Goal: Task Accomplishment & Management: Use online tool/utility

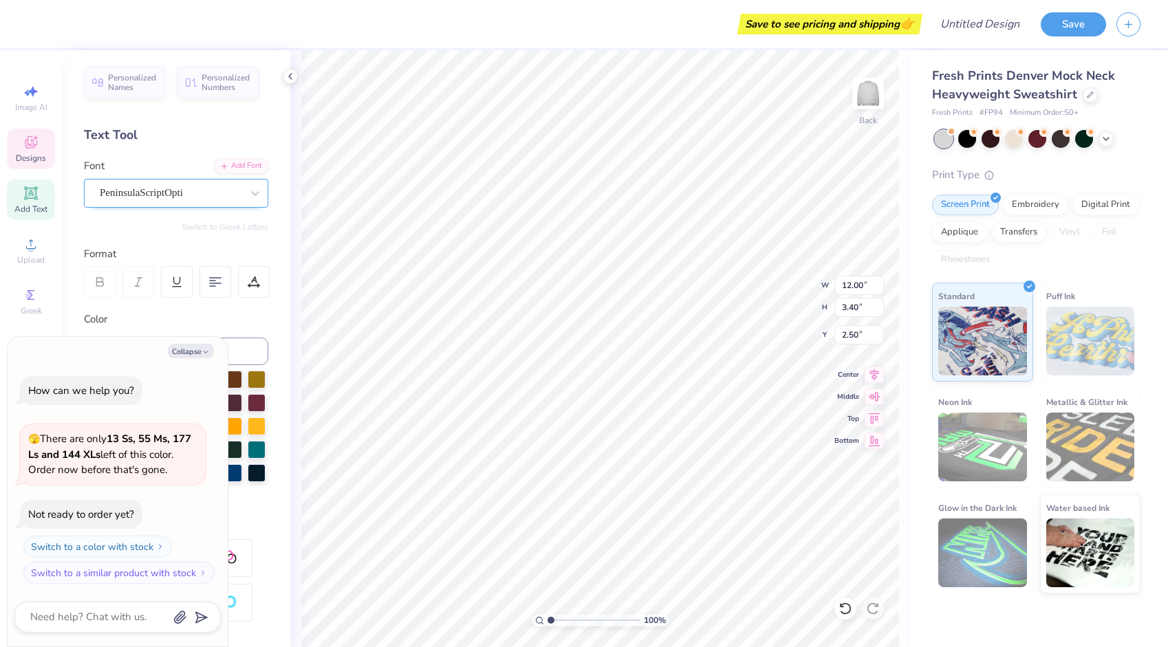
click at [190, 193] on div "PeninsulaScriptOpti" at bounding box center [170, 192] width 144 height 21
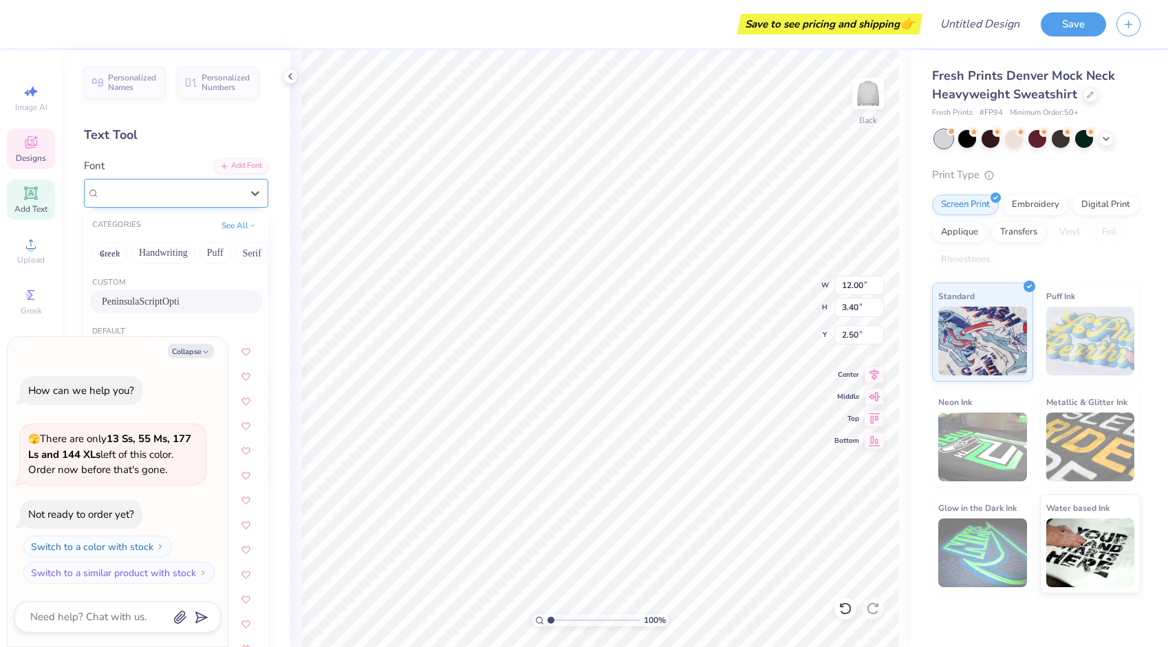
click at [190, 193] on div "PeninsulaScriptOpti" at bounding box center [171, 193] width 142 height 16
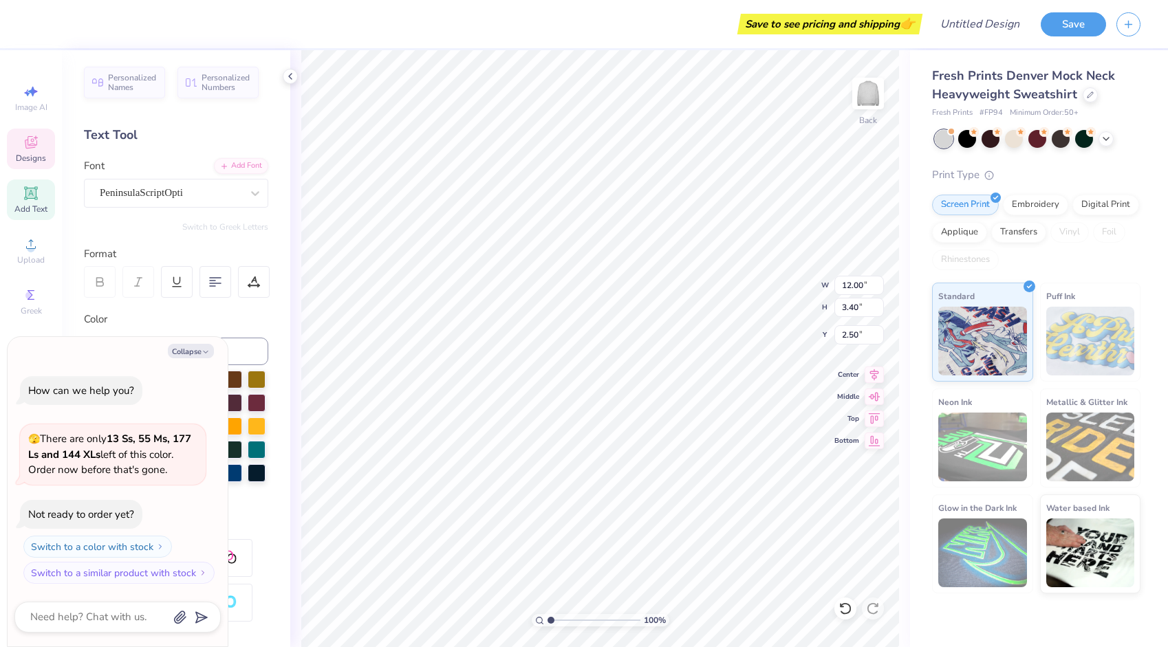
scroll to position [11, 1]
type textarea "x"
type textarea "Gamma Phi Bet"
type textarea "x"
type textarea "Gam"
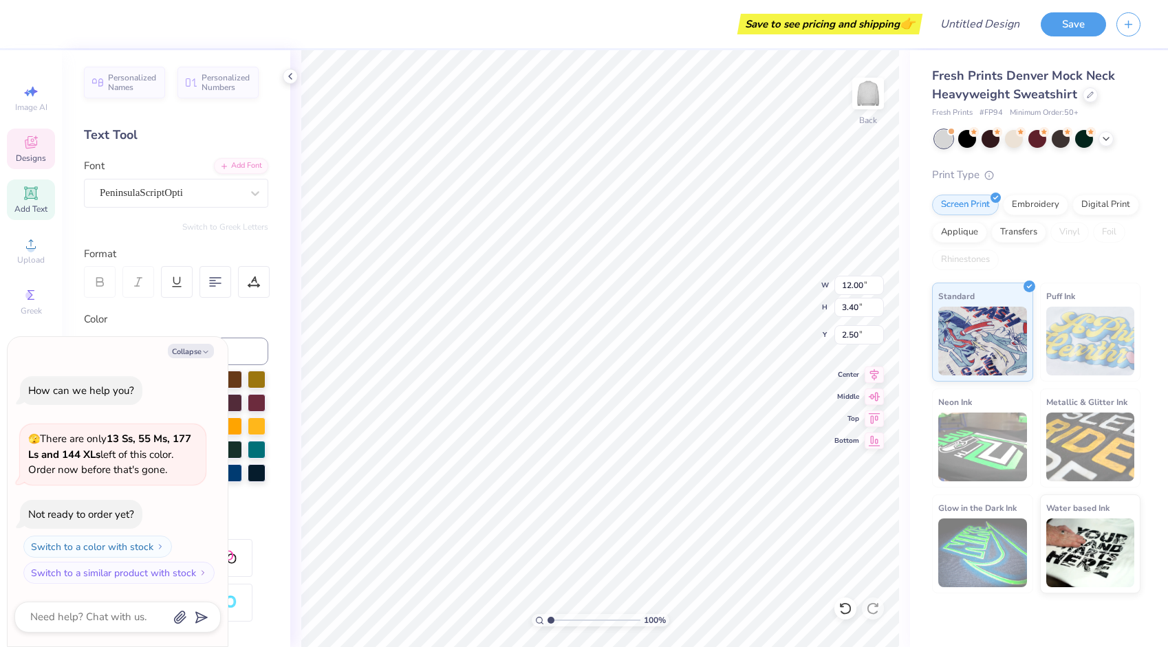
type textarea "x"
type textarea "Ga"
type textarea "x"
type textarea "G"
type textarea "x"
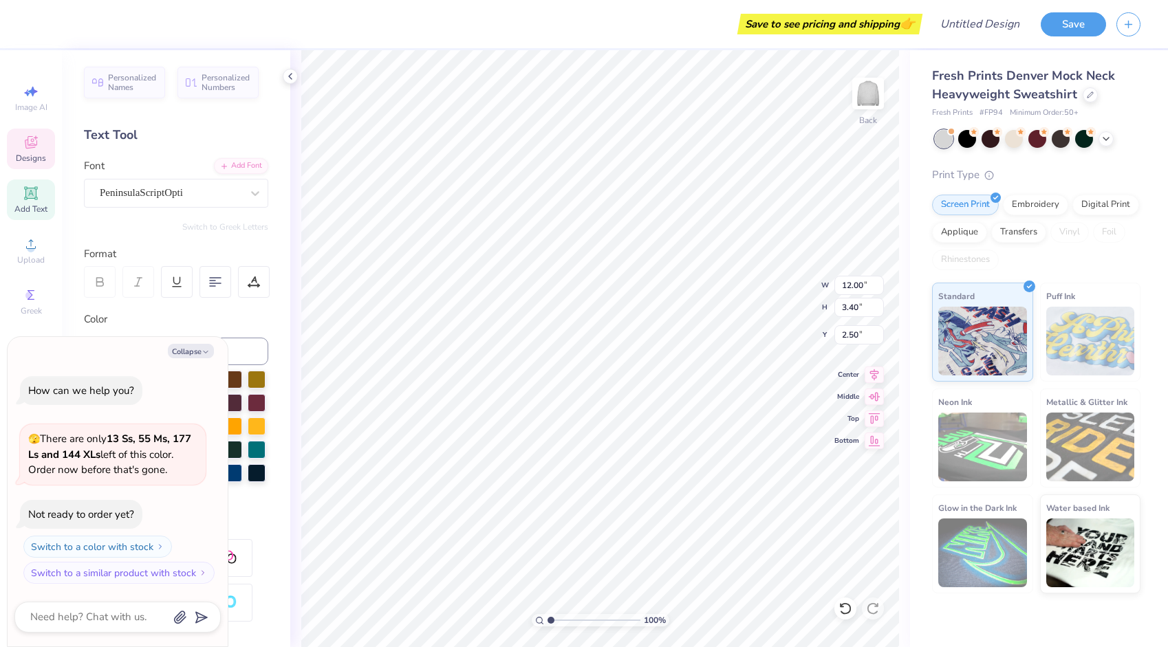
type textarea "x"
type textarea "A"
type textarea "x"
type textarea "Al"
type textarea "x"
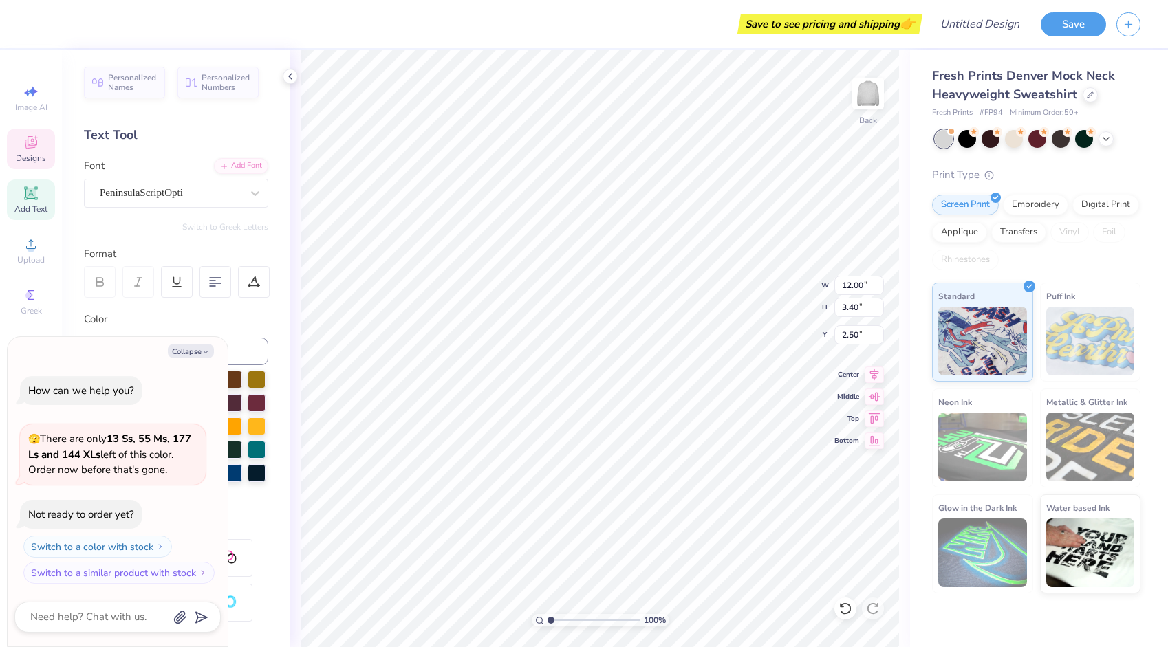
type textarea "Alp"
type textarea "x"
type textarea "Alph"
type textarea "x"
type textarea "Alpha"
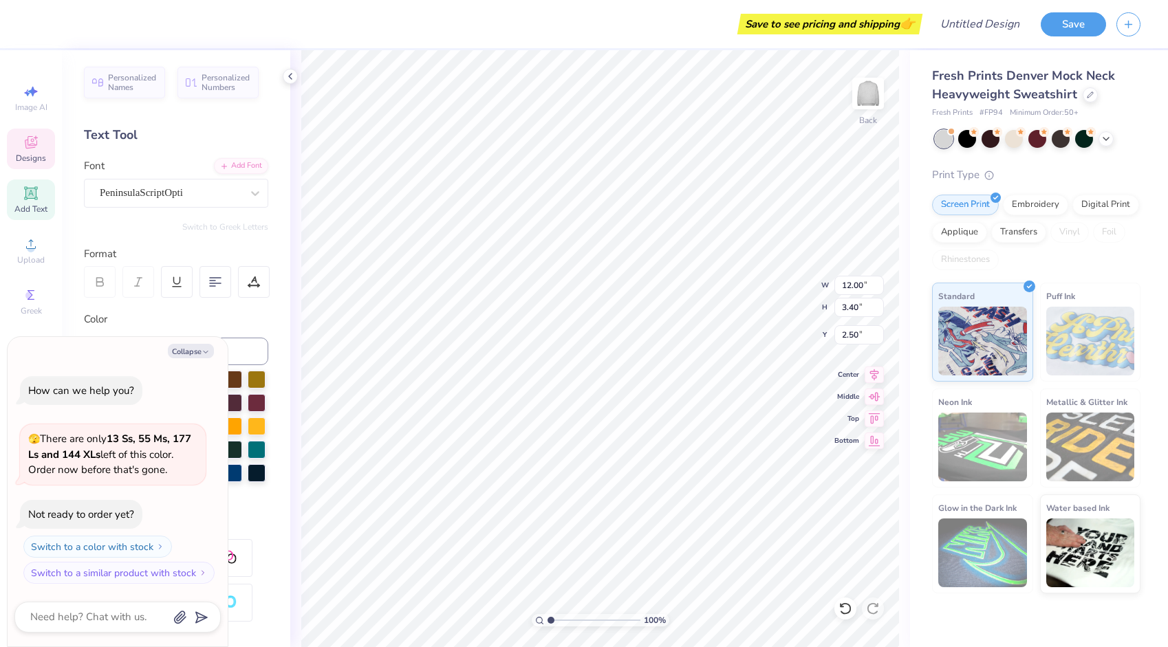
type textarea "x"
type textarea "Alpha"
type textarea "x"
type textarea "Alpha D"
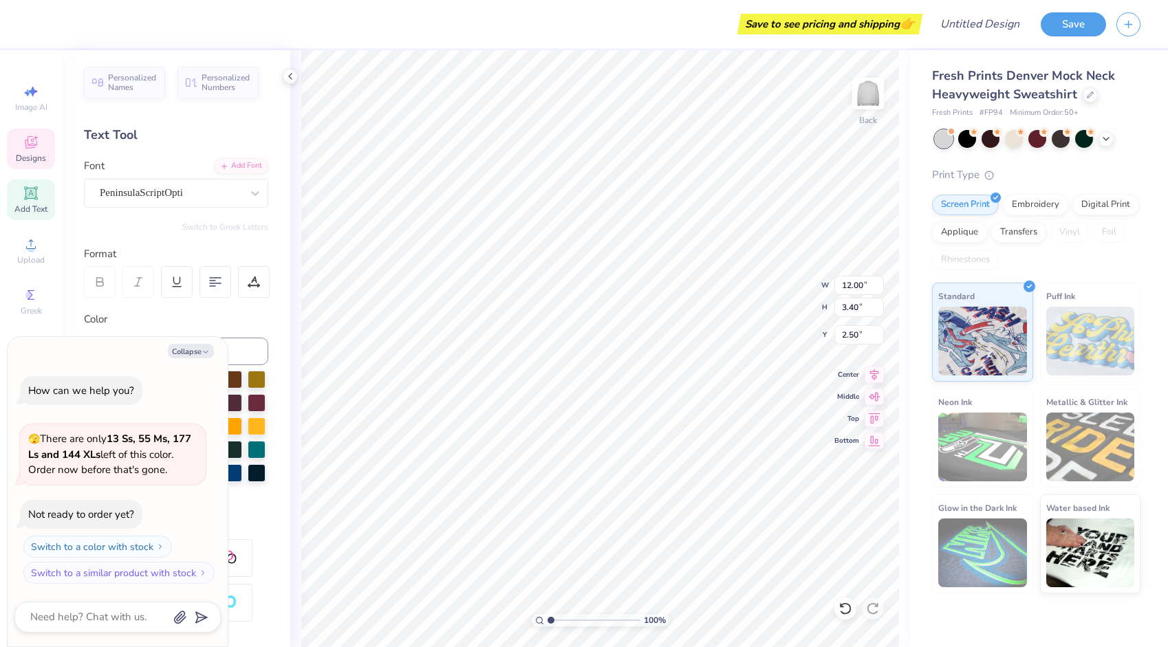
type textarea "x"
type textarea "Alpha De"
type textarea "x"
type textarea "Alpha Del"
type textarea "x"
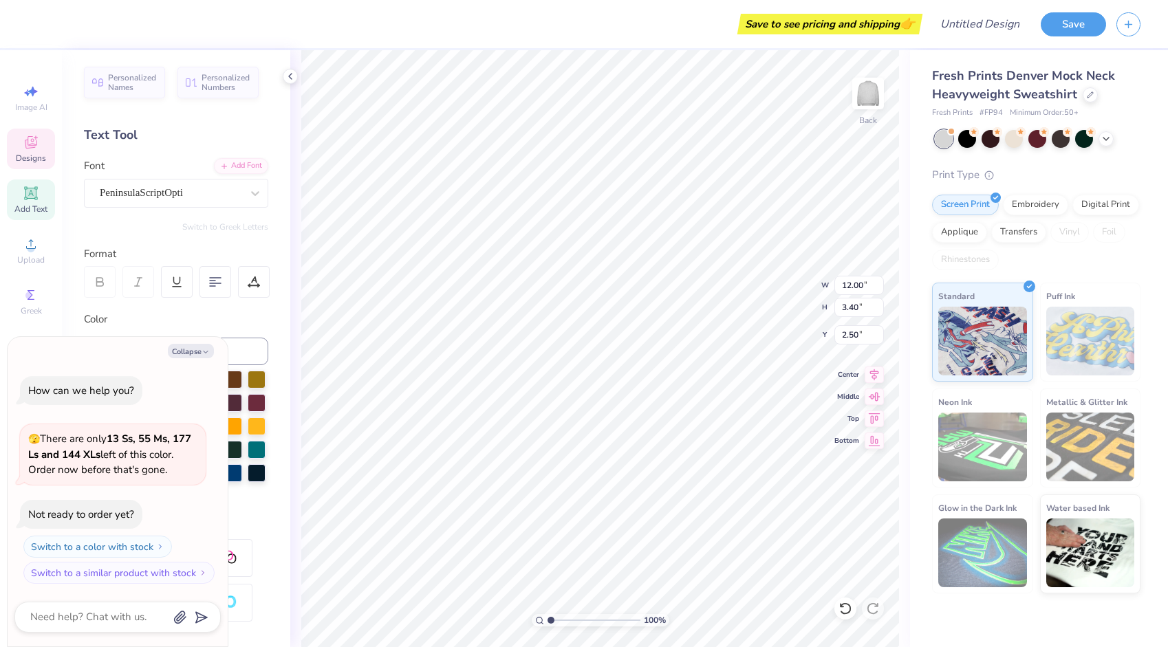
type textarea "Alpha Delt"
type textarea "x"
type textarea "Alpha Delta"
type textarea "x"
type textarea "Alpha Delta"
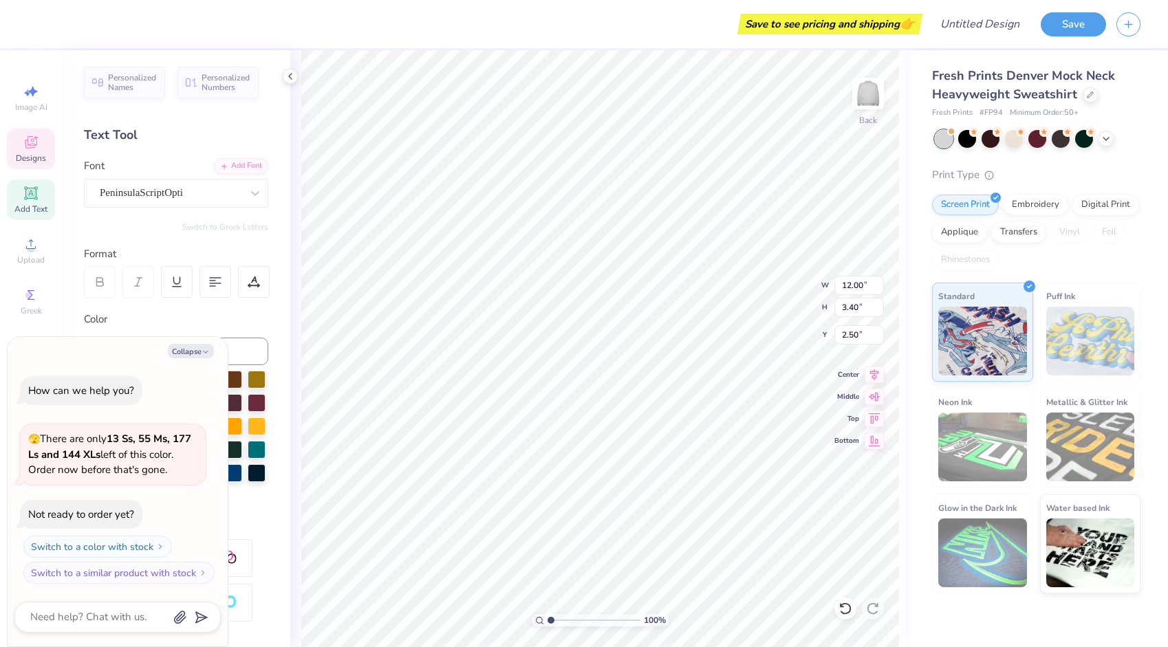
scroll to position [11, 4]
type textarea "x"
type textarea "Alpha Delta P"
type textarea "x"
type textarea "Alpha Delta Pi"
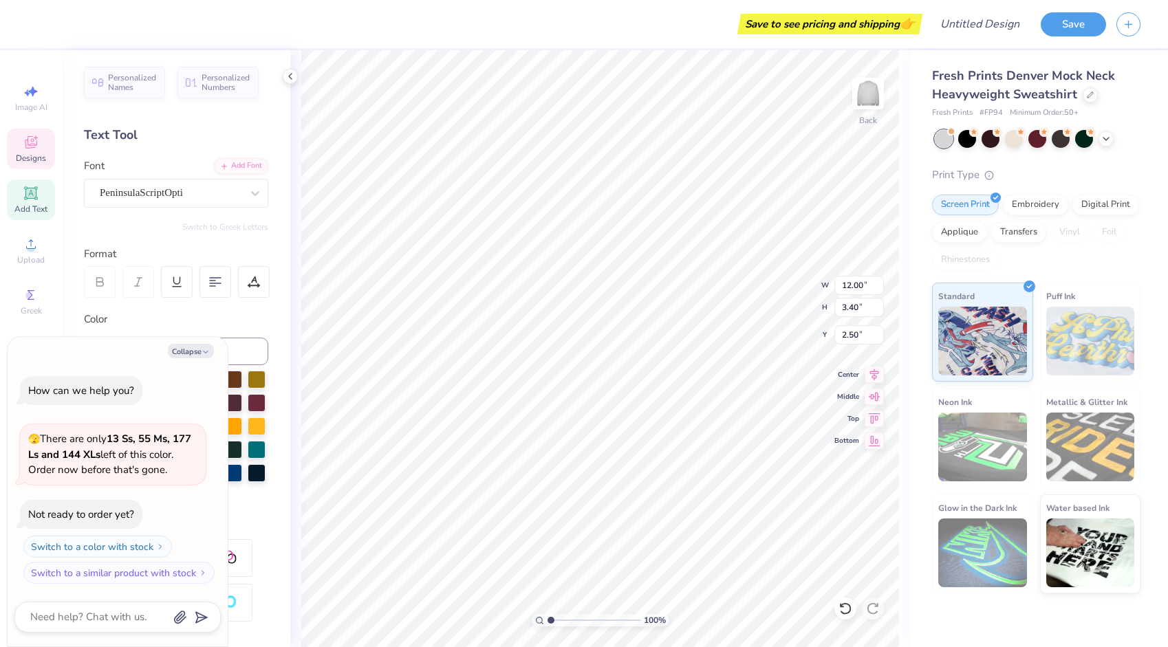
type textarea "x"
type textarea "Alpha Delta Pi"
click at [290, 80] on icon at bounding box center [290, 76] width 11 height 11
type textarea "x"
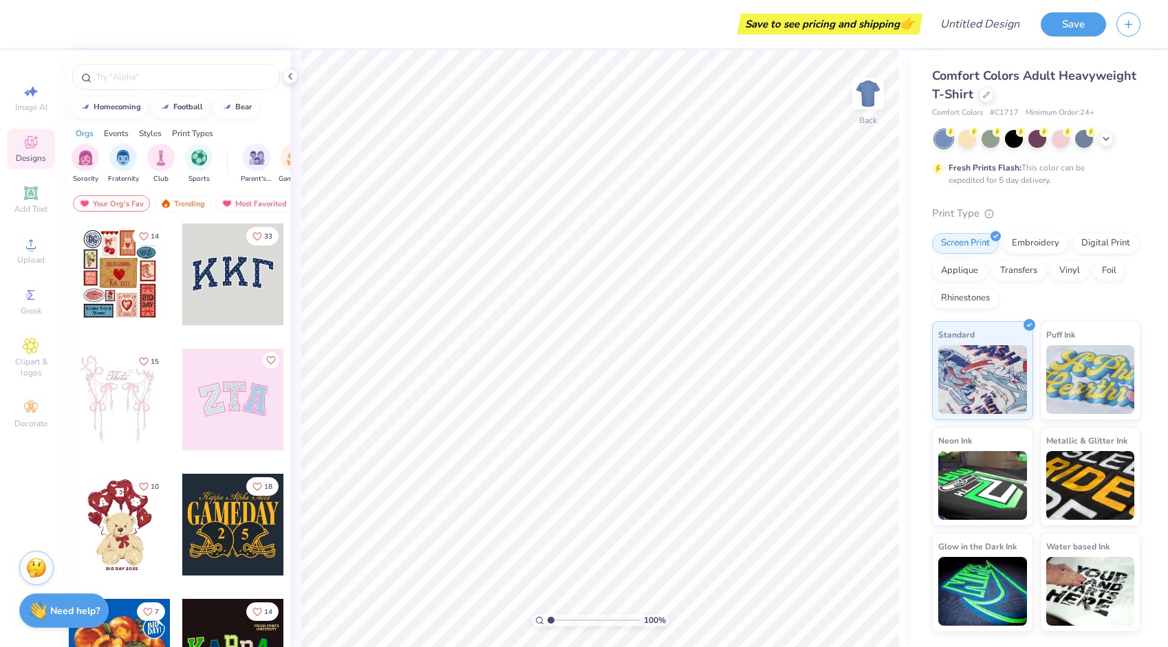
click at [227, 279] on div at bounding box center [233, 275] width 102 height 102
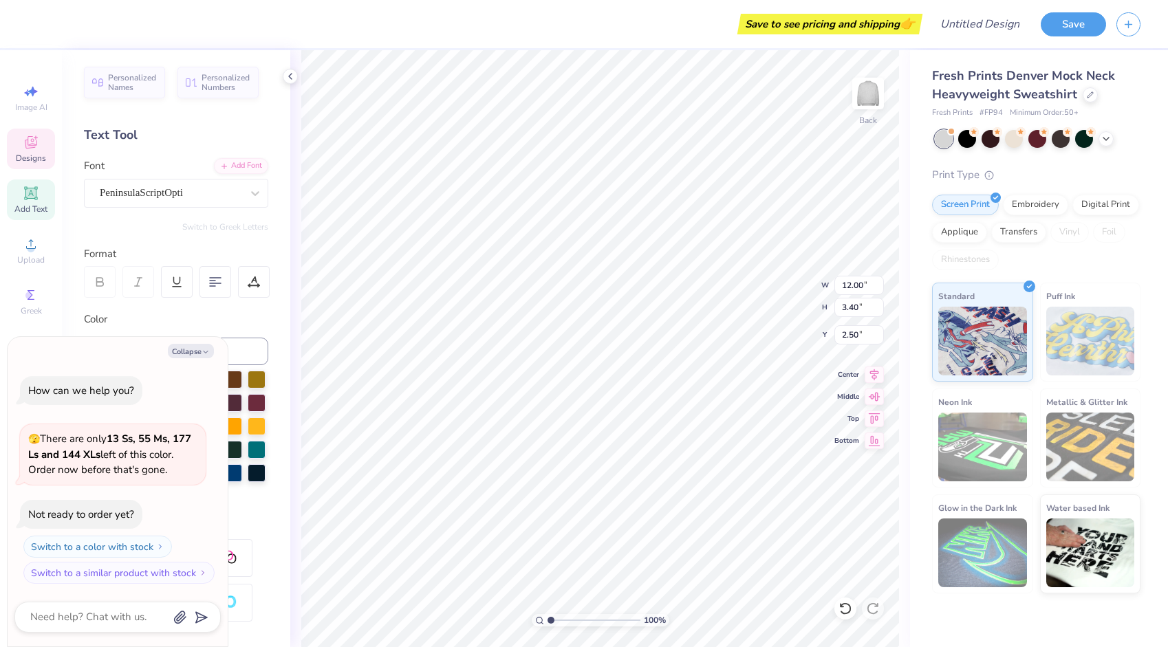
type textarea "x"
type textarea "Gamma Ph"
type textarea "x"
type textarea "Gamma P"
type textarea "x"
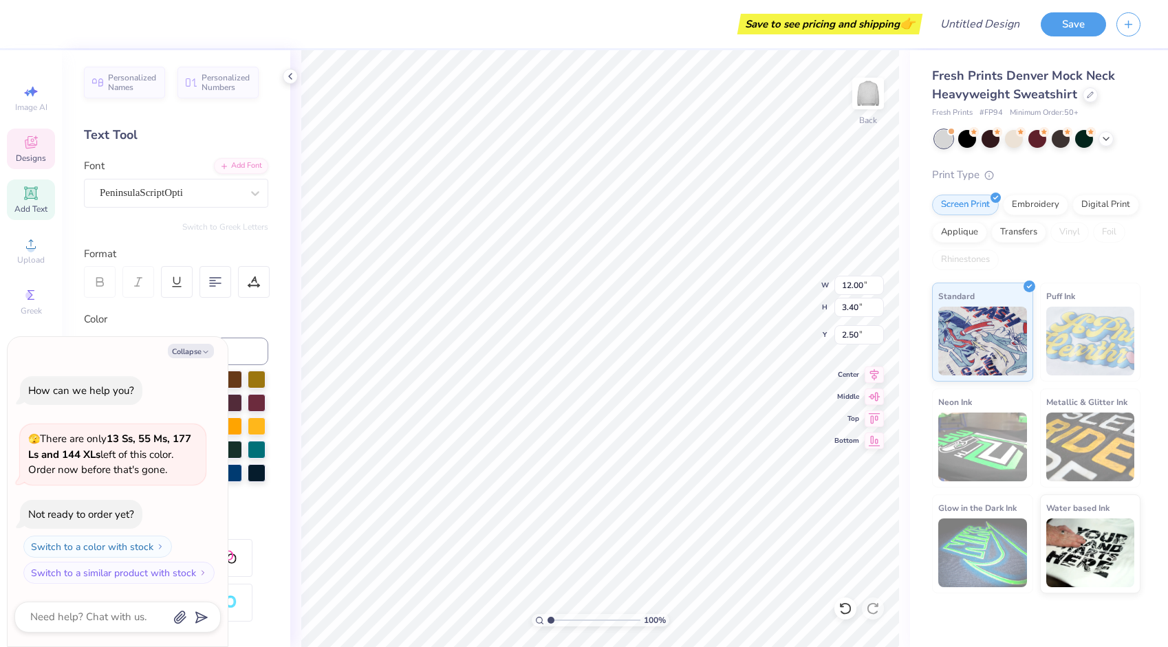
type textarea "Gamma"
type textarea "x"
type textarea "Gamma"
type textarea "x"
type textarea "Gamm"
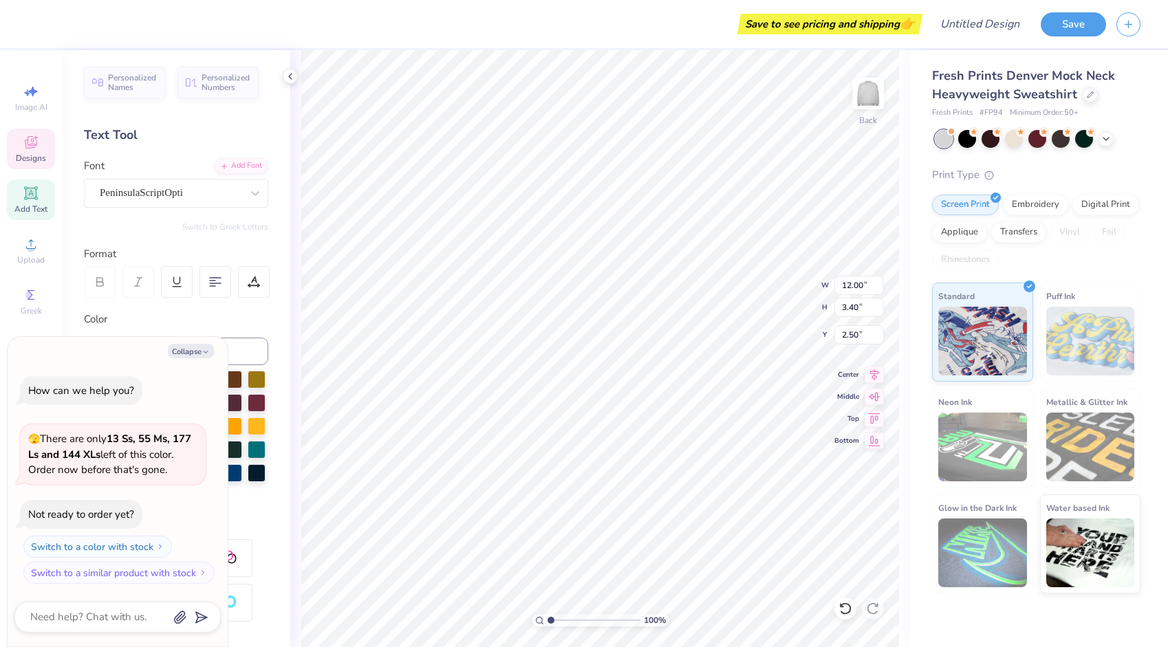
type textarea "x"
type textarea "Gam"
type textarea "x"
type textarea "Ga"
type textarea "x"
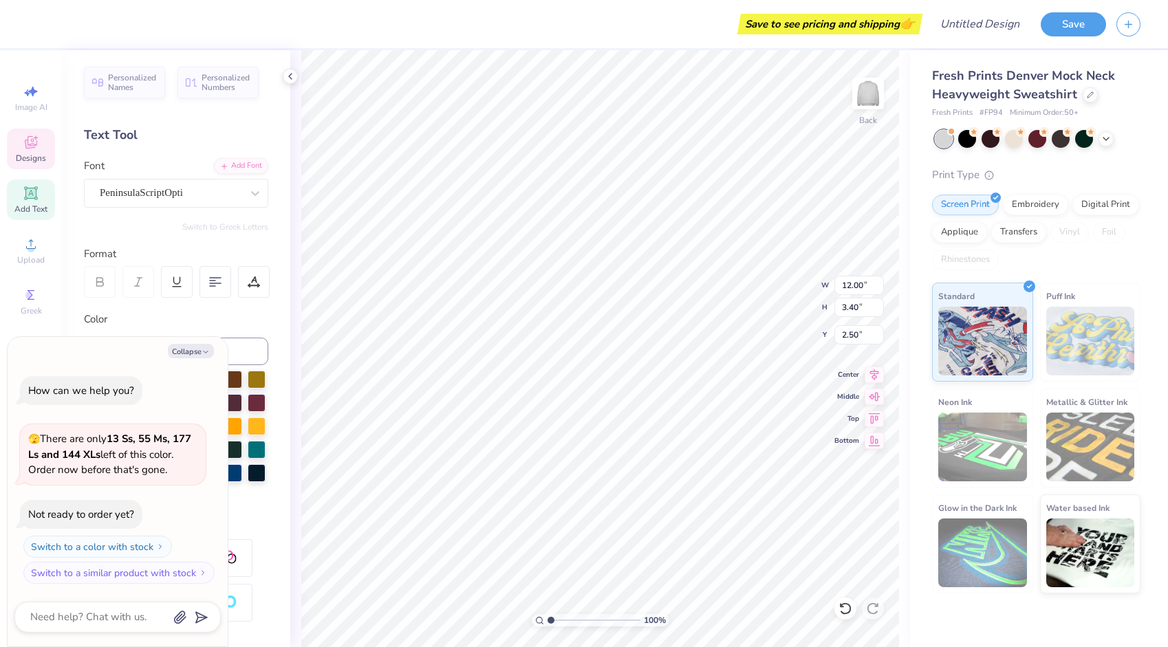
type textarea "G"
type textarea "x"
type textarea "A"
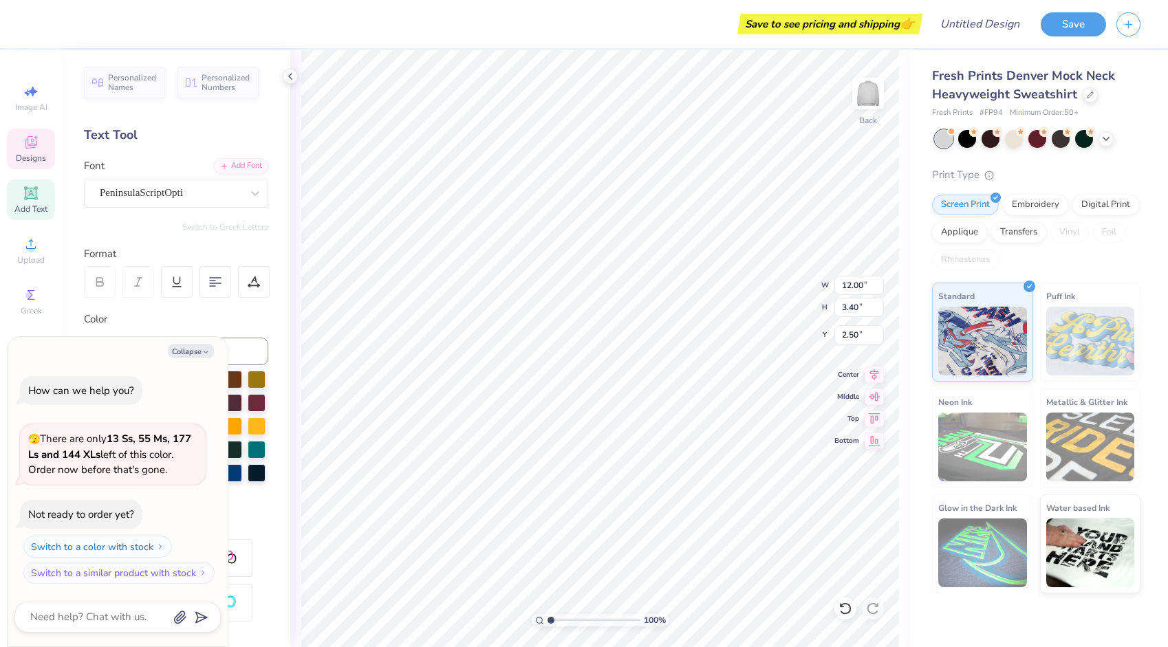
type textarea "x"
type textarea "Al"
type textarea "x"
type textarea "Alp"
type textarea "x"
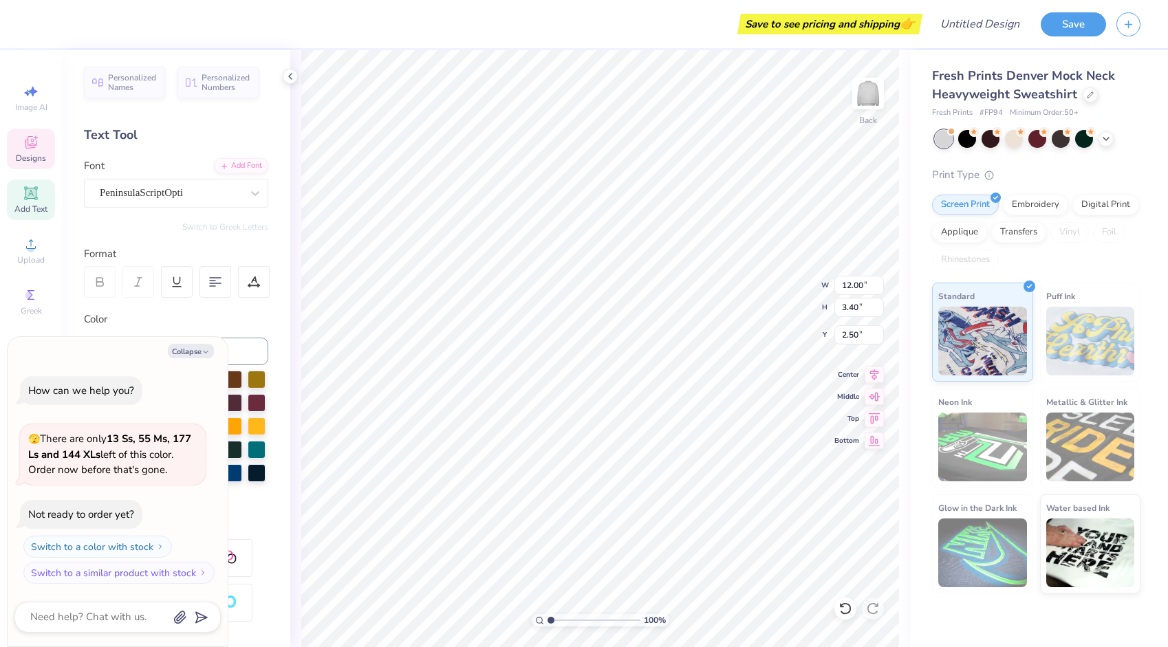
type textarea "Alph"
type textarea "x"
type textarea "Alpha"
type textarea "x"
type textarea "Alpha"
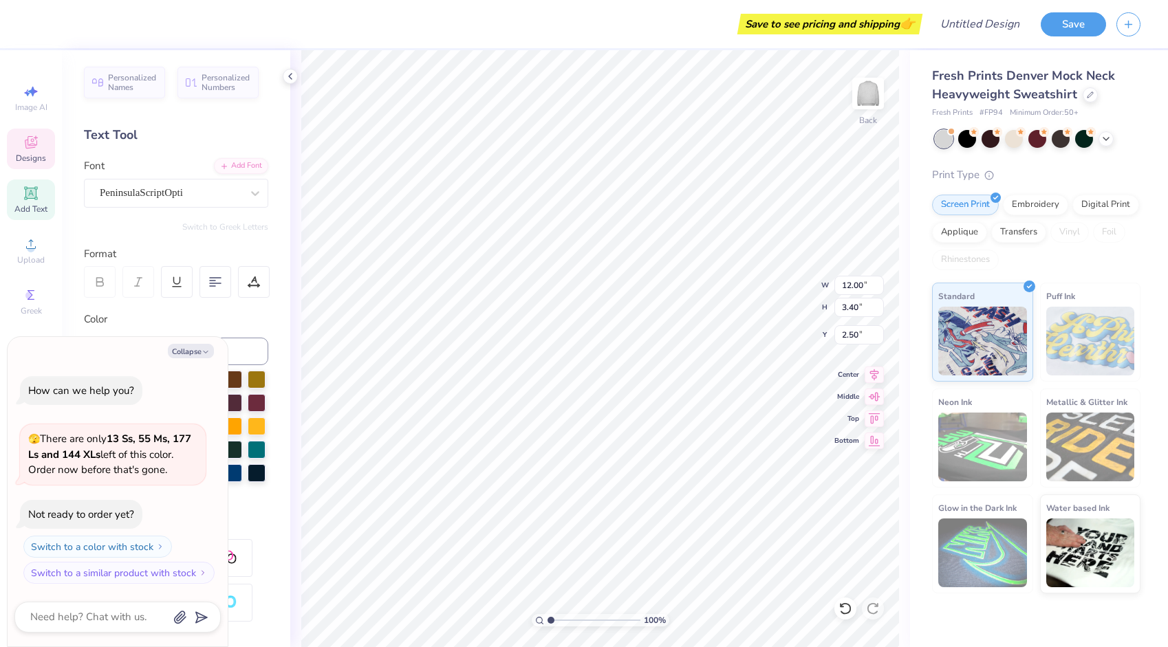
type textarea "x"
type textarea "Alpha D"
type textarea "x"
type textarea "Alpha De"
type textarea "x"
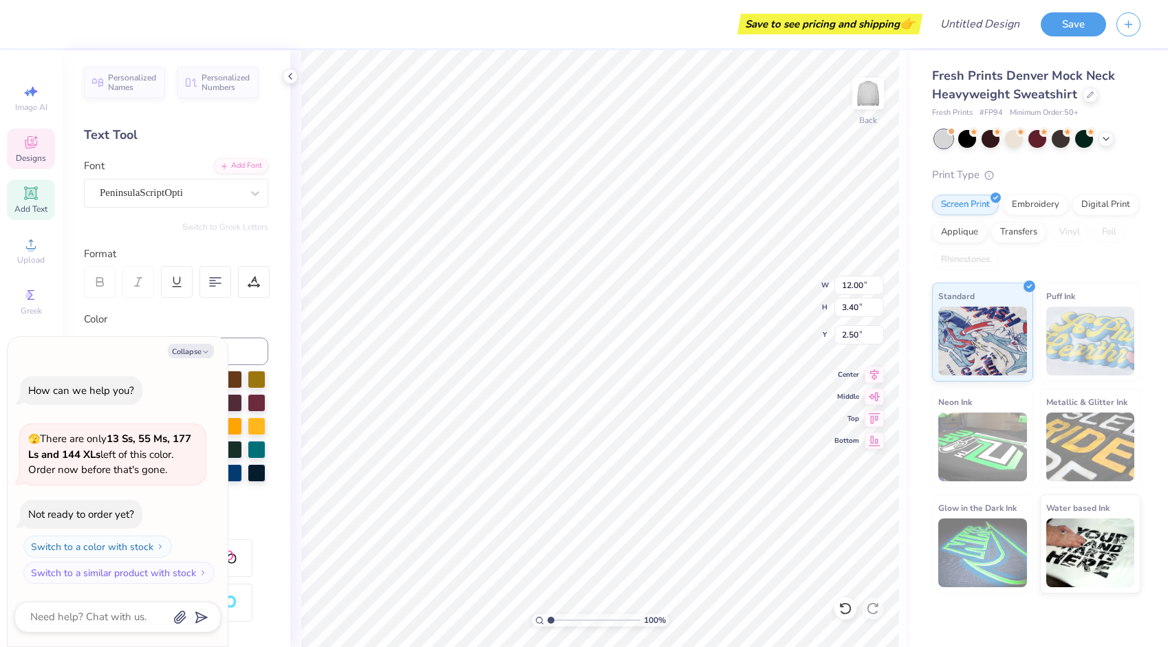
type textarea "Alpha Del"
type textarea "x"
type textarea "Alpha Delt"
type textarea "x"
type textarea "Alpha Delta"
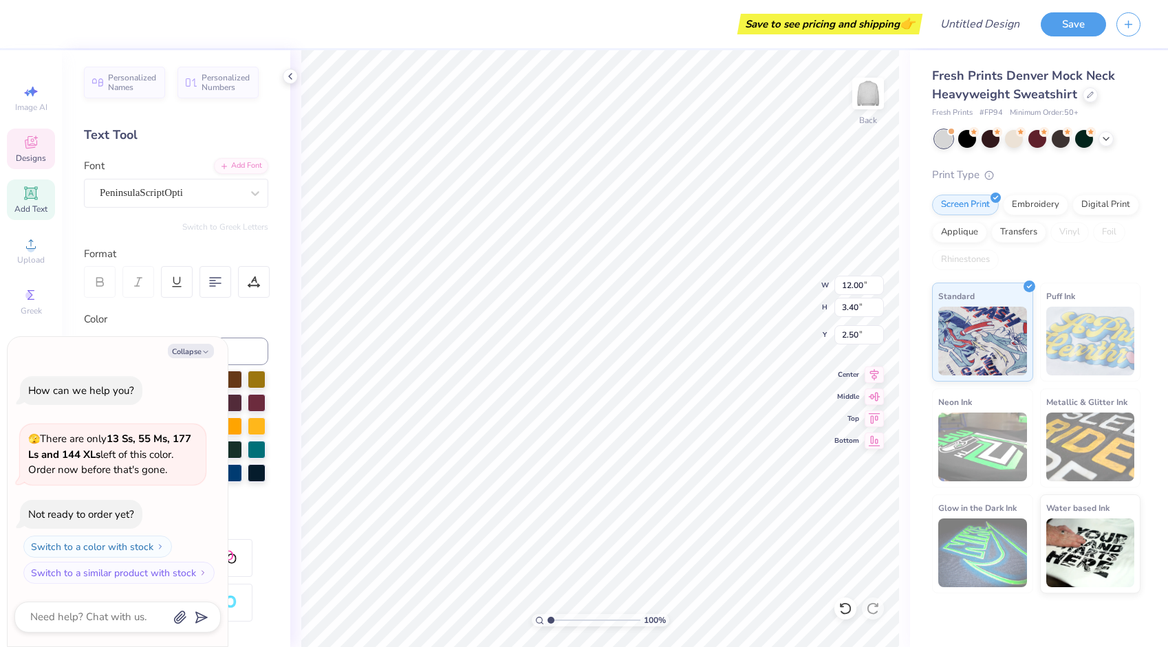
type textarea "x"
type textarea "Alpha Delta"
type textarea "x"
type textarea "Alpha Delta {"
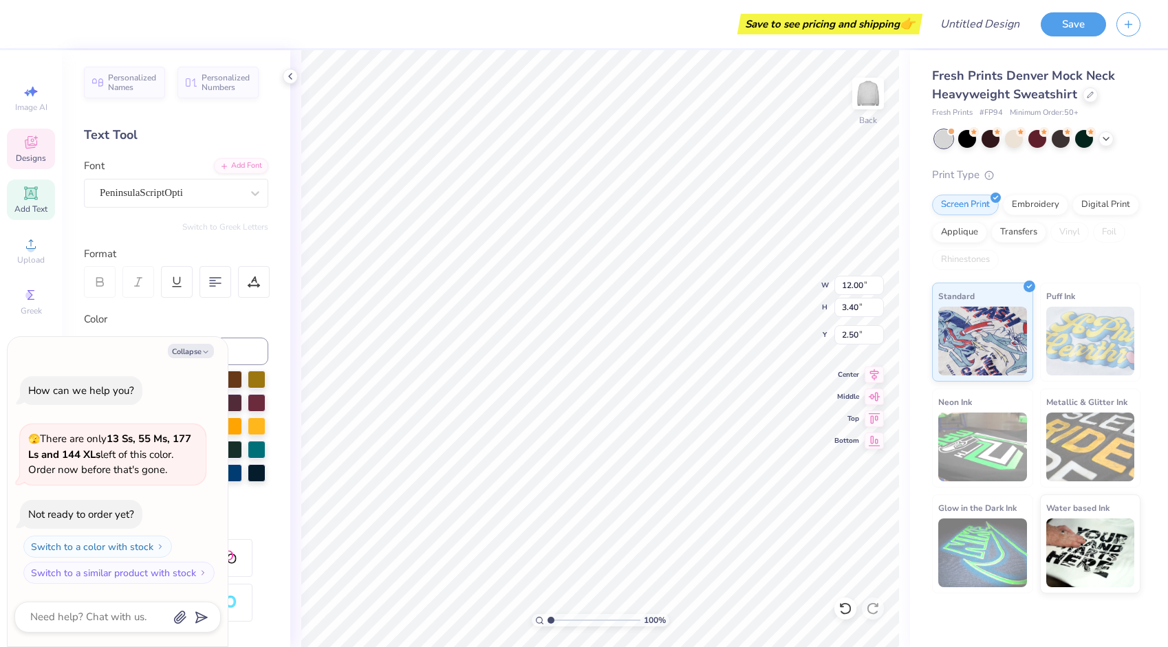
type textarea "x"
type textarea "Alpha Delta"
type textarea "x"
type textarea "Alpha Delta P"
type textarea "x"
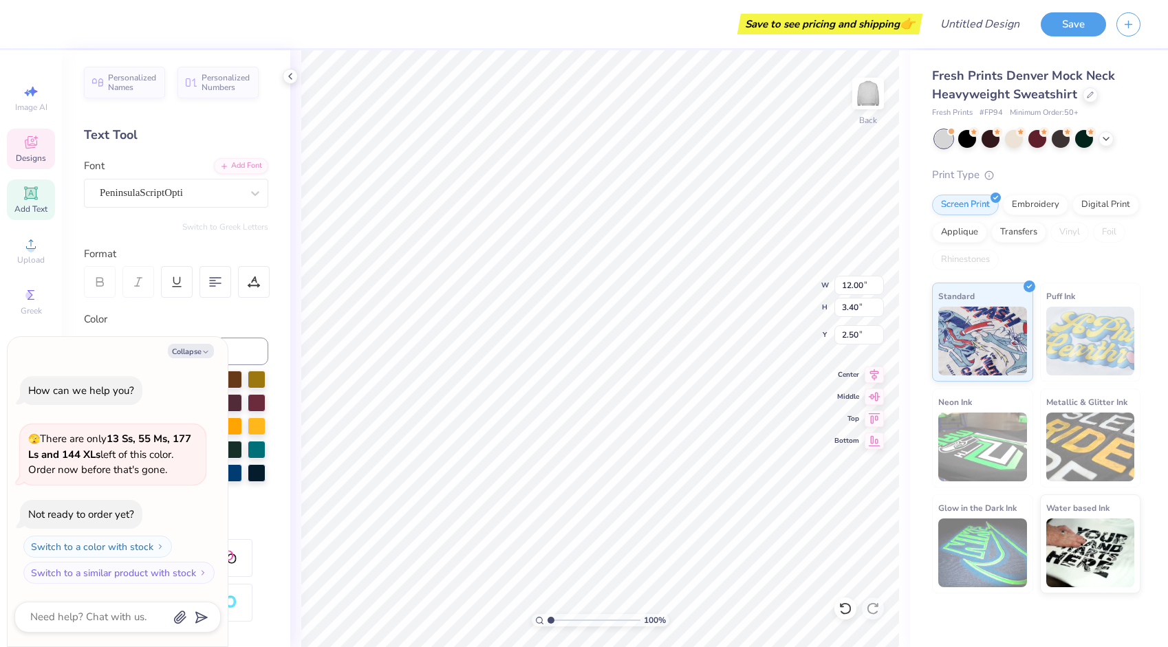
type textarea "Alpha Delta Pi"
type textarea "x"
type textarea "Alpha Delta Pi"
click at [41, 133] on div "Designs" at bounding box center [31, 149] width 48 height 41
type textarea "x"
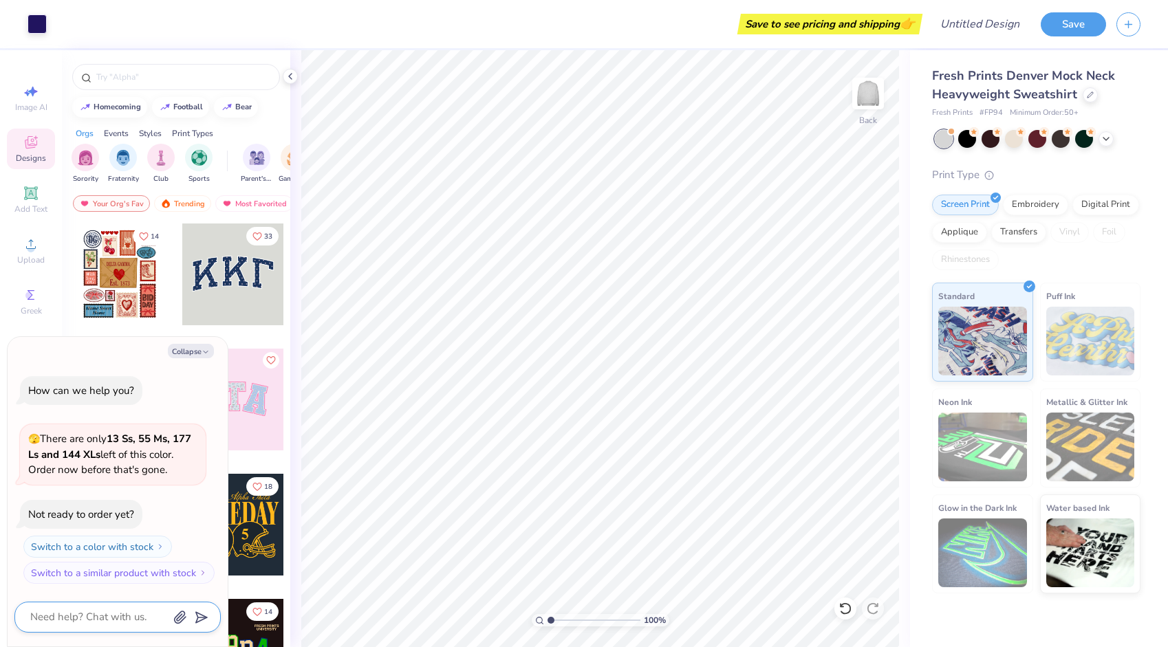
click at [81, 618] on textarea at bounding box center [99, 617] width 140 height 19
type textarea "a"
type textarea "x"
type textarea "al"
type textarea "x"
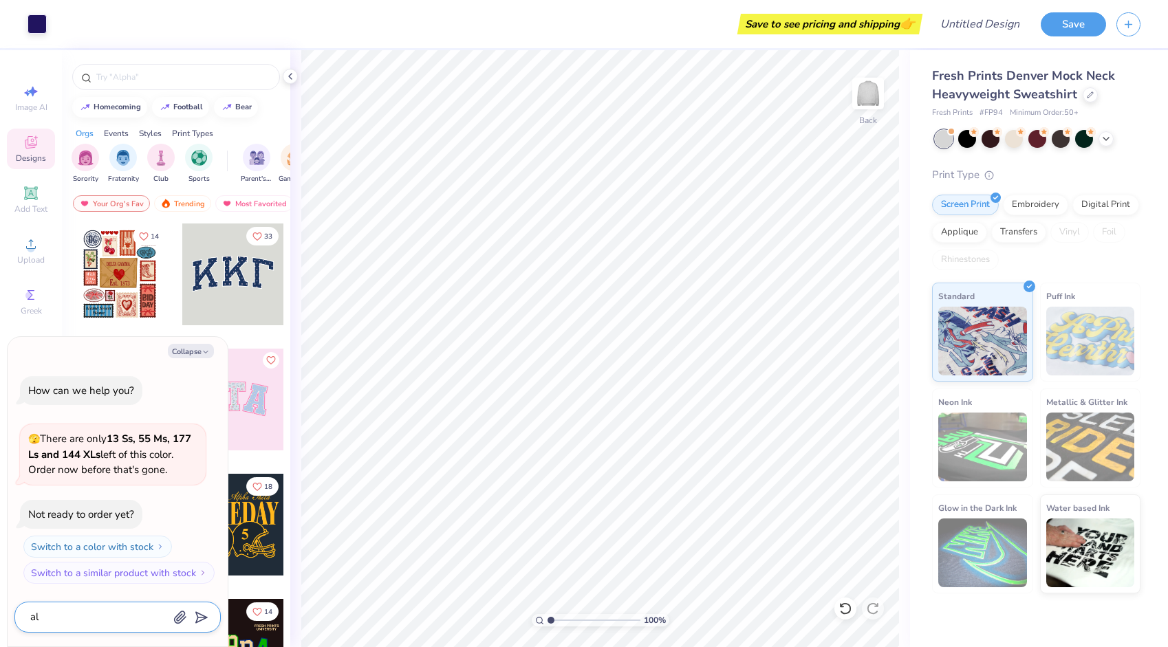
type textarea "alp"
type textarea "x"
type textarea "alph"
type textarea "x"
type textarea "alpha"
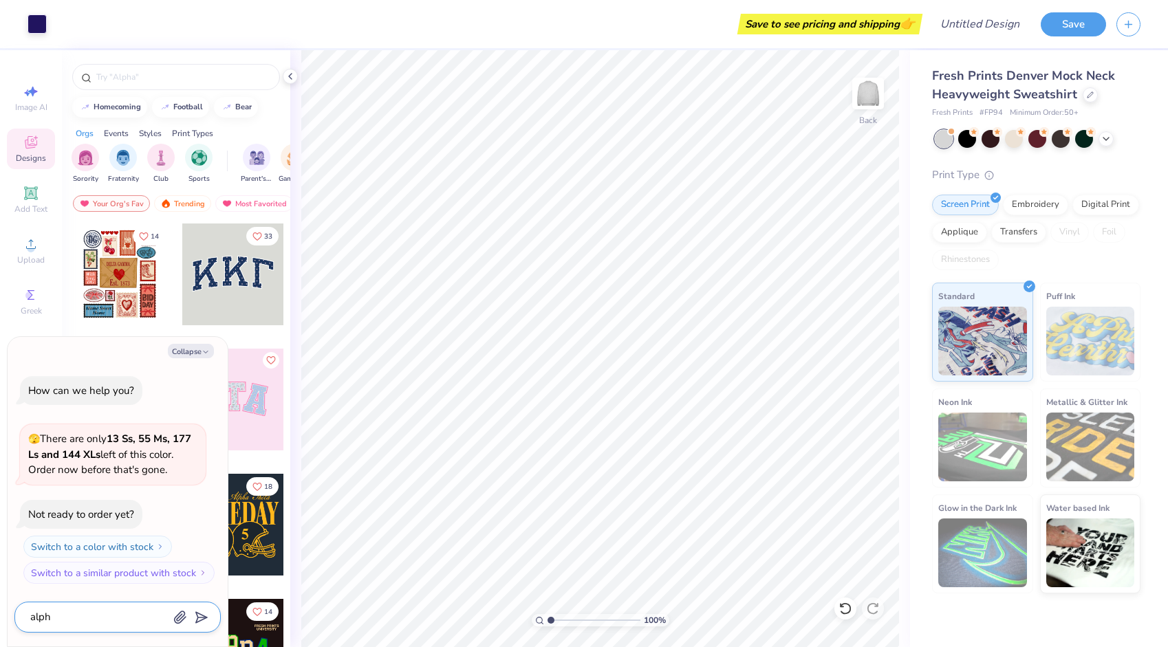
type textarea "x"
type textarea "alpha"
type textarea "x"
type textarea "alpha d"
type textarea "x"
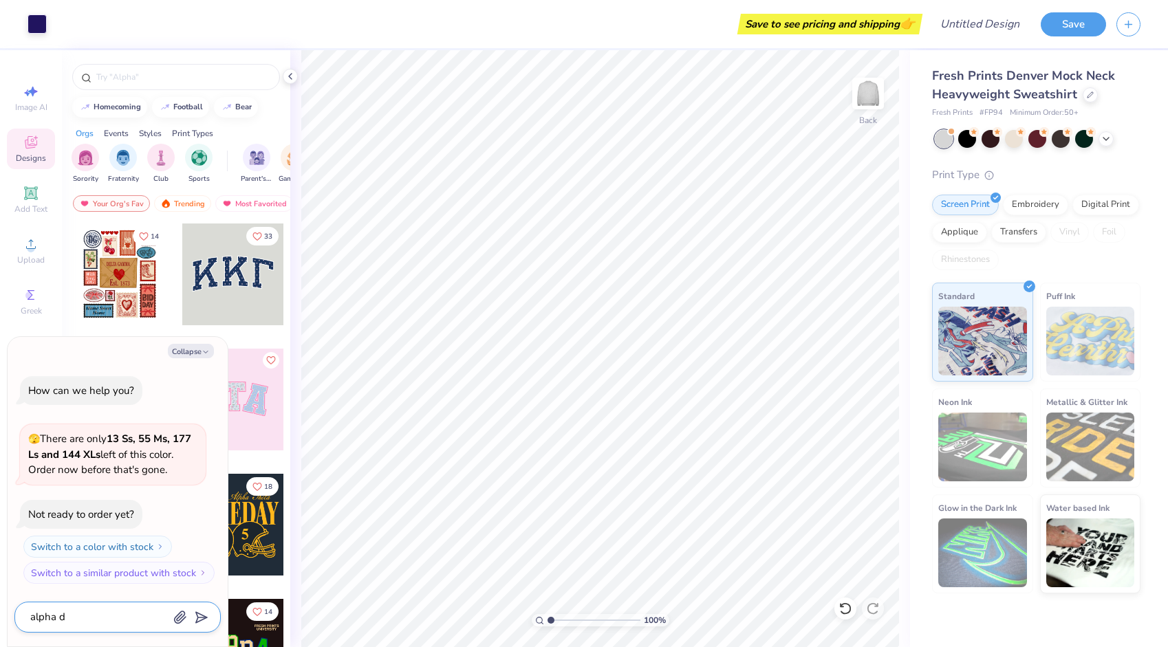
type textarea "alpha de"
type textarea "x"
type textarea "alpha del"
type textarea "x"
type textarea "alpha delt"
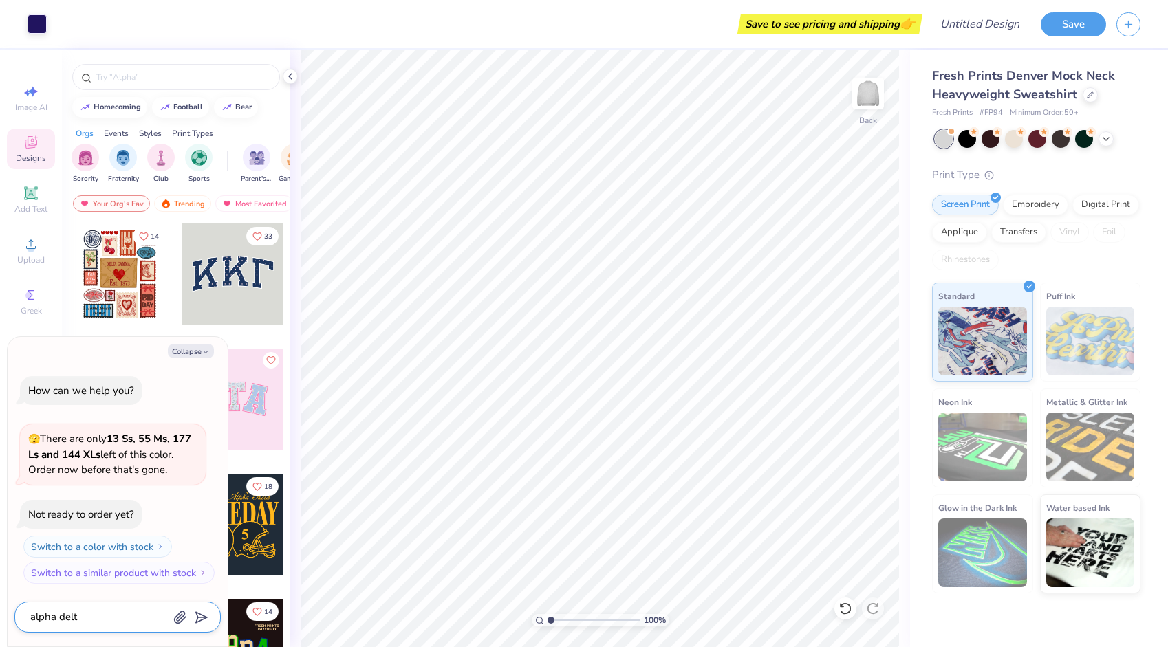
type textarea "x"
type textarea "alpha delta"
type textarea "x"
type textarea "alpha delta"
type textarea "x"
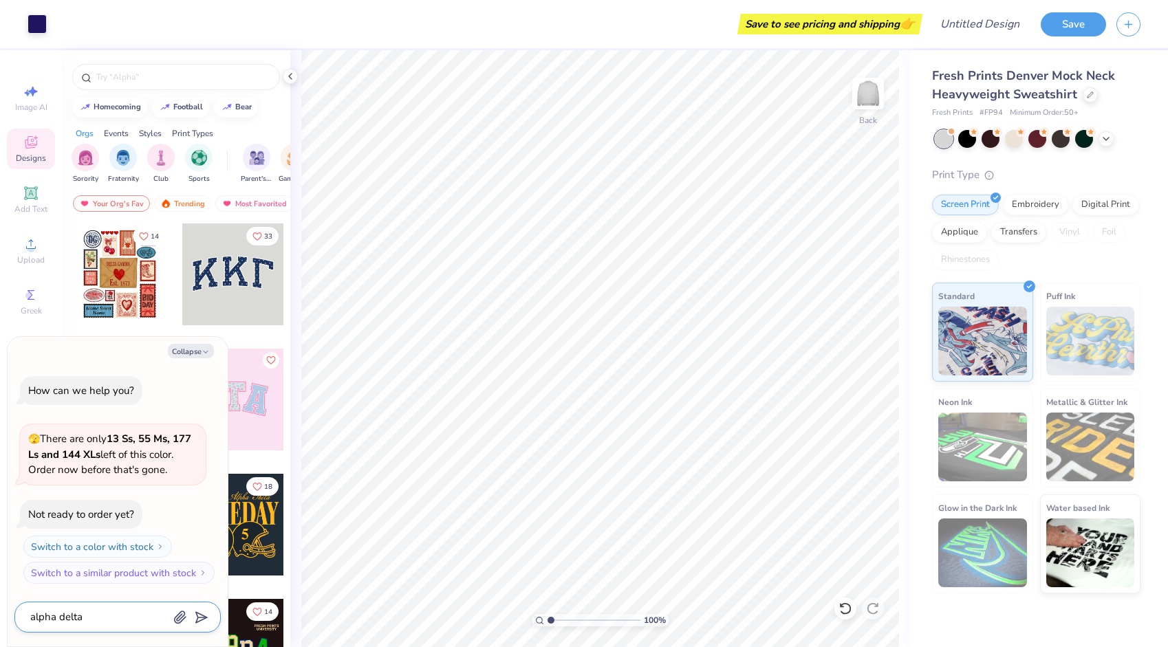
type textarea "alpha delta p"
type textarea "x"
type textarea "alpha delta pi"
type textarea "x"
type textarea "alpha delta pi"
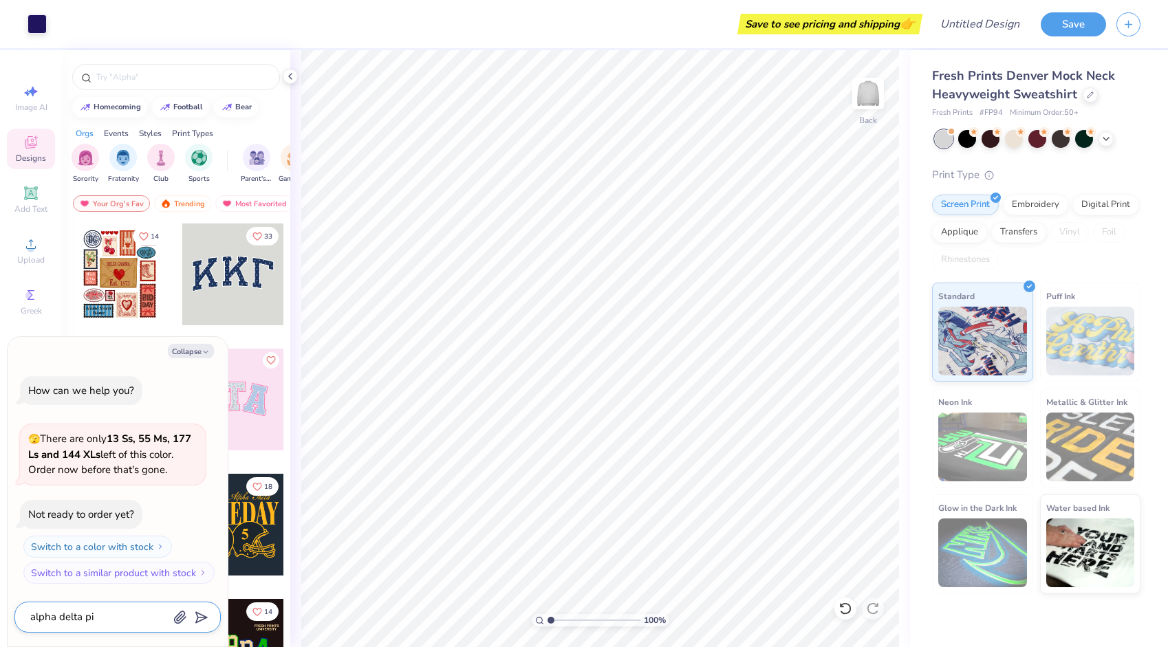
type textarea "x"
type textarea "alpha delta pi"
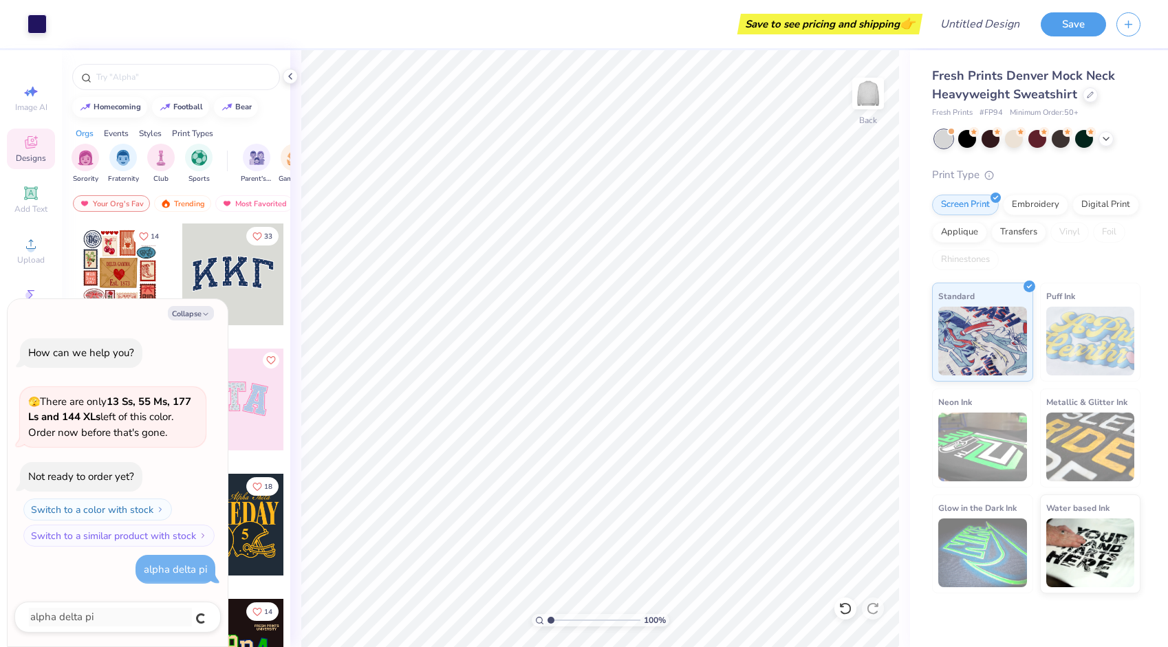
type textarea "x"
click at [111, 621] on textarea at bounding box center [99, 617] width 140 height 19
type textarea "c"
type textarea "x"
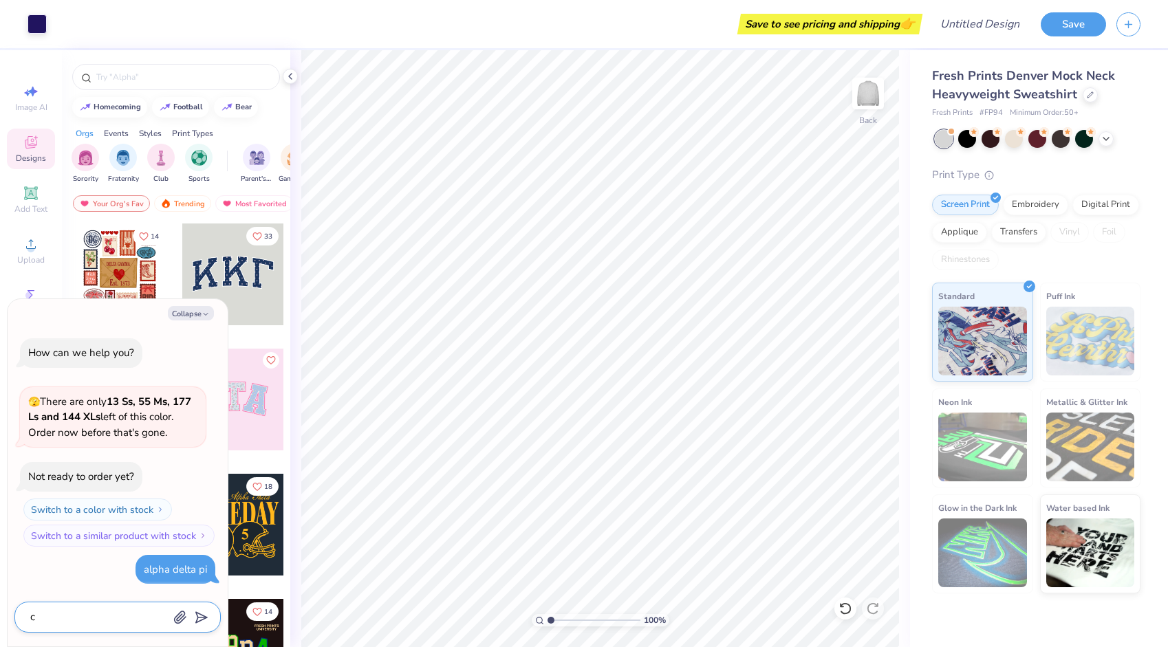
type textarea "cr"
type textarea "x"
type textarea "cre"
type textarea "x"
type textarea "cres"
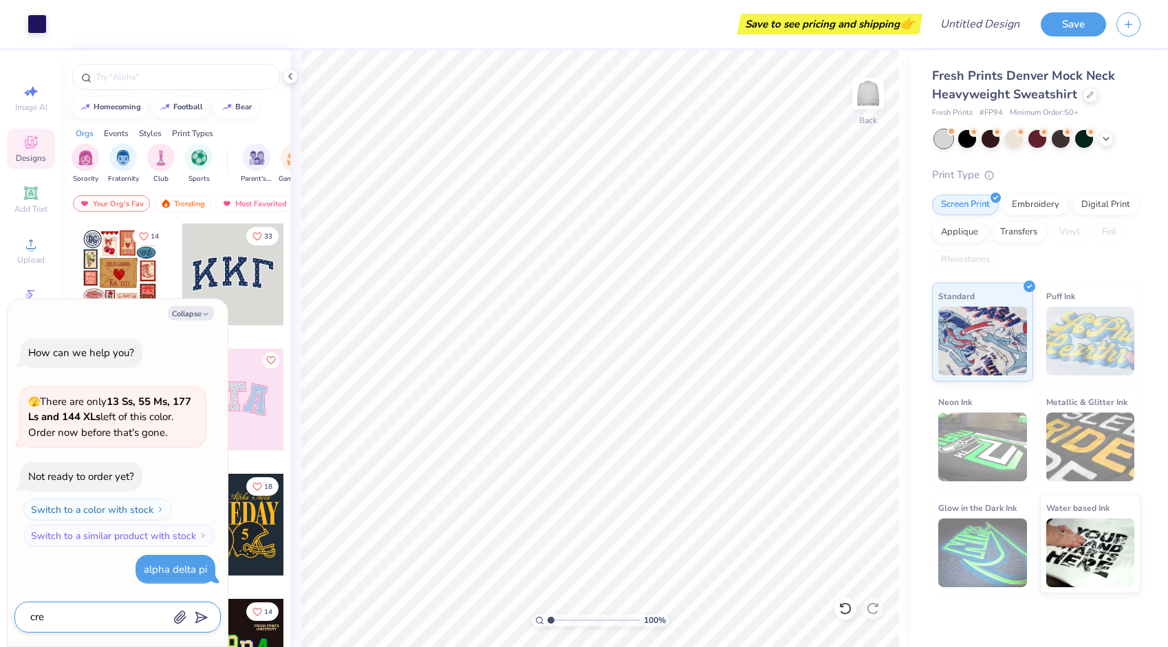
type textarea "x"
type textarea "crest"
type textarea "x"
type textarea "crest"
type textarea "x"
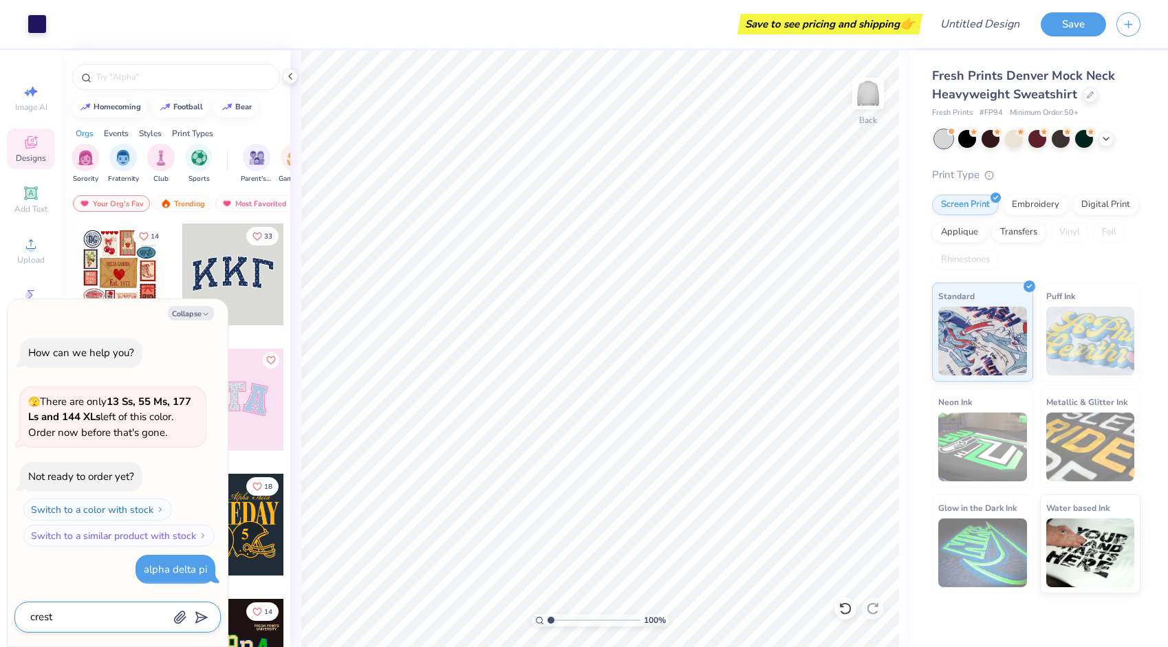
type textarea "crest"
type textarea "x"
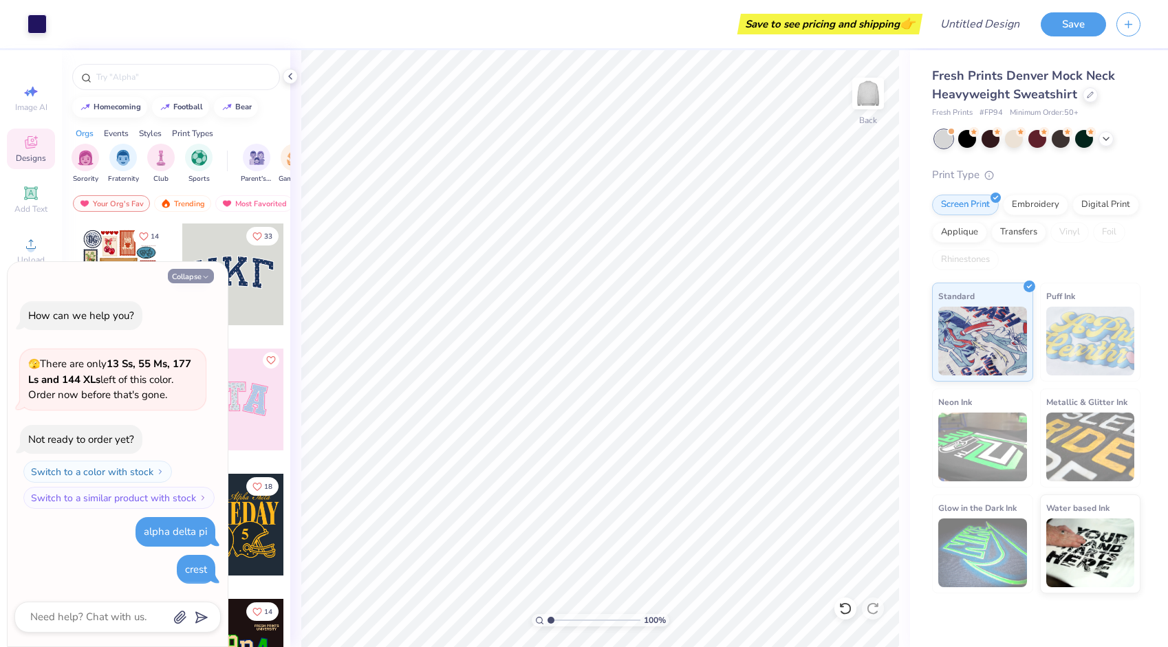
click at [200, 275] on button "Collapse" at bounding box center [191, 276] width 46 height 14
type textarea "x"
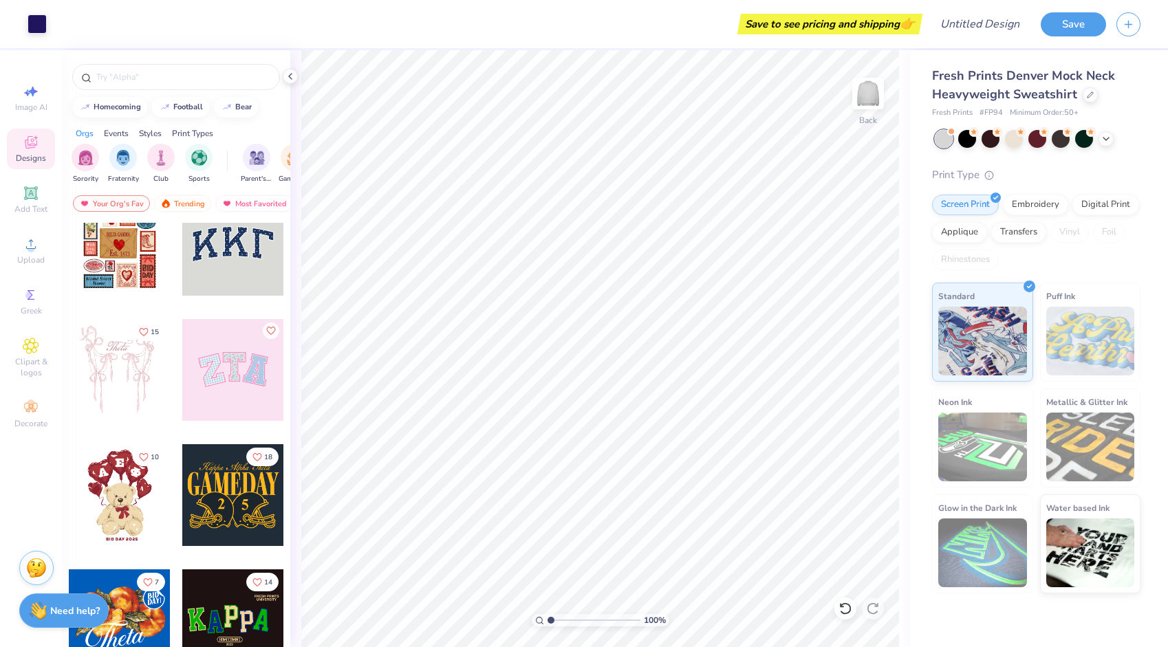
scroll to position [0, 0]
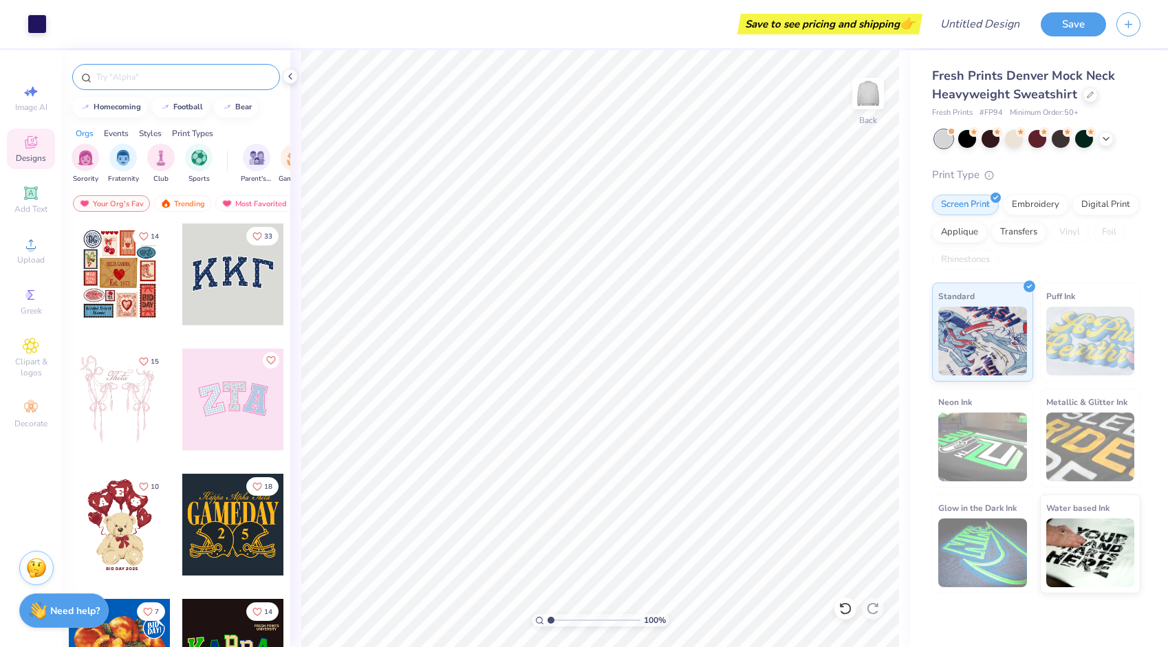
click at [184, 76] on input "text" at bounding box center [183, 77] width 176 height 14
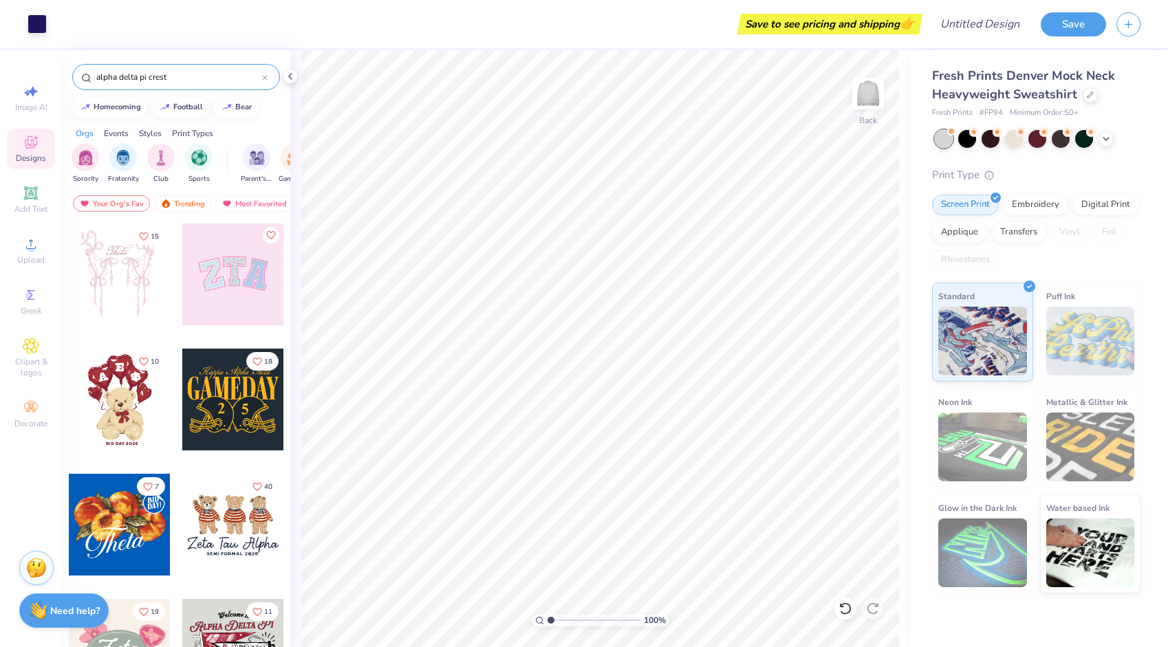
type input "alpha delta pi crest"
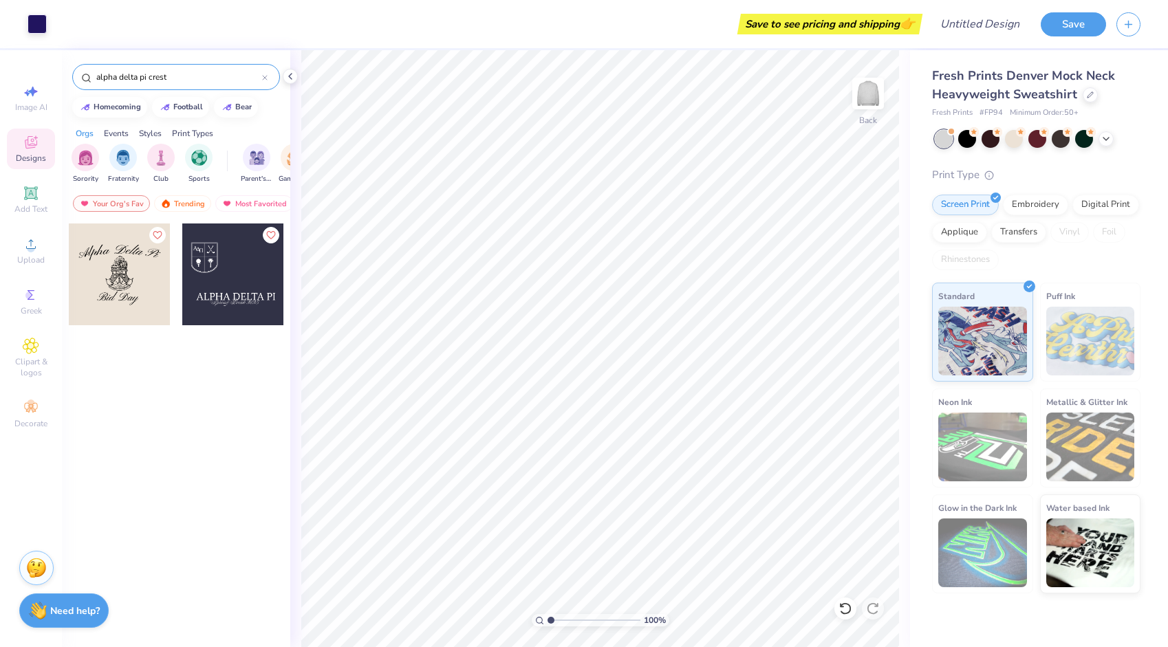
click at [125, 281] on div at bounding box center [120, 275] width 102 height 102
type input "5.58"
type input "8.13"
type input "3.46"
type input "0.98"
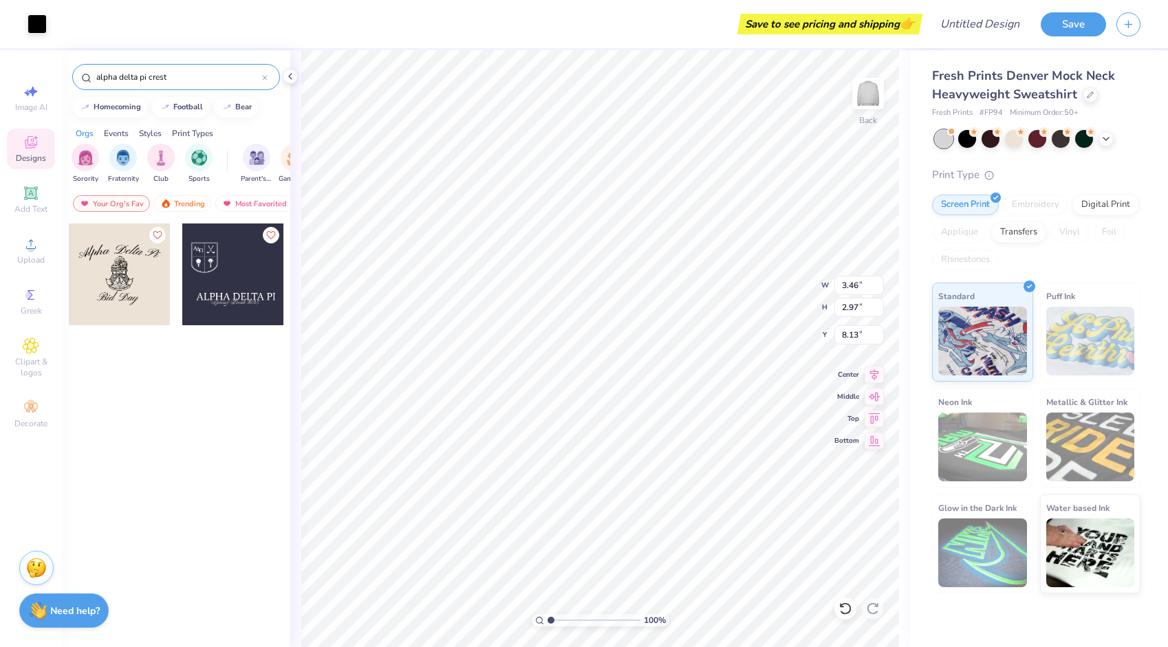
type input "9.62"
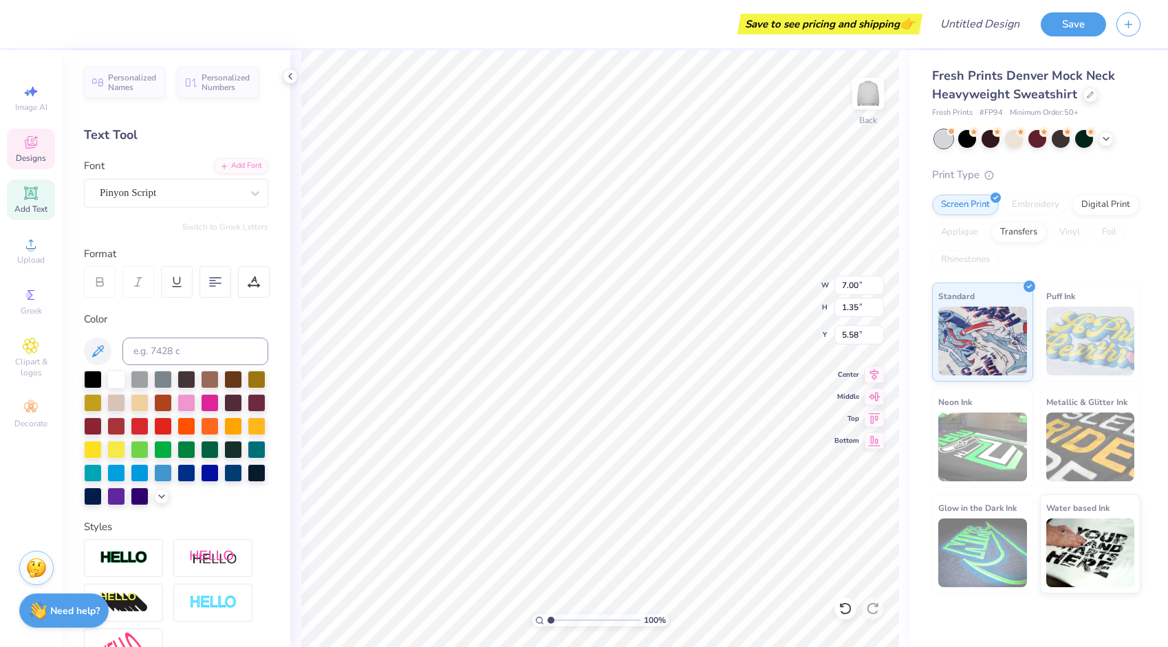
scroll to position [11, 3]
type textarea "Alpha elta Pi"
click at [779, 287] on div "100 % Back W 7.00 7.00 " H 1.35 1.35 " Y 5.58 5.58 " Center Middle Top Bottom" at bounding box center [600, 348] width 620 height 597
click at [131, 504] on div at bounding box center [140, 495] width 18 height 18
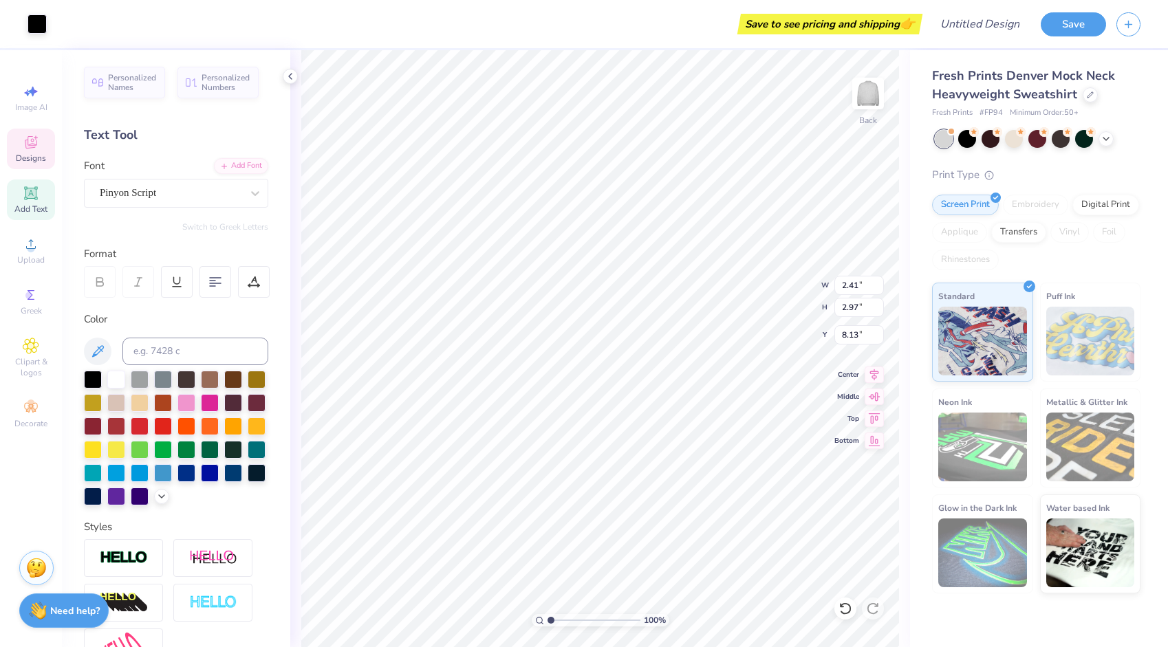
type input "11.38"
type input "3.89"
type input "2.04"
click at [90, 354] on icon at bounding box center [97, 351] width 17 height 17
type input "4.92"
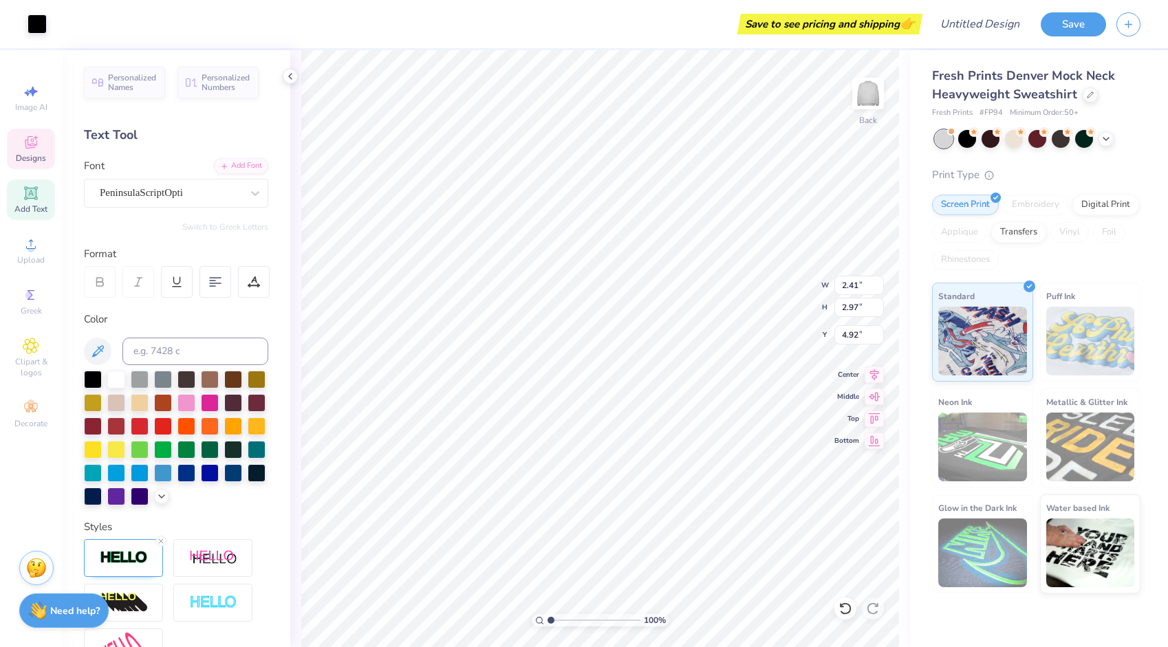
type input "4.44"
click at [154, 481] on div at bounding box center [163, 472] width 18 height 18
click at [102, 493] on div at bounding box center [93, 495] width 18 height 18
type input "1.03123114583316"
type textarea "x"
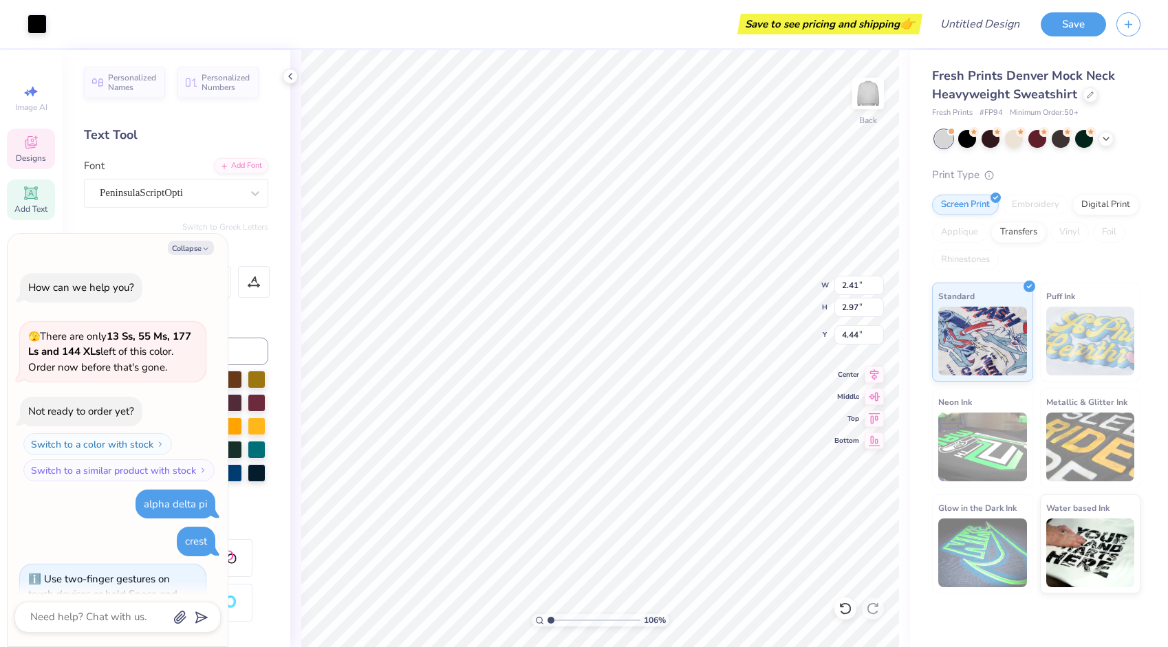
type input "1.05776384280764"
type textarea "x"
type input "1.06063482652165"
type textarea "x"
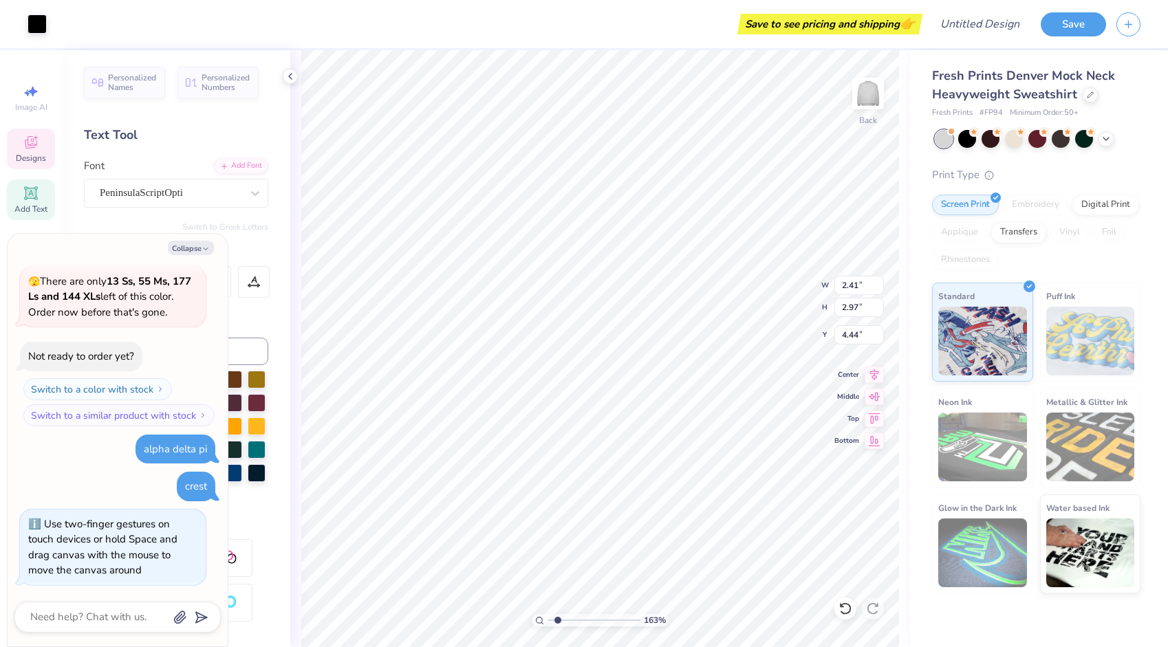
type input "1.75644968814478"
click at [196, 250] on button "Collapse" at bounding box center [191, 248] width 46 height 14
type textarea "x"
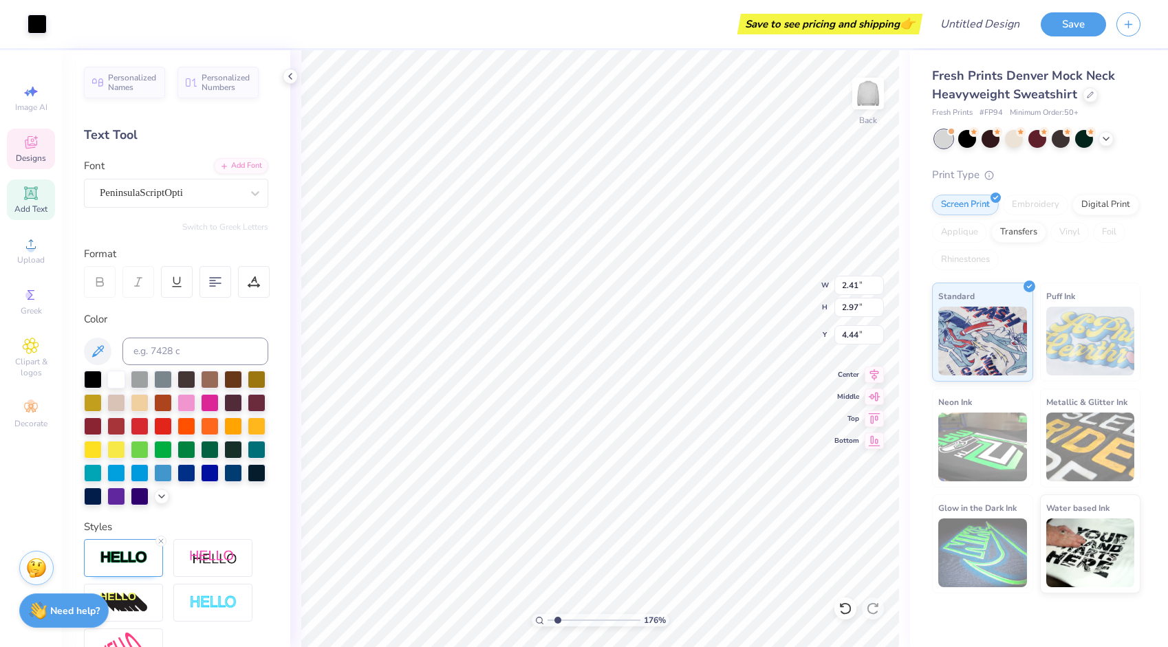
type input "1"
click at [291, 80] on icon at bounding box center [290, 76] width 11 height 11
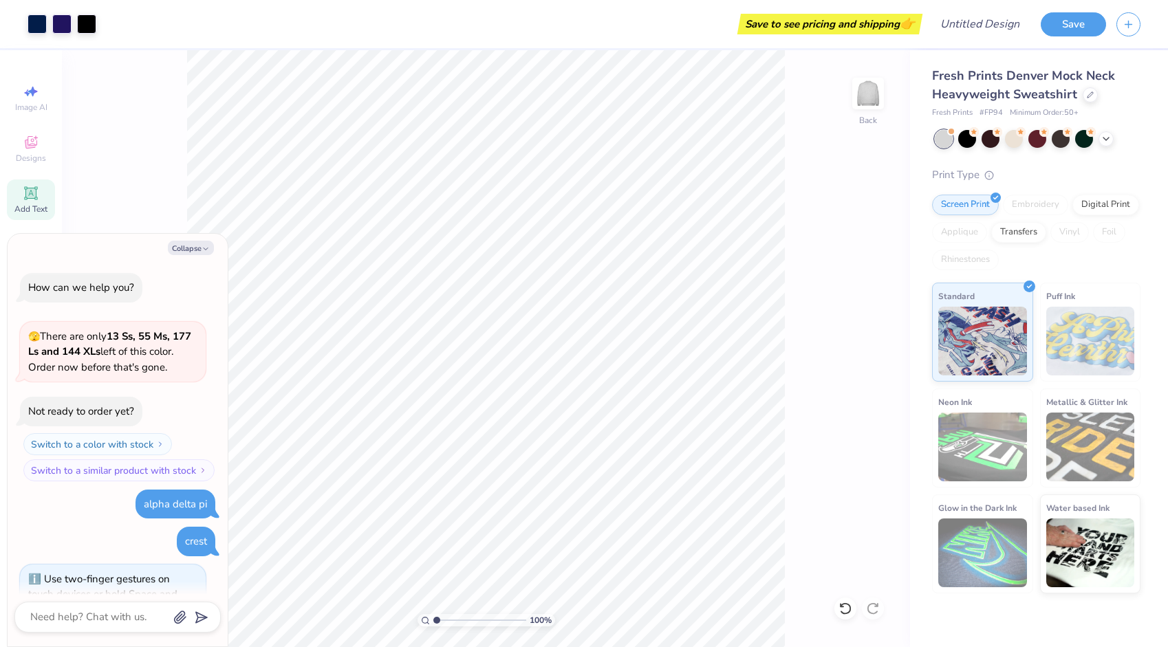
scroll to position [120, 0]
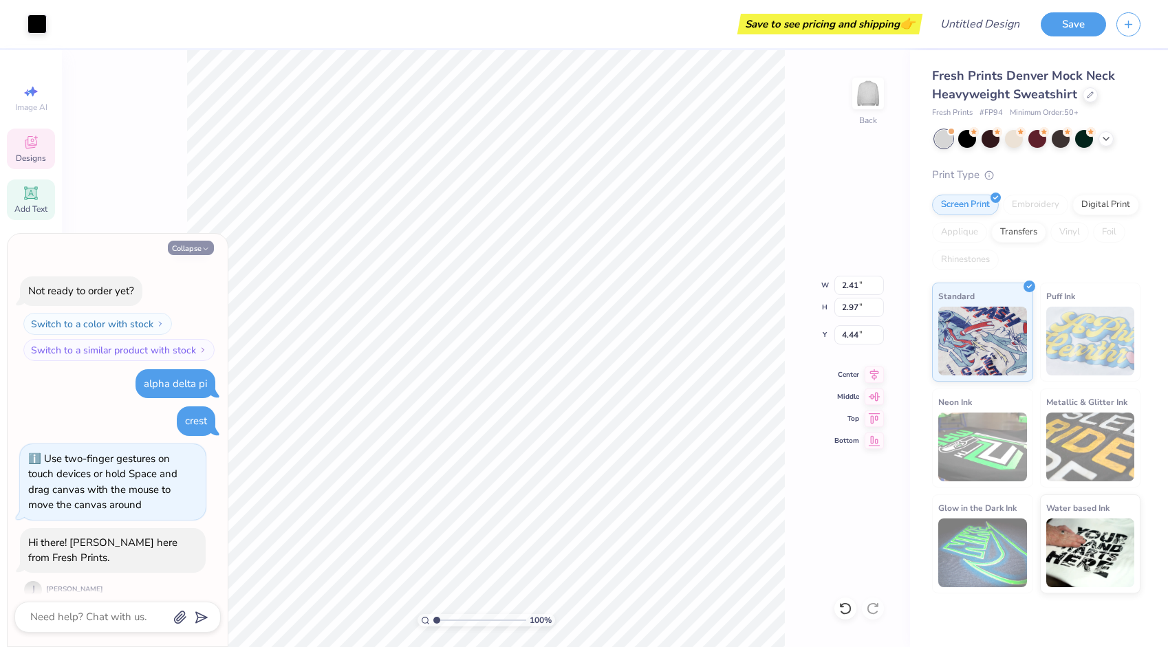
click at [202, 250] on icon "button" at bounding box center [206, 249] width 8 height 8
type textarea "x"
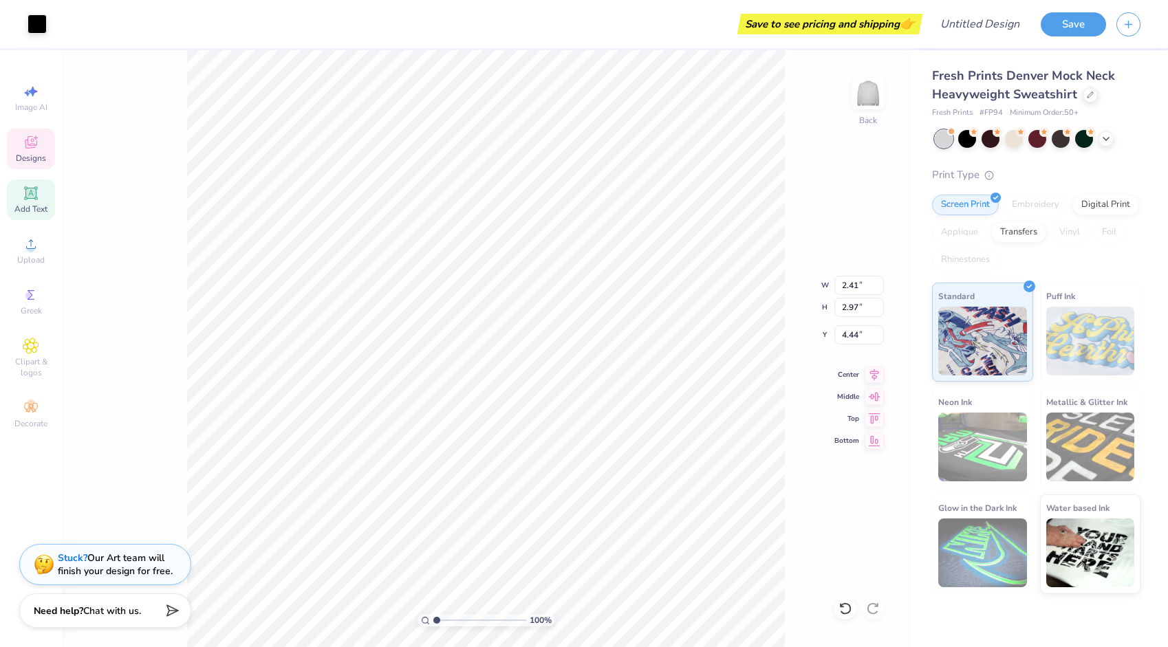
click at [30, 153] on span "Designs" at bounding box center [31, 158] width 30 height 11
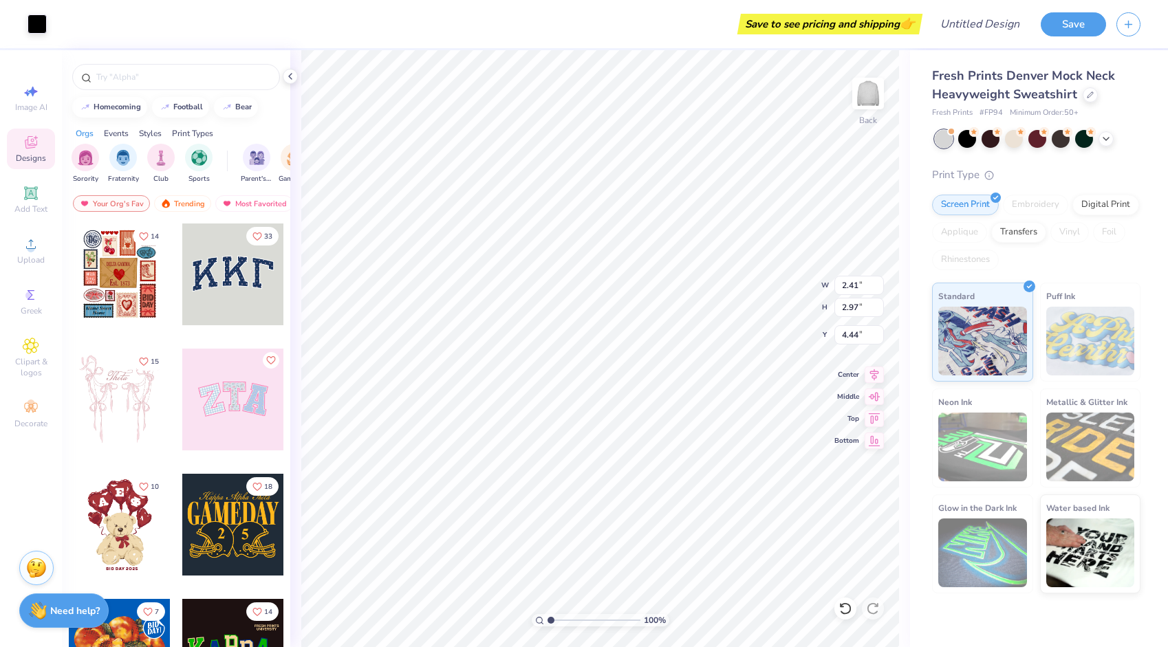
type input "11.38"
type input "3.89"
type input "2.04"
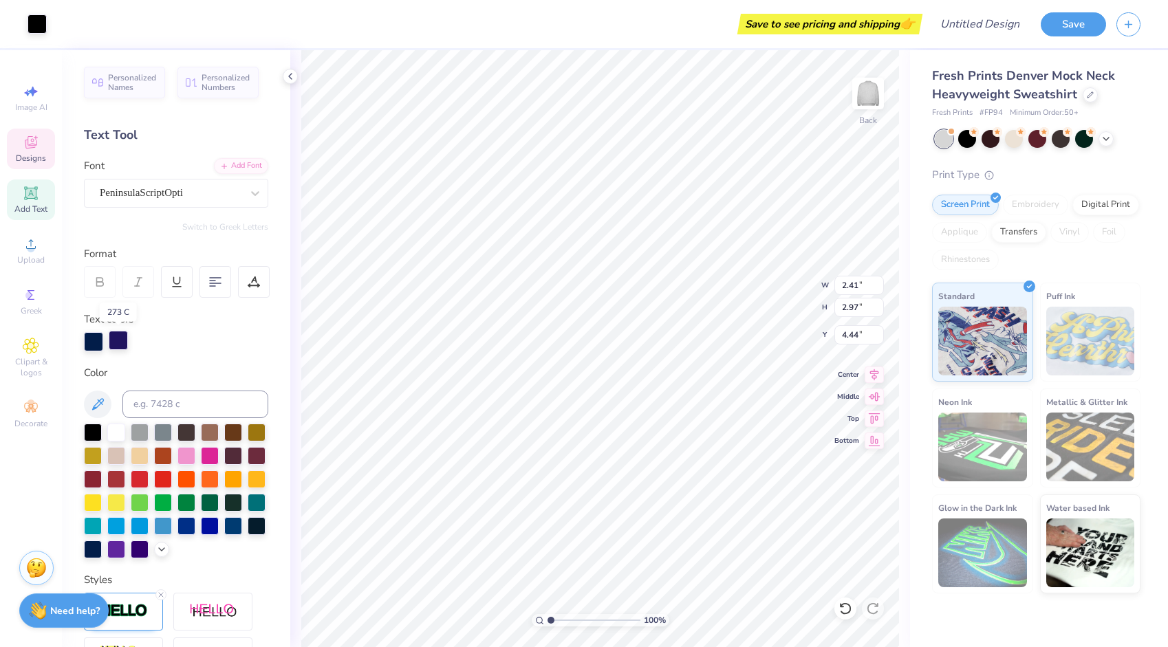
click at [113, 344] on div at bounding box center [118, 340] width 19 height 19
click at [114, 344] on div at bounding box center [118, 341] width 19 height 19
type input "11.38"
type input "3.89"
type input "2.04"
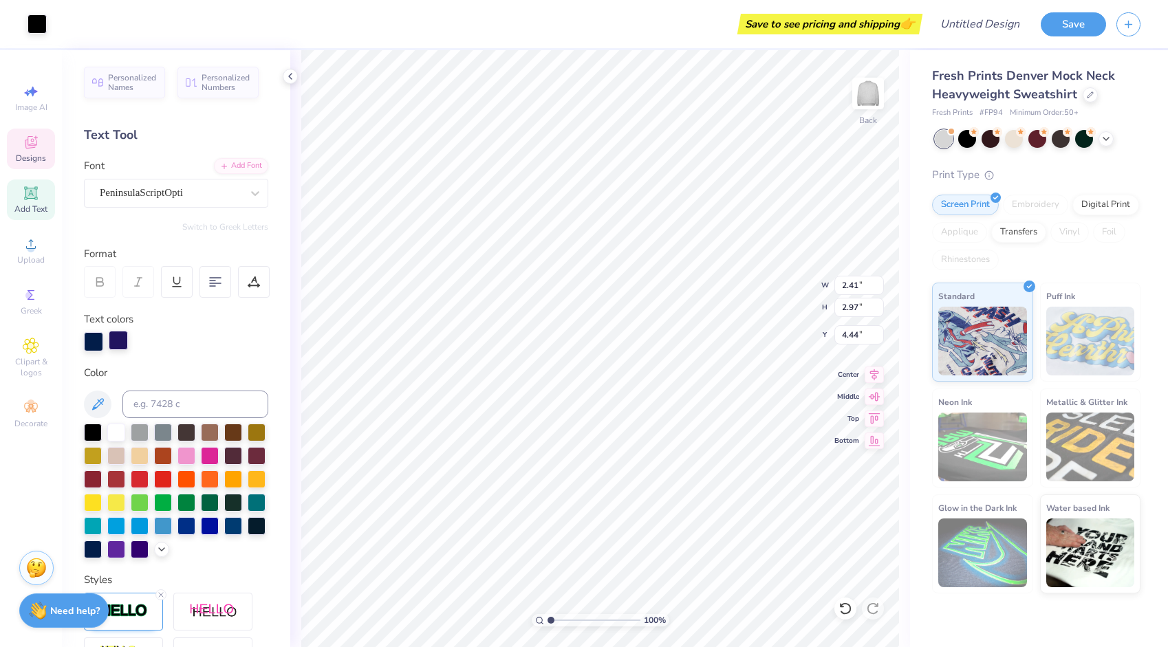
click at [118, 340] on div at bounding box center [118, 340] width 19 height 19
click at [118, 340] on div at bounding box center [118, 341] width 19 height 19
click at [118, 340] on div at bounding box center [118, 340] width 19 height 19
click at [117, 343] on div at bounding box center [118, 340] width 19 height 19
click at [118, 344] on div at bounding box center [118, 341] width 19 height 19
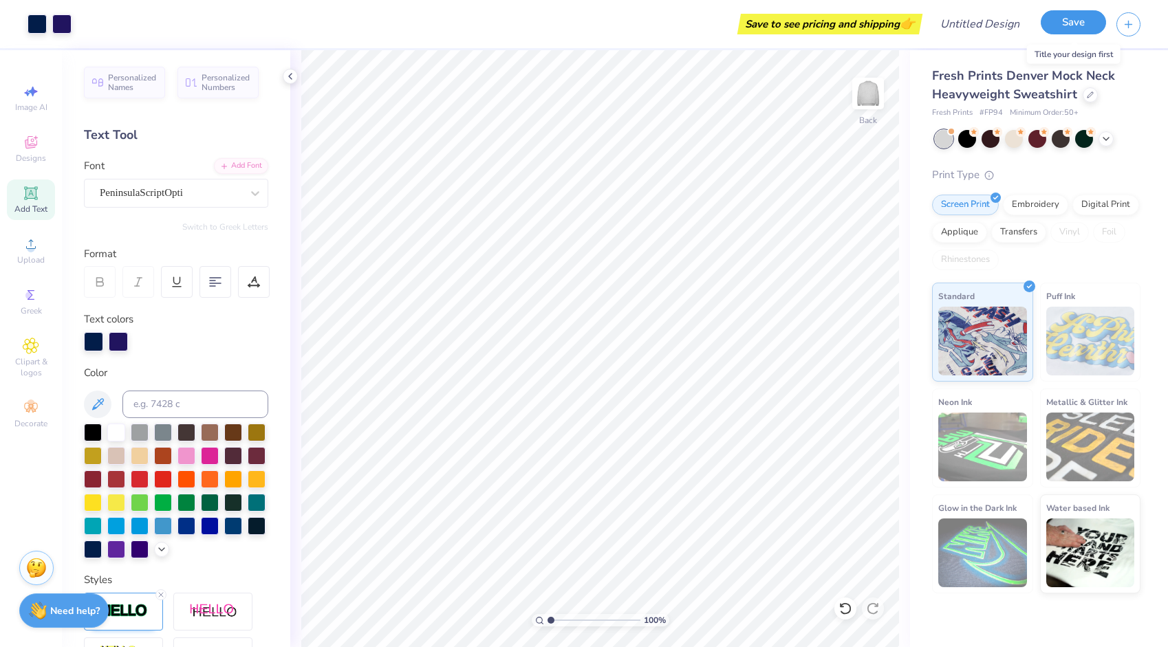
click at [1067, 30] on button "Save" at bounding box center [1073, 22] width 65 height 24
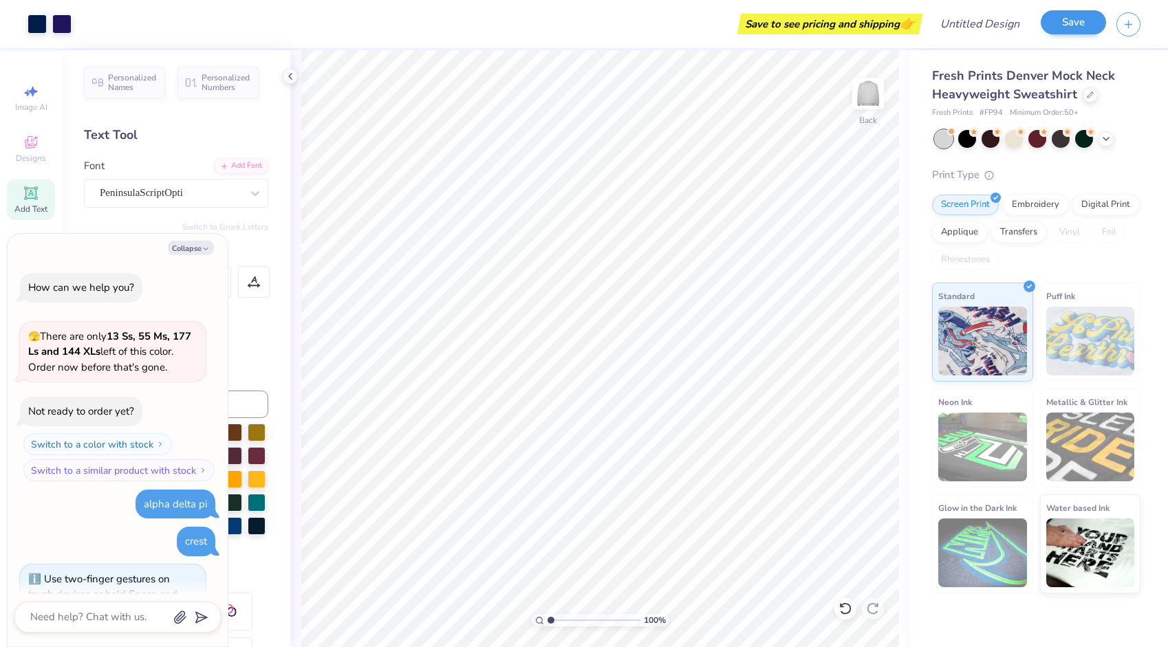
scroll to position [254, 0]
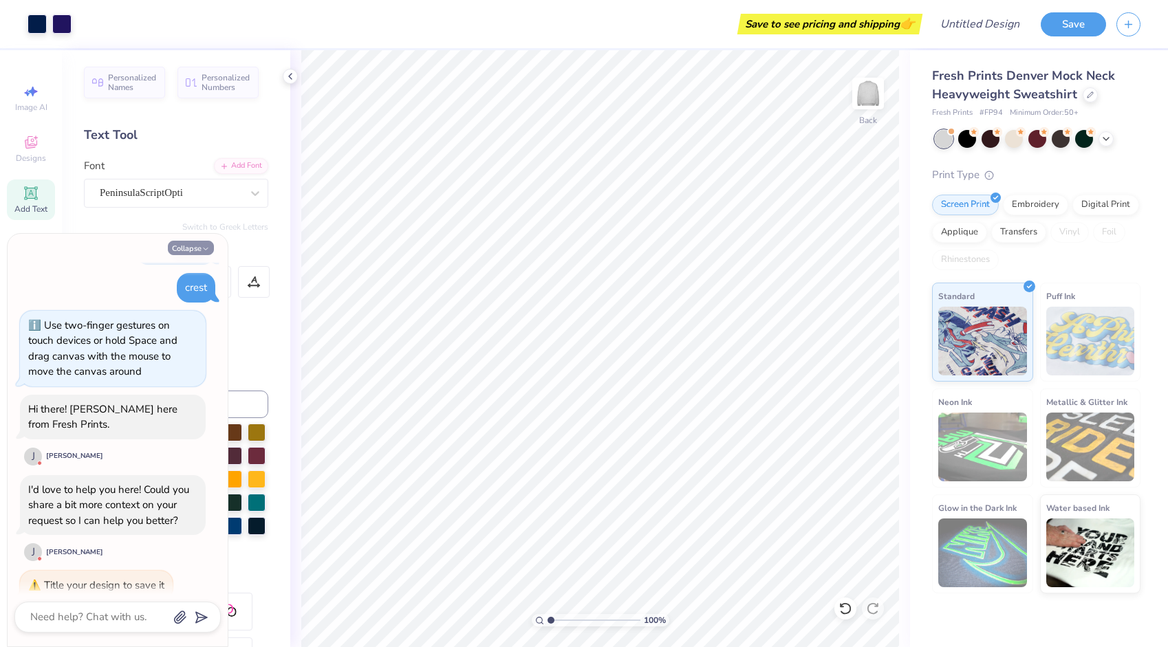
click at [191, 251] on button "Collapse" at bounding box center [191, 248] width 46 height 14
type textarea "x"
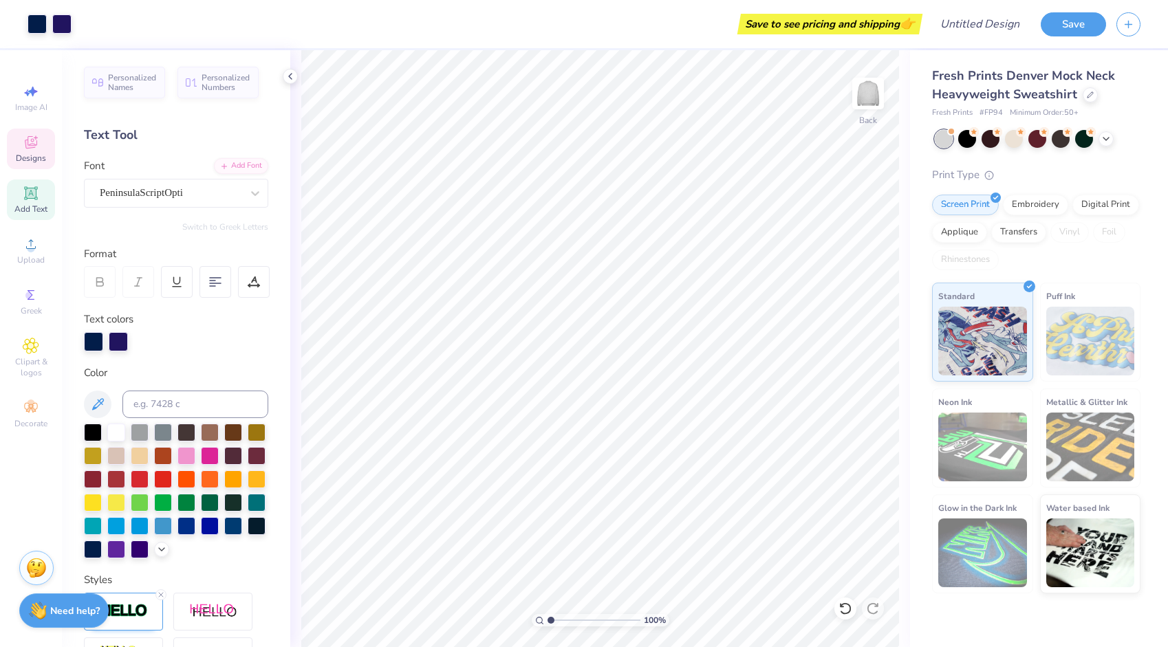
click at [37, 146] on icon at bounding box center [31, 142] width 17 height 17
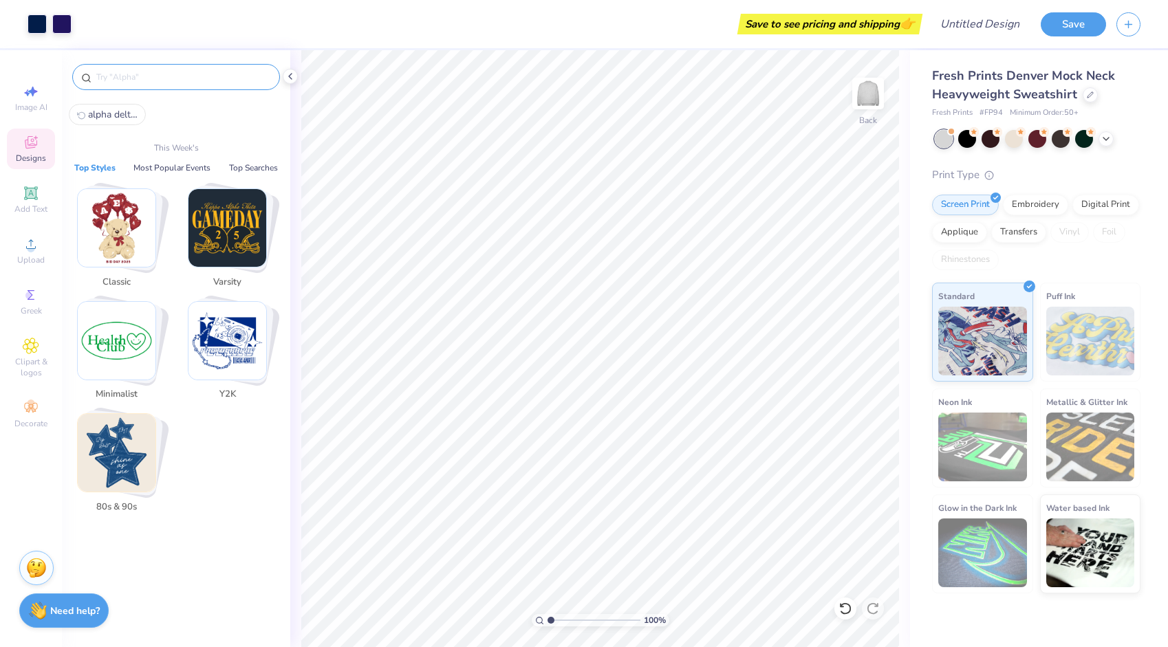
click at [155, 82] on input "text" at bounding box center [183, 77] width 176 height 14
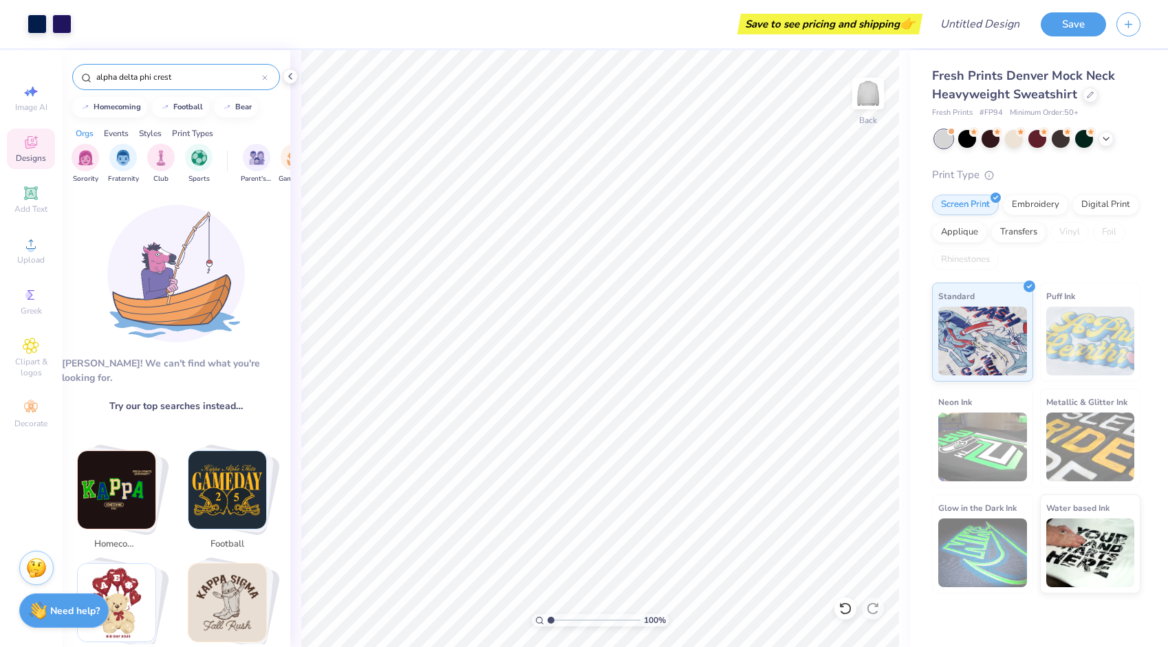
type input "alpha delta phi crest"
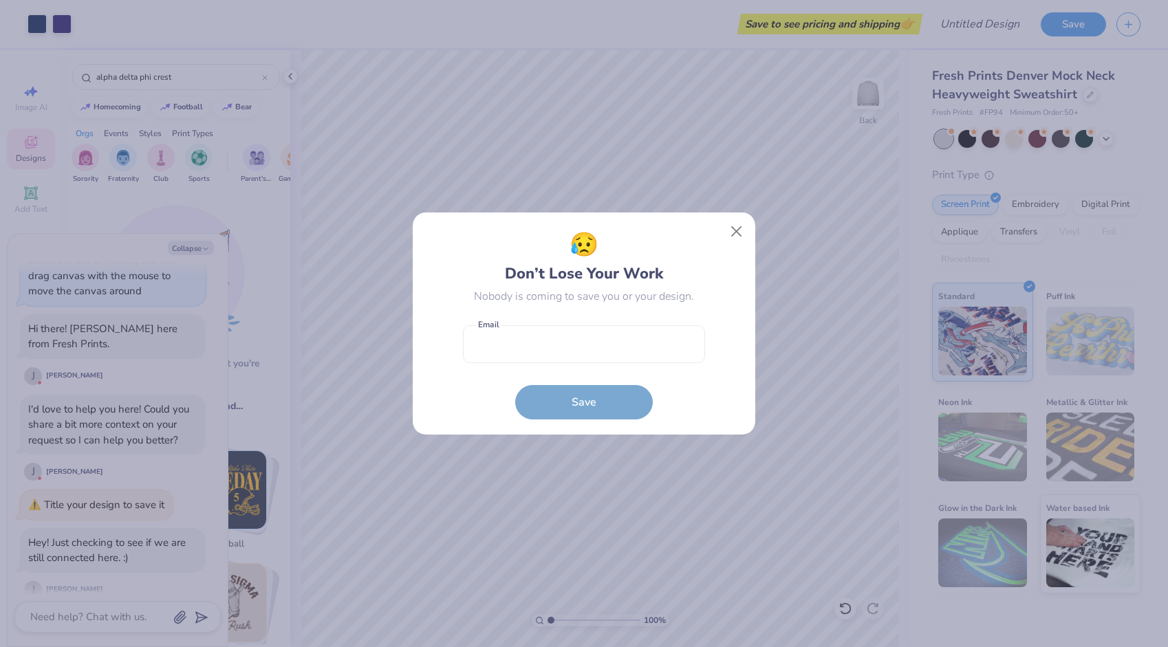
scroll to position [446, 0]
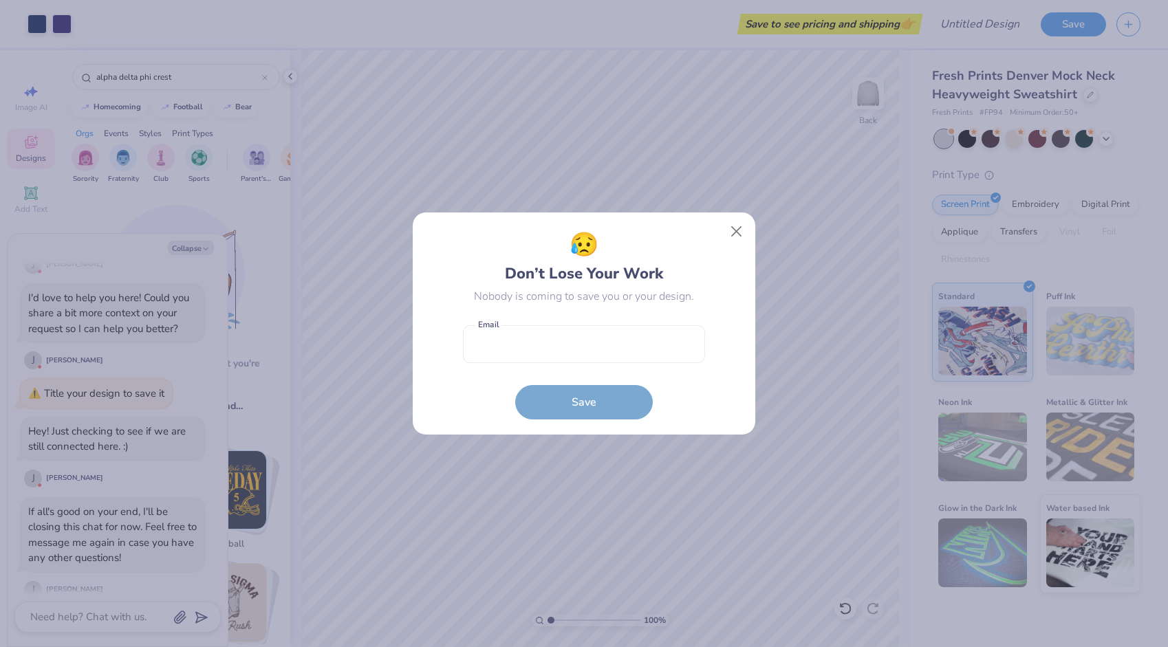
type textarea "x"
click at [742, 231] on button "Close" at bounding box center [737, 232] width 26 height 26
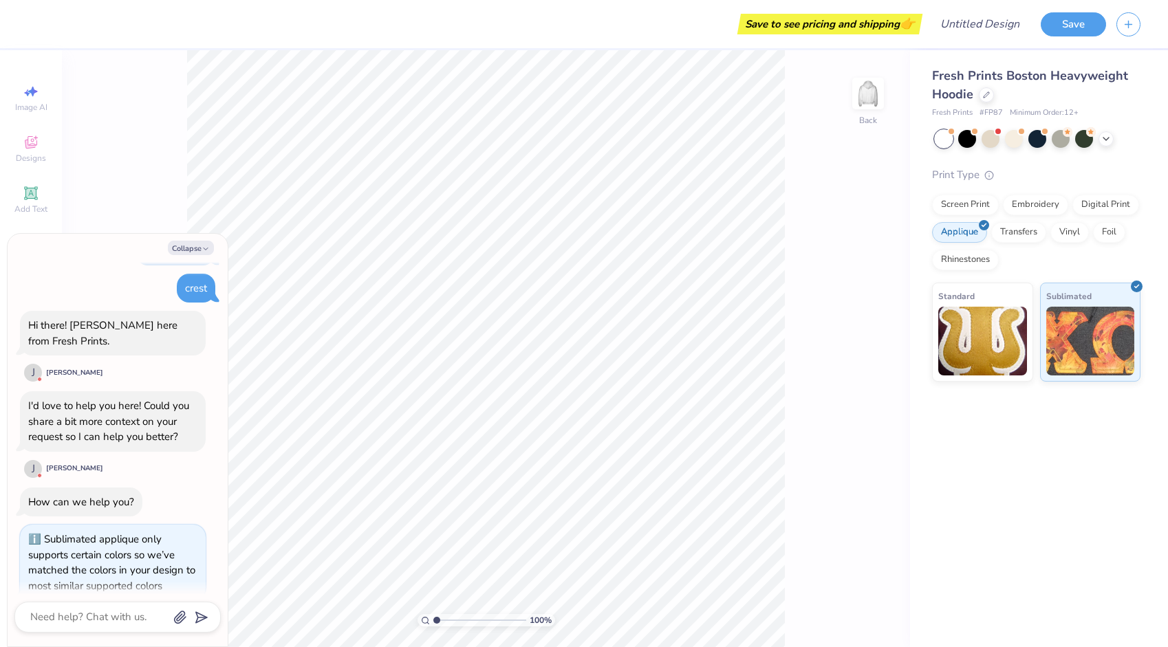
scroll to position [216, 0]
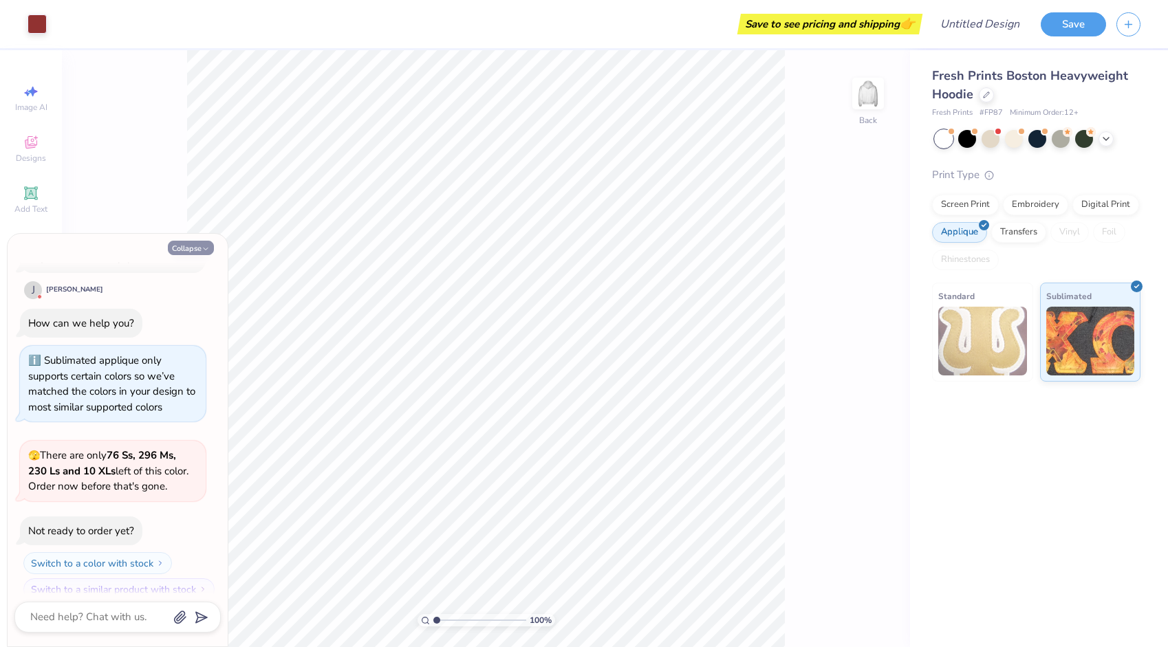
click at [204, 249] on icon "button" at bounding box center [206, 249] width 8 height 8
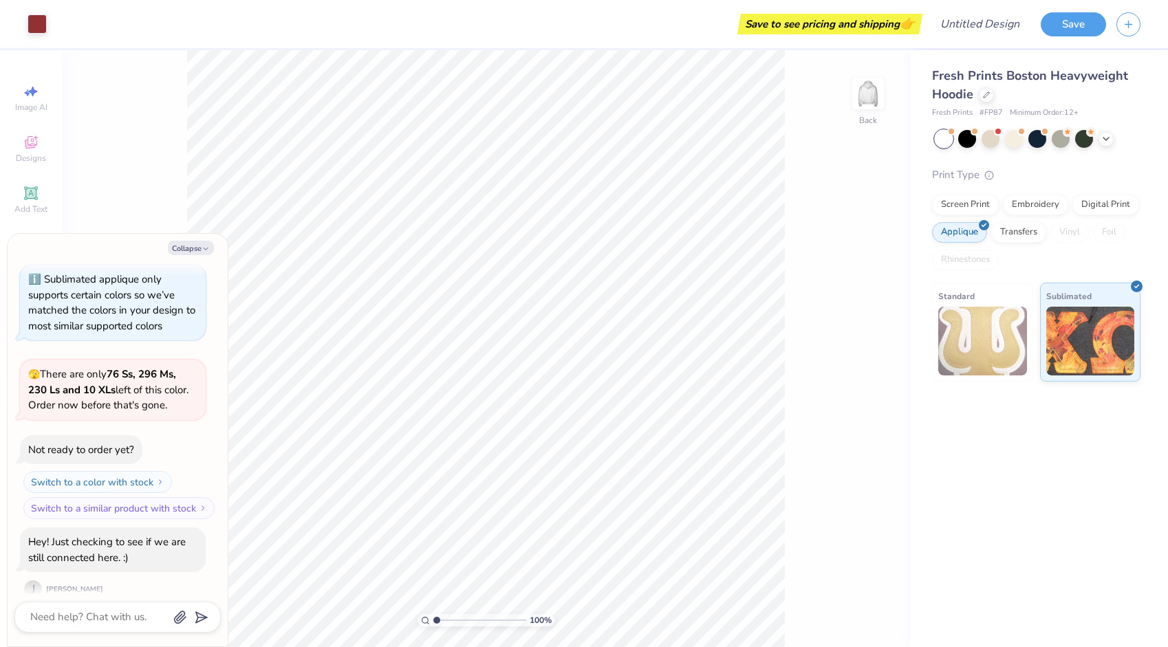
scroll to position [409, 0]
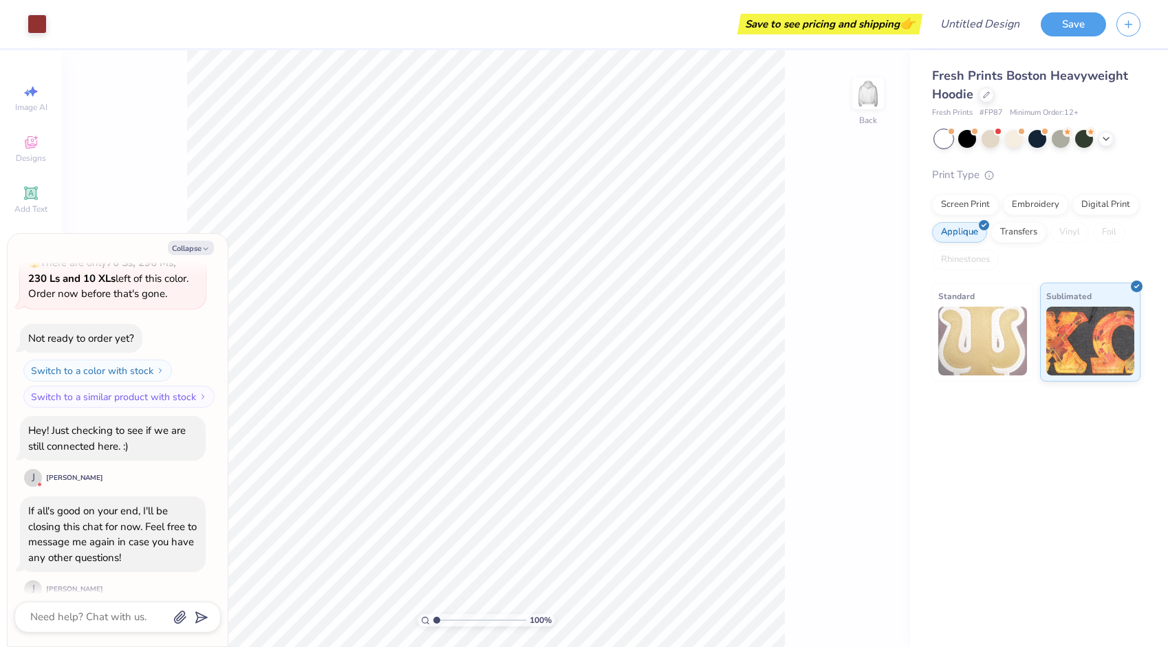
type textarea "x"
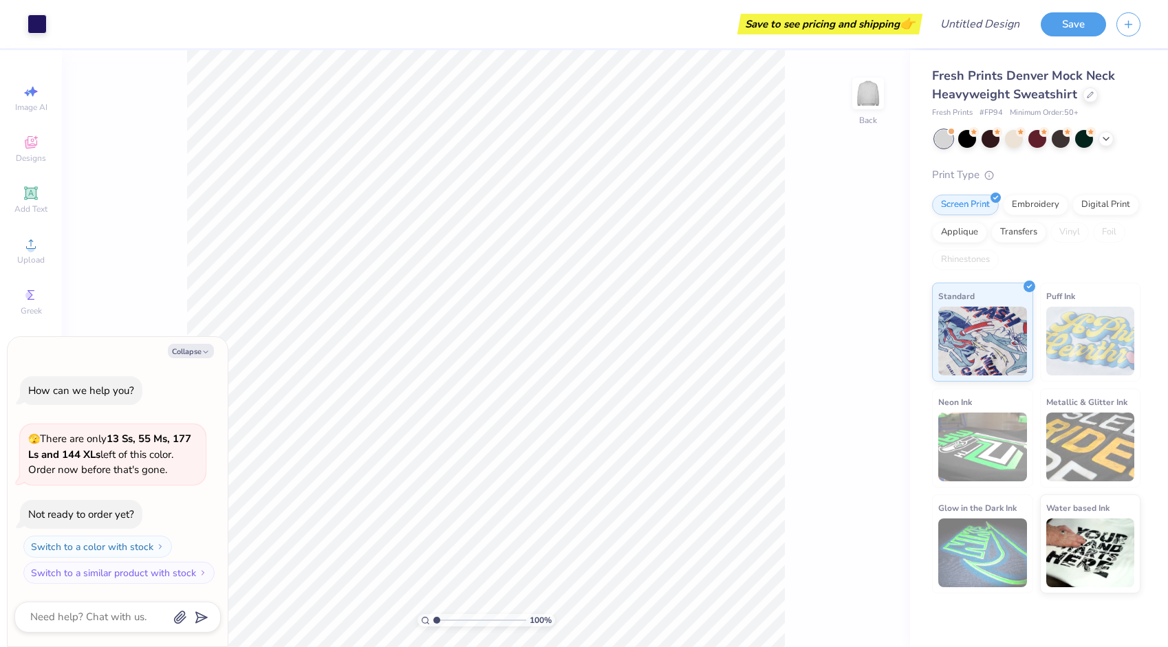
scroll to position [132, 0]
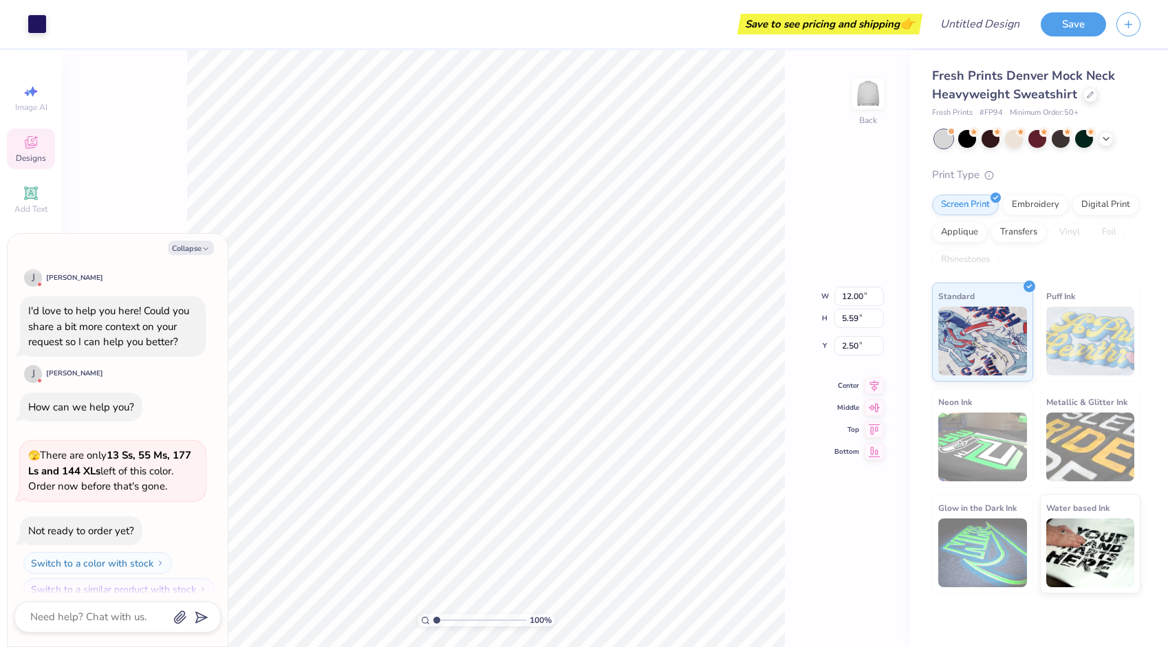
type textarea "x"
type input "1.84"
type textarea "x"
type input "1.18"
type input "1.37"
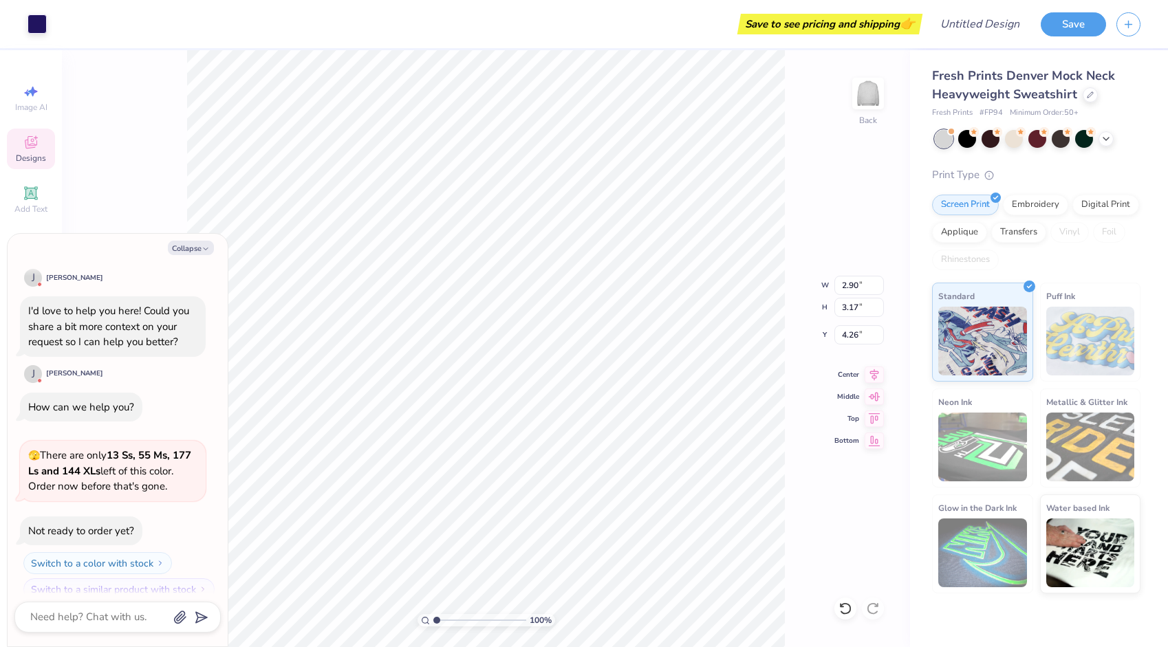
type input "5.25"
click at [195, 248] on button "Collapse" at bounding box center [191, 248] width 46 height 14
type textarea "x"
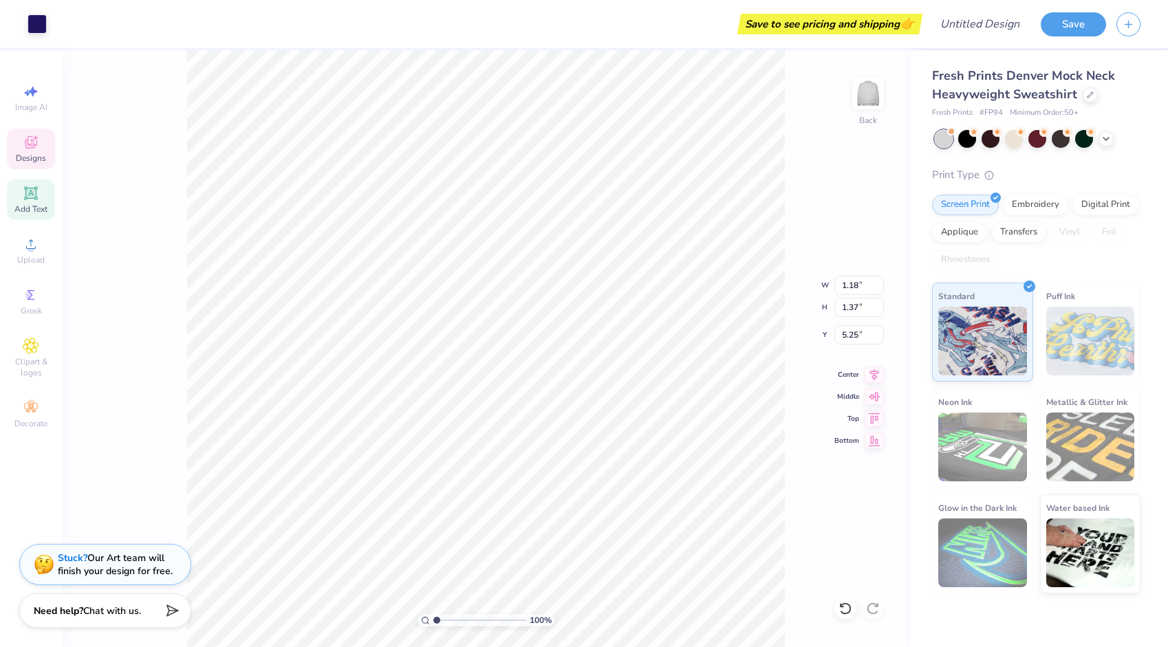
click at [30, 195] on icon at bounding box center [30, 193] width 10 height 10
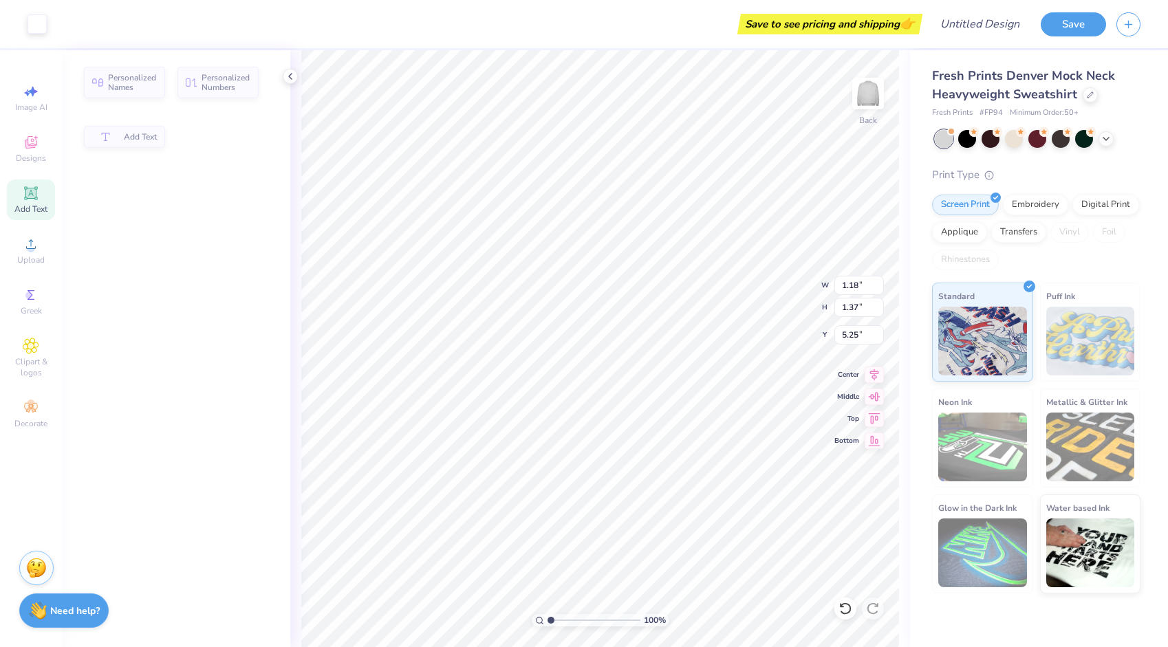
type input "5.84"
type input "1.69"
type input "9.15"
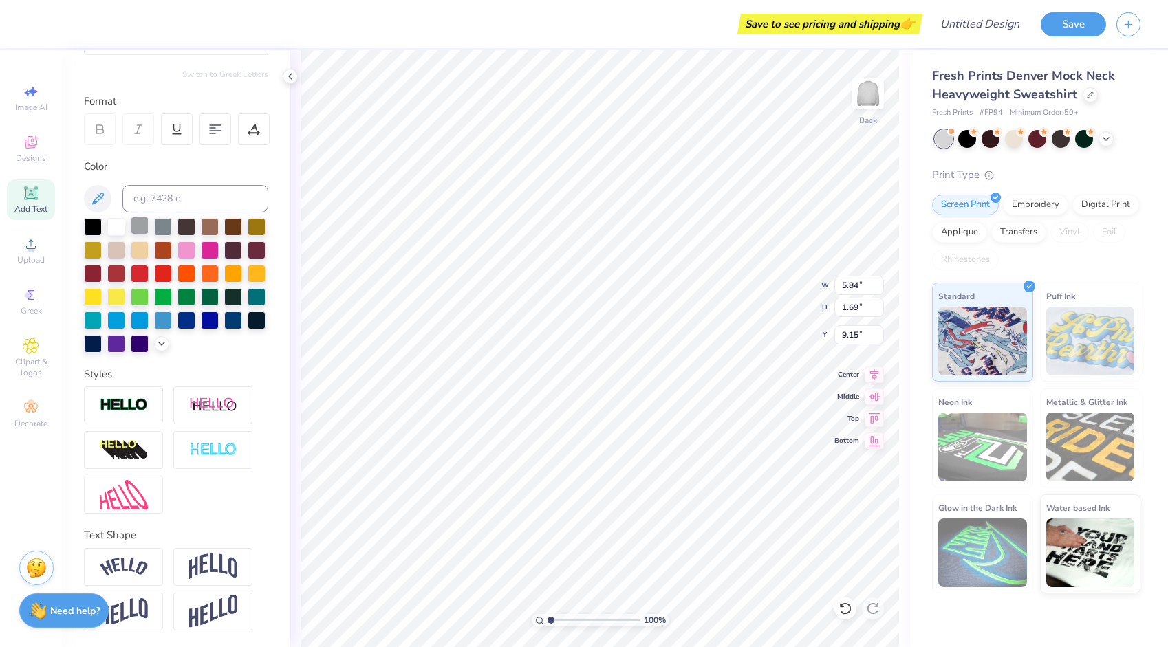
scroll to position [0, 0]
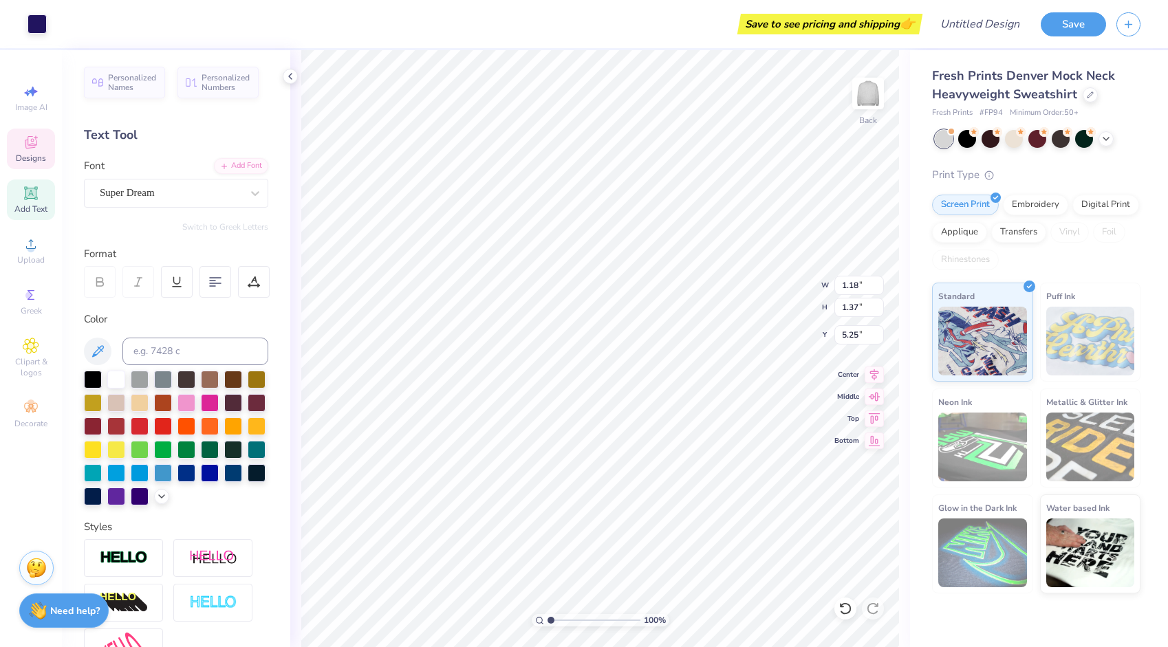
type input "6.54"
click at [583, 329] on li "Copy" at bounding box center [637, 338] width 108 height 27
click at [128, 89] on span "Personalized Names" at bounding box center [132, 80] width 49 height 19
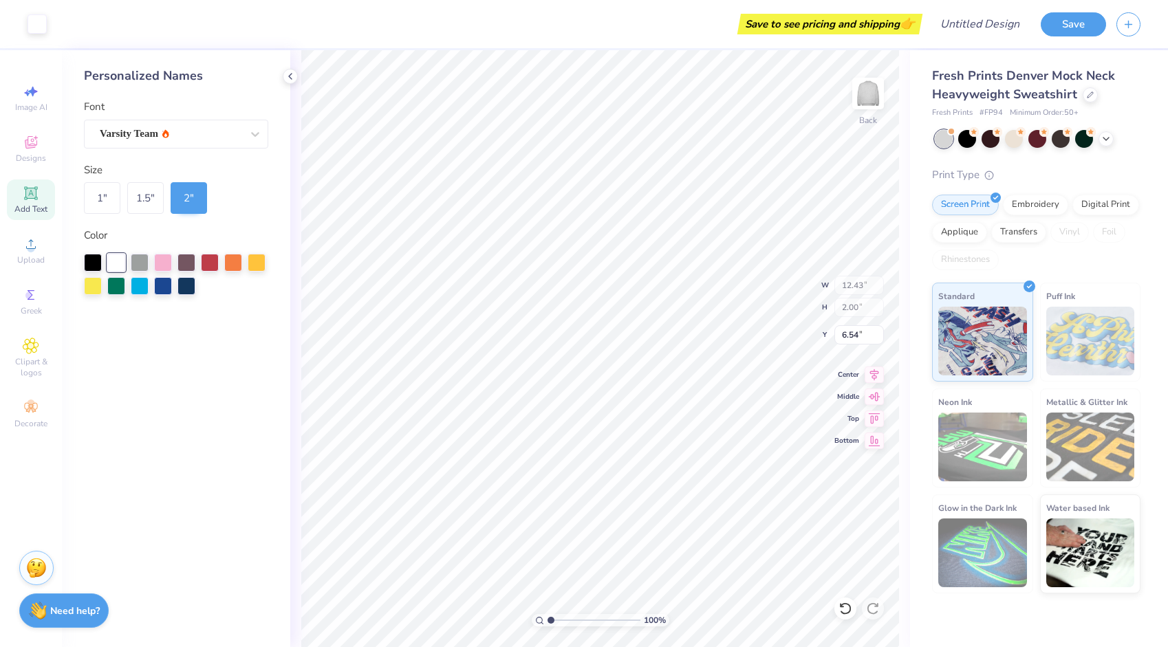
type input "12.43"
type input "2.00"
type input "9.00"
click at [294, 80] on icon at bounding box center [290, 76] width 11 height 11
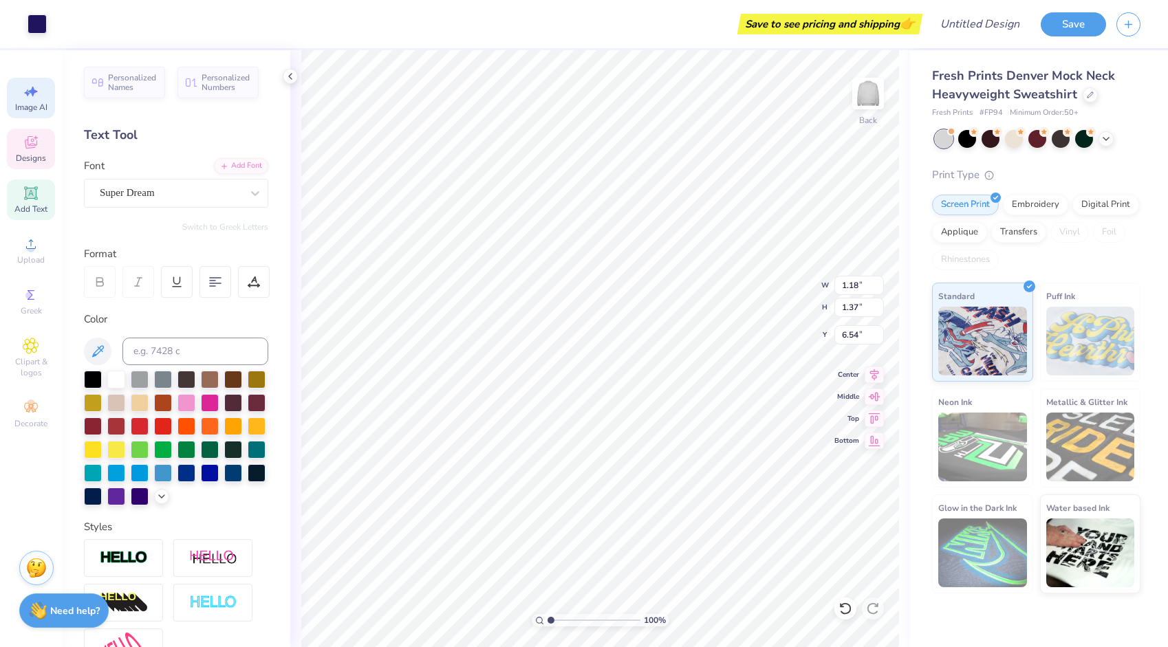
click at [49, 102] on div "Image AI" at bounding box center [31, 98] width 48 height 41
select select "4"
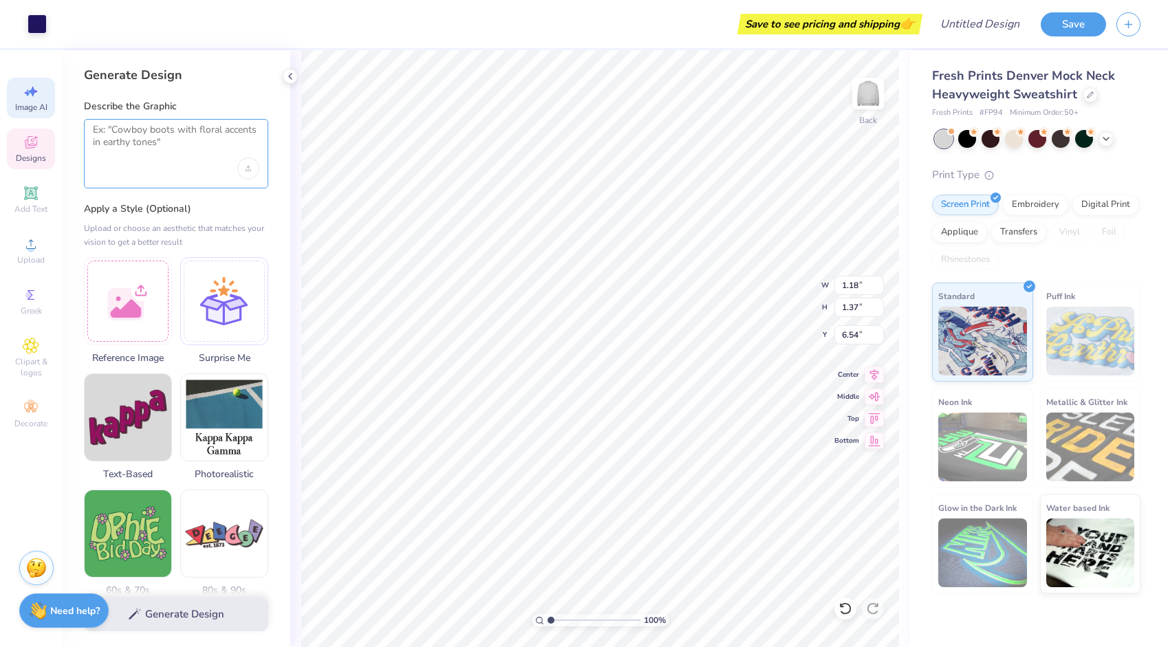
click at [199, 144] on textarea at bounding box center [176, 141] width 166 height 34
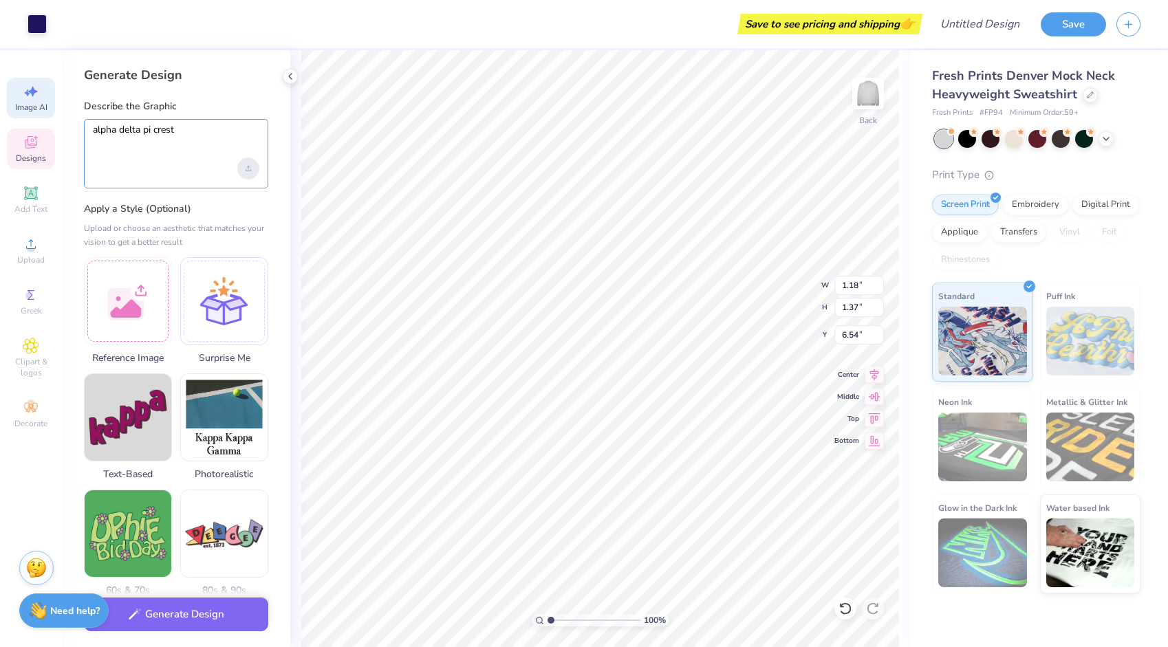
type textarea "alpha delta pi crest"
click at [252, 165] on div "Upload image" at bounding box center [248, 169] width 22 height 22
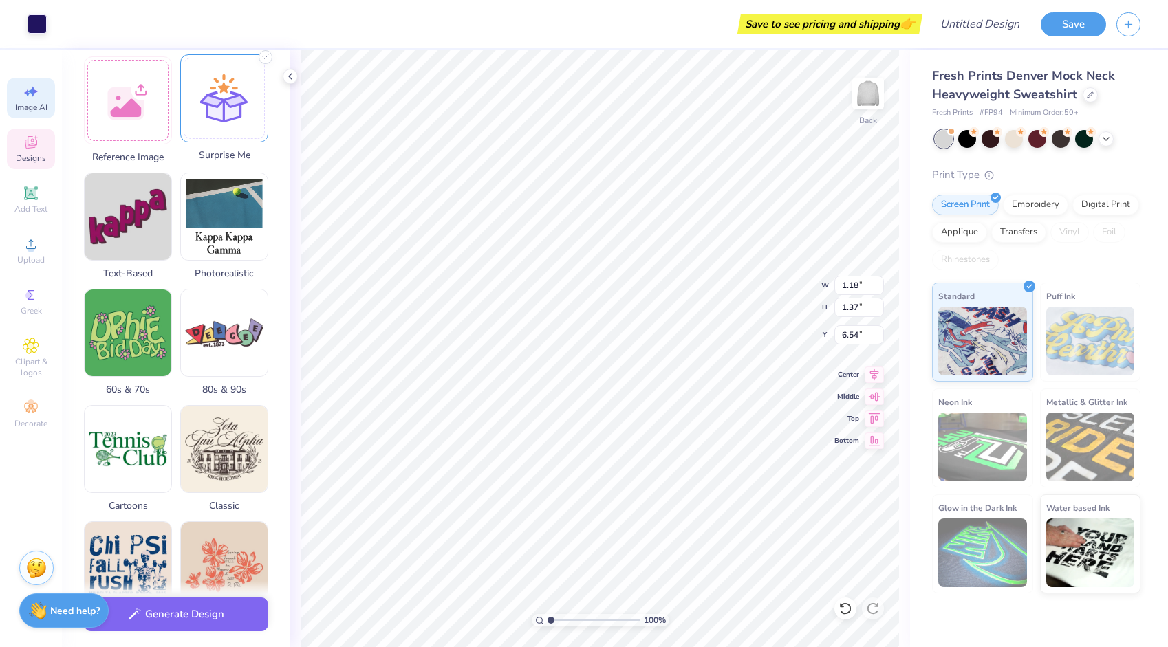
scroll to position [200, 0]
click at [257, 110] on div at bounding box center [224, 99] width 88 height 88
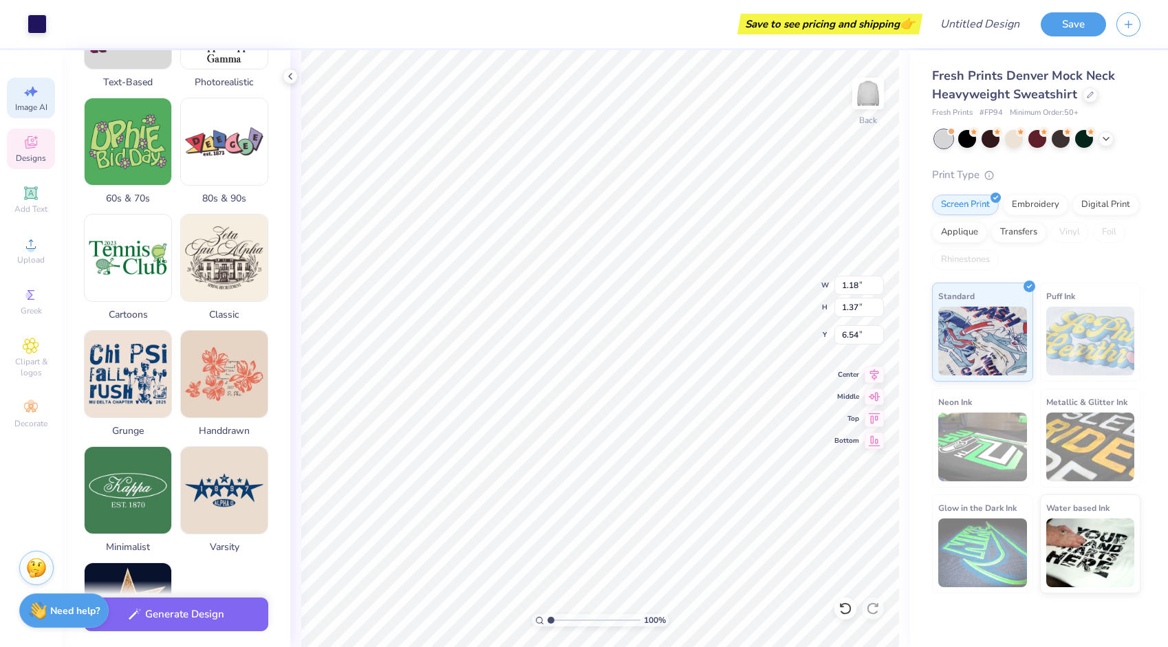
scroll to position [528, 0]
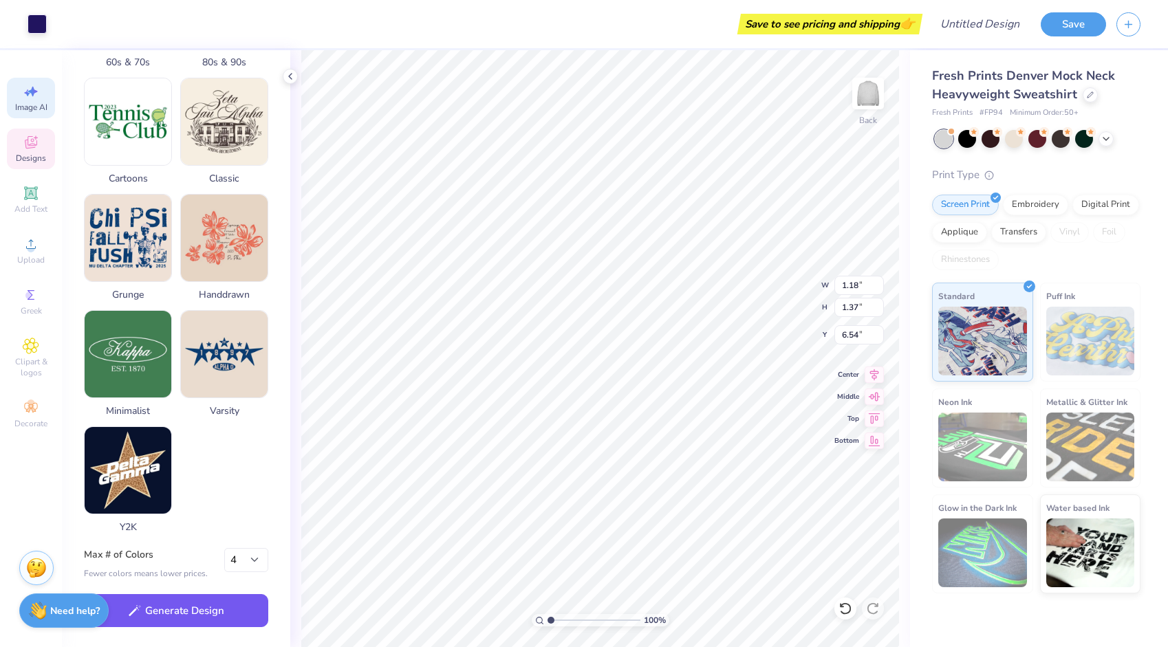
click at [151, 618] on button "Generate Design" at bounding box center [176, 611] width 184 height 34
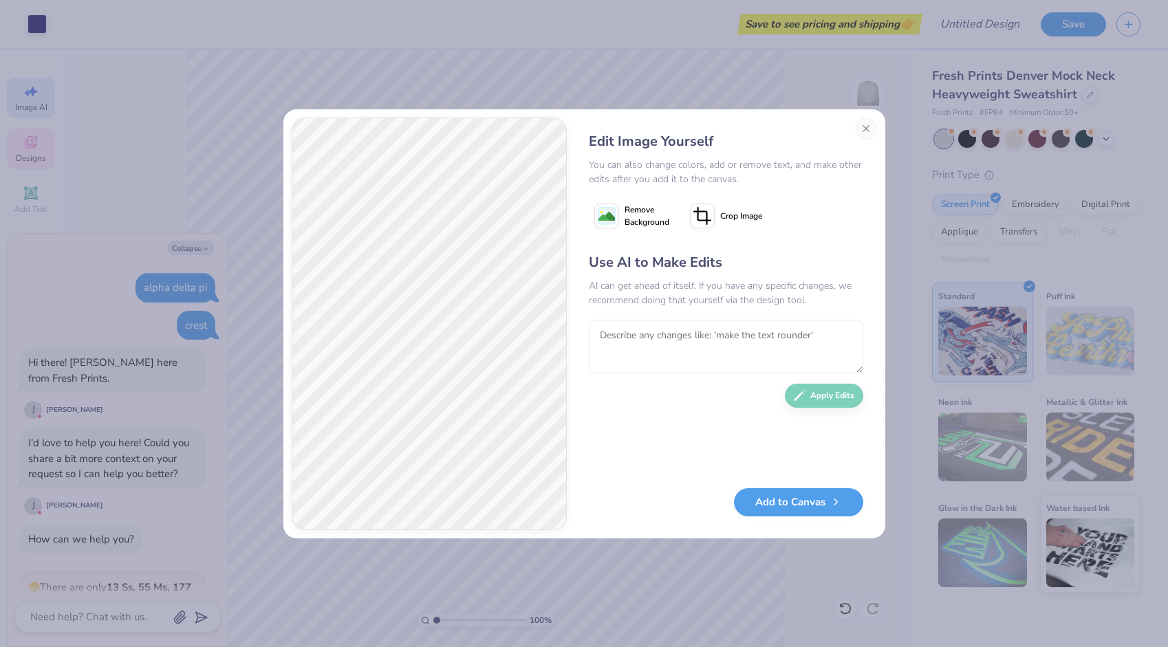
scroll to position [206, 0]
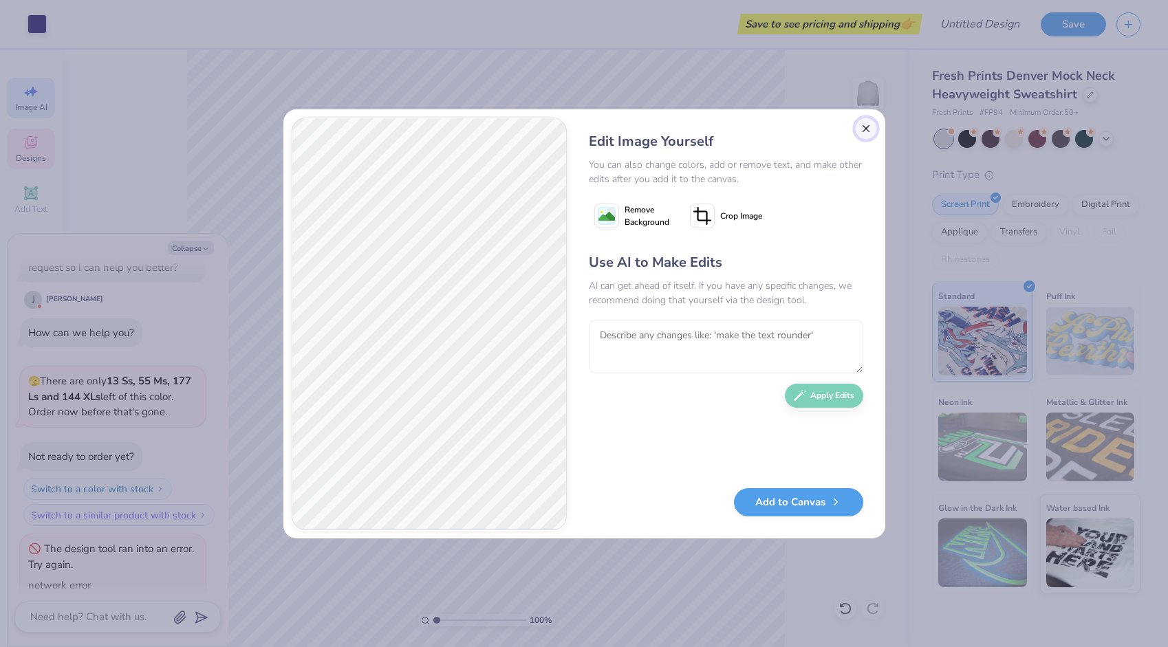
click at [869, 126] on button "Close" at bounding box center [866, 129] width 22 height 22
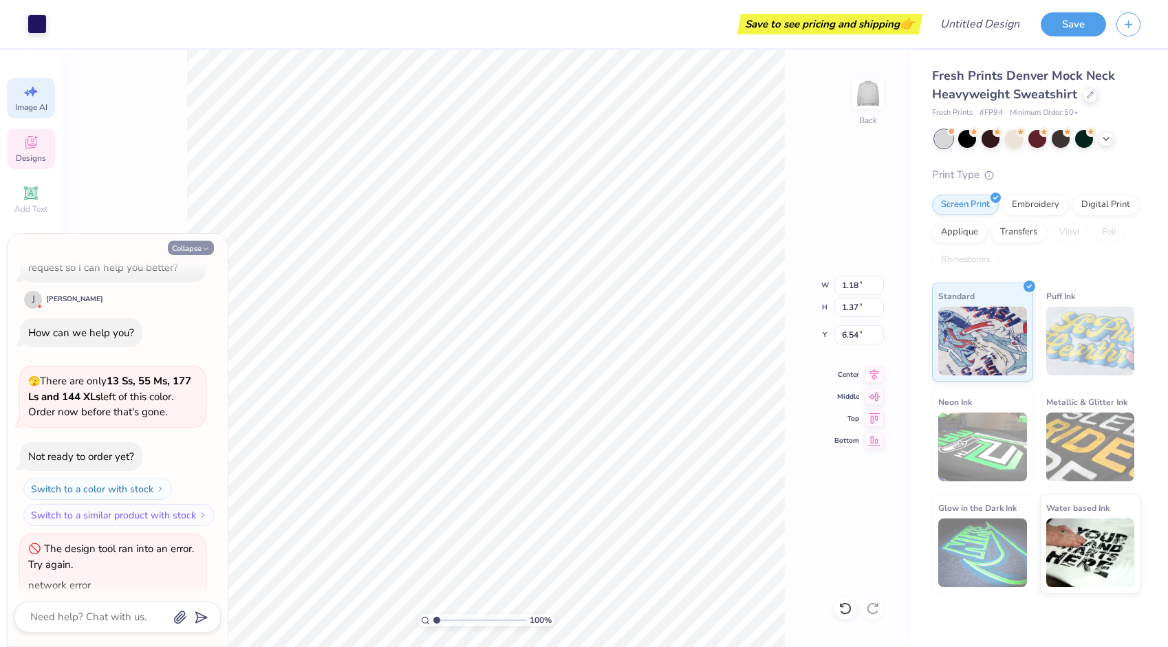
click at [194, 243] on button "Collapse" at bounding box center [191, 248] width 46 height 14
type textarea "x"
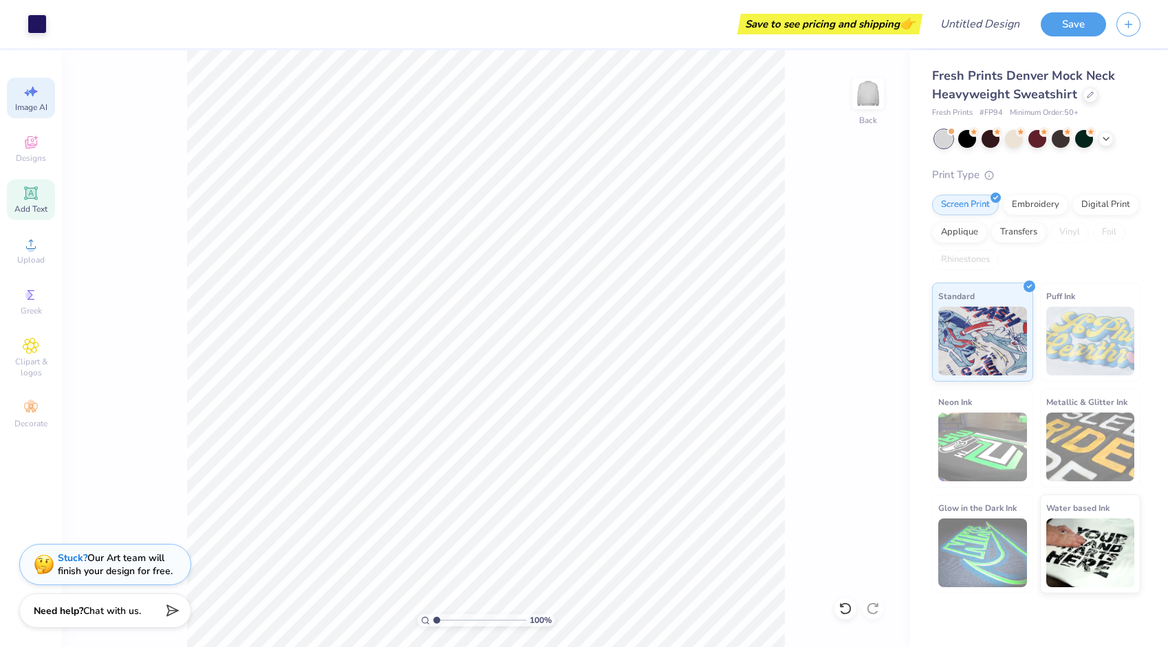
click at [34, 204] on span "Add Text" at bounding box center [30, 209] width 33 height 11
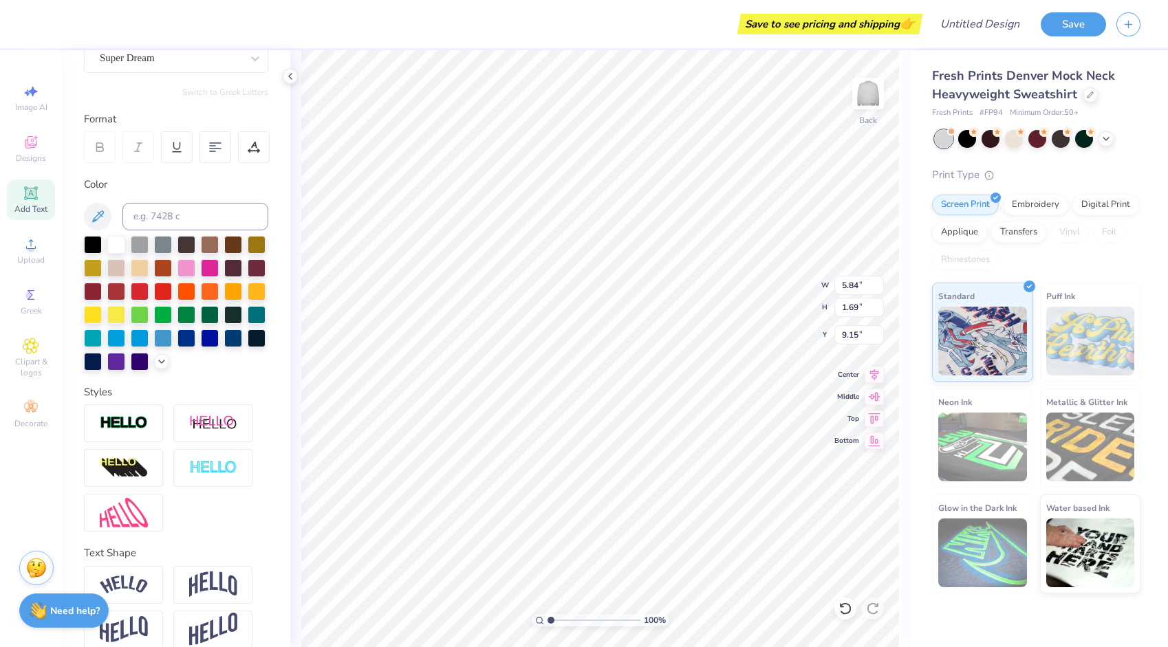
scroll to position [175, 0]
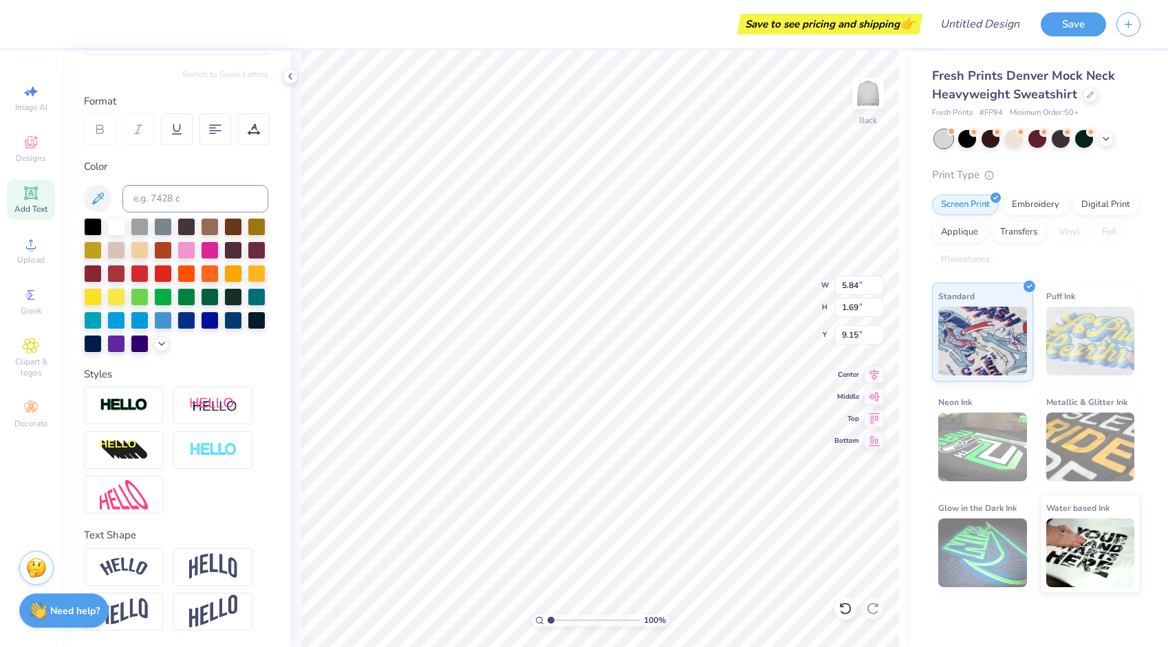
click at [107, 375] on div "Styles" at bounding box center [176, 375] width 184 height 16
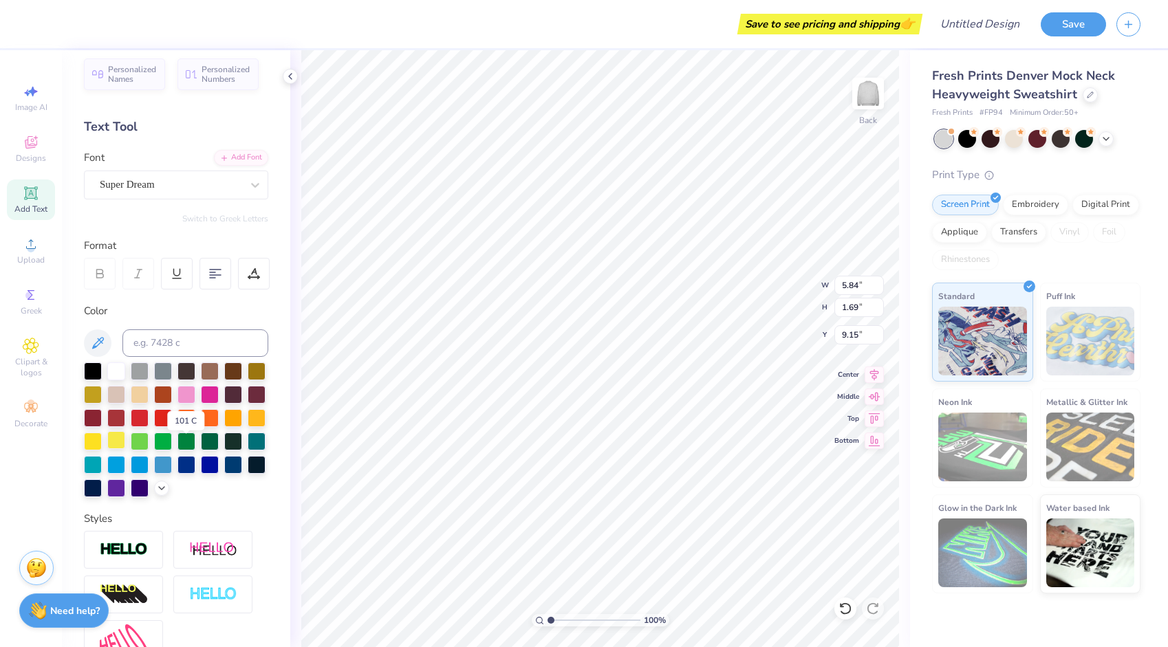
scroll to position [0, 0]
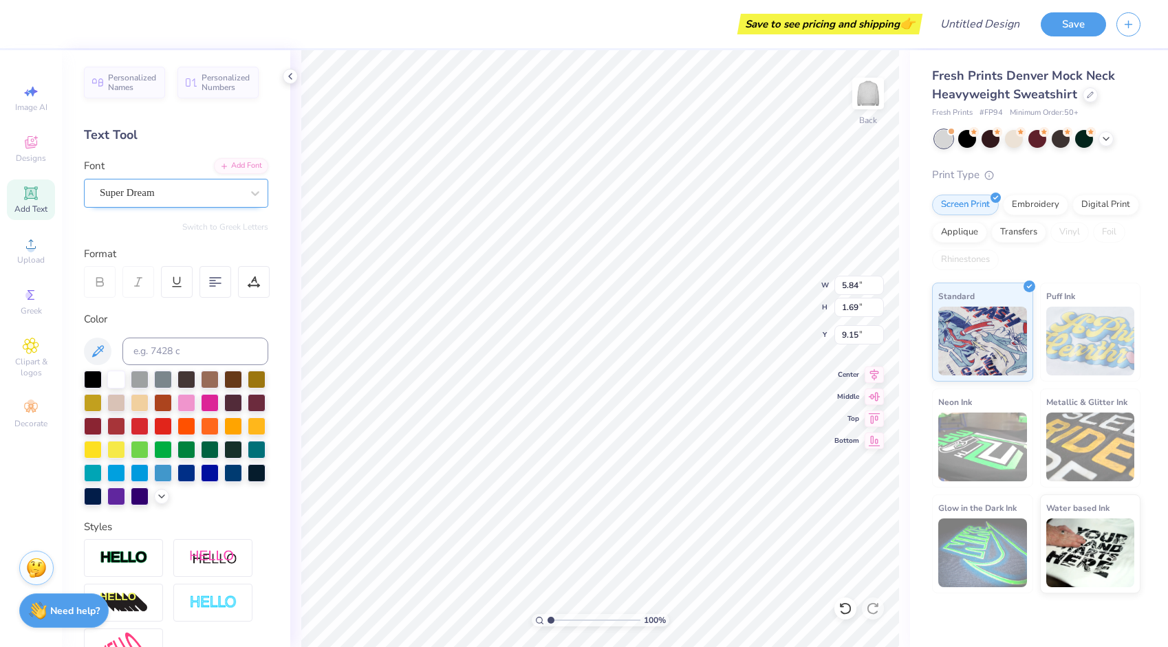
click at [210, 195] on div "Super Dream" at bounding box center [170, 192] width 144 height 21
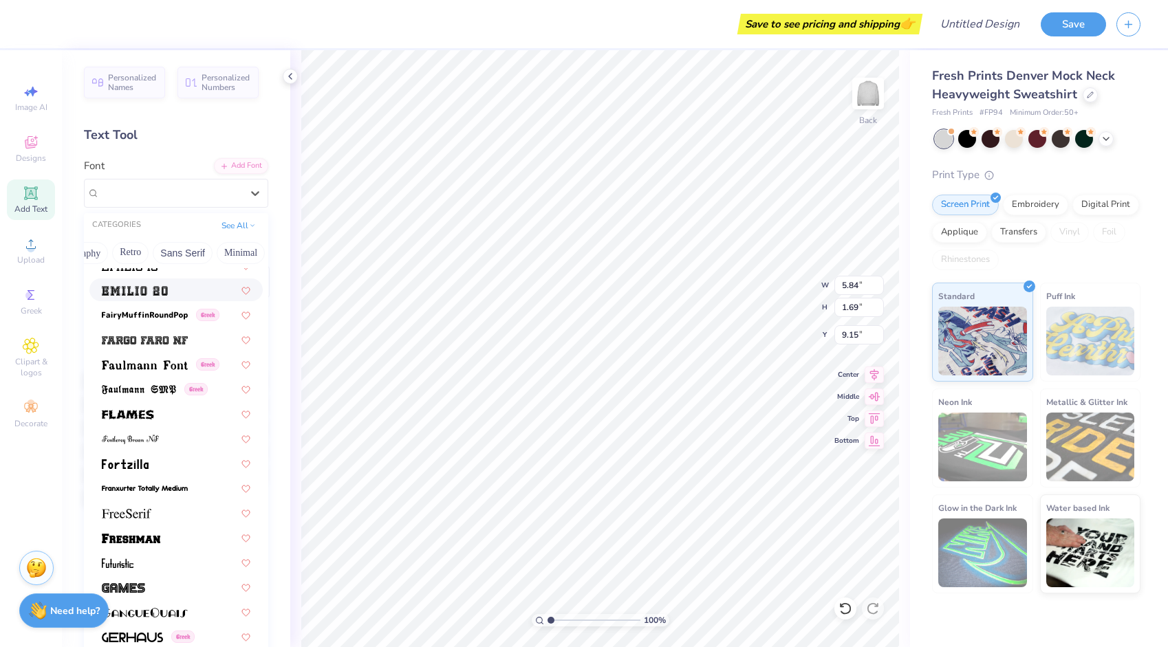
scroll to position [0, 413]
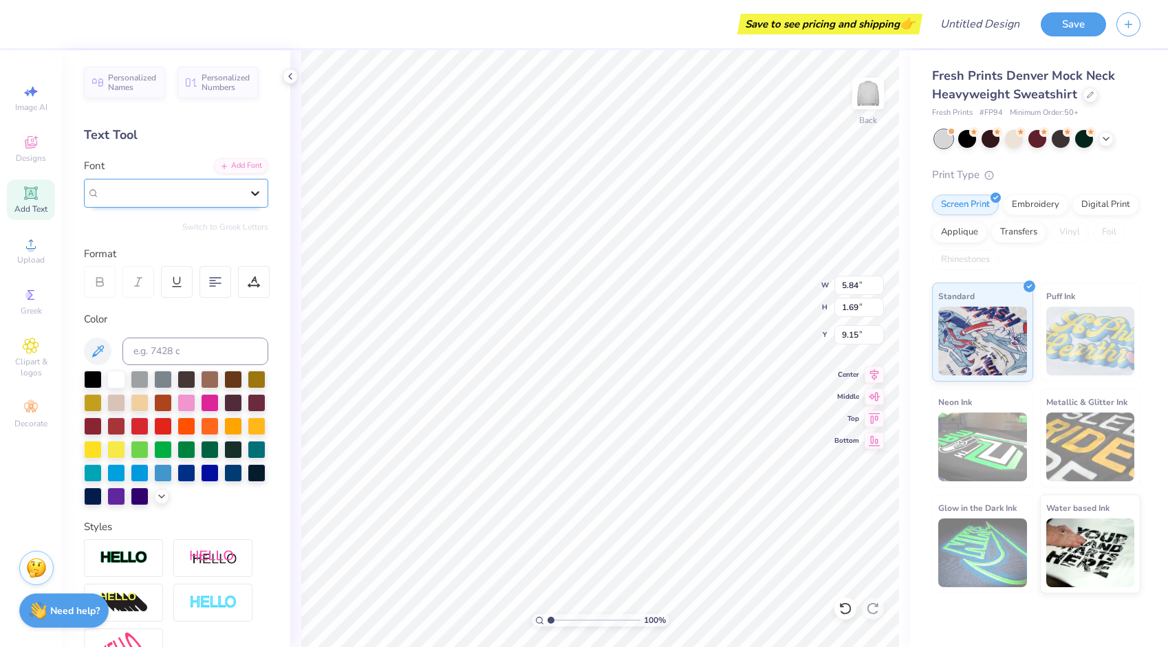
click at [248, 188] on icon at bounding box center [255, 193] width 14 height 14
type textarea "T"
click at [634, 470] on li "Delete" at bounding box center [659, 472] width 108 height 27
type input "1.47"
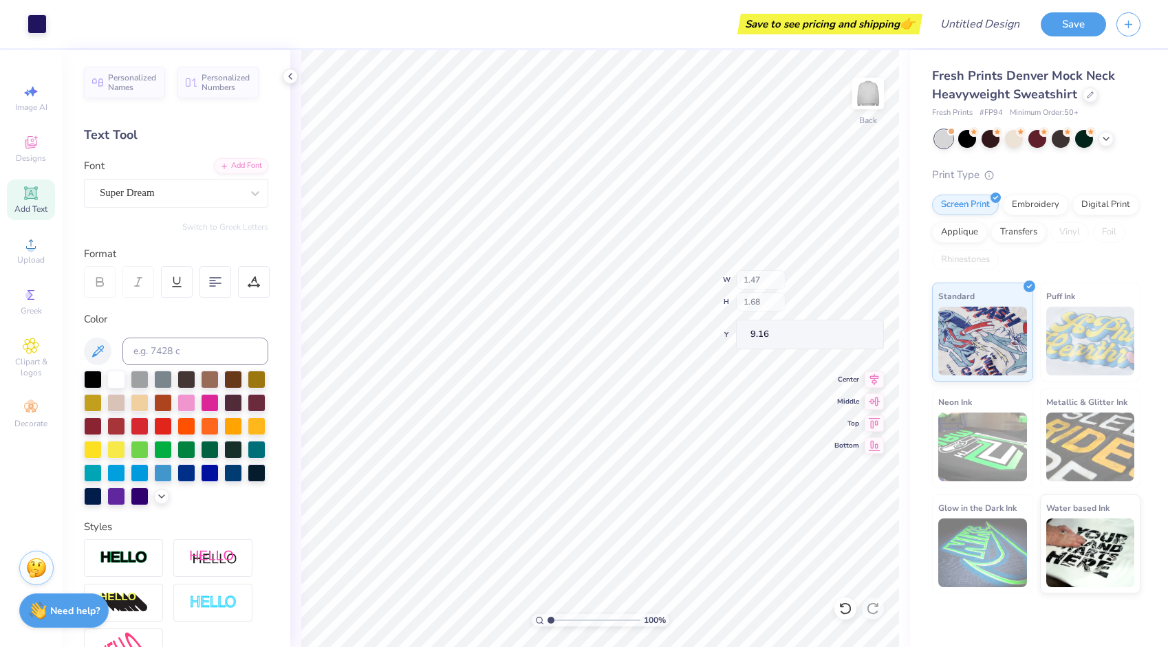
type input "1.68"
type input "9.16"
type input "5.70"
type input "6.64"
click at [37, 310] on span "Greek" at bounding box center [31, 310] width 21 height 11
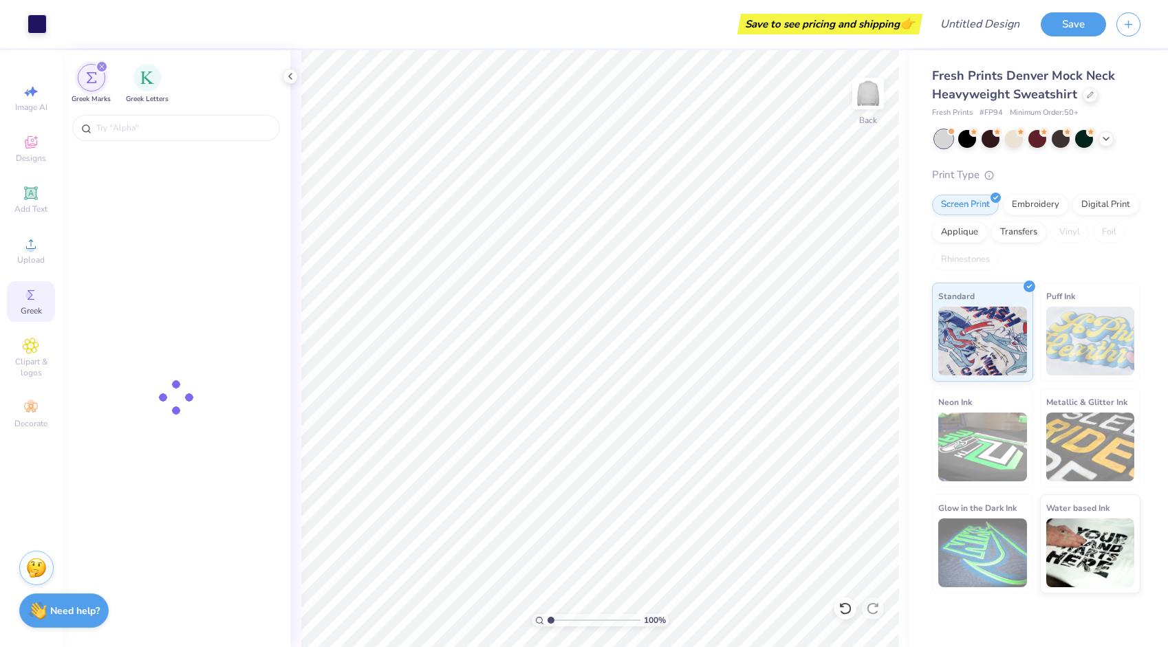
click at [91, 88] on div "filter for Greek Marks" at bounding box center [92, 78] width 28 height 28
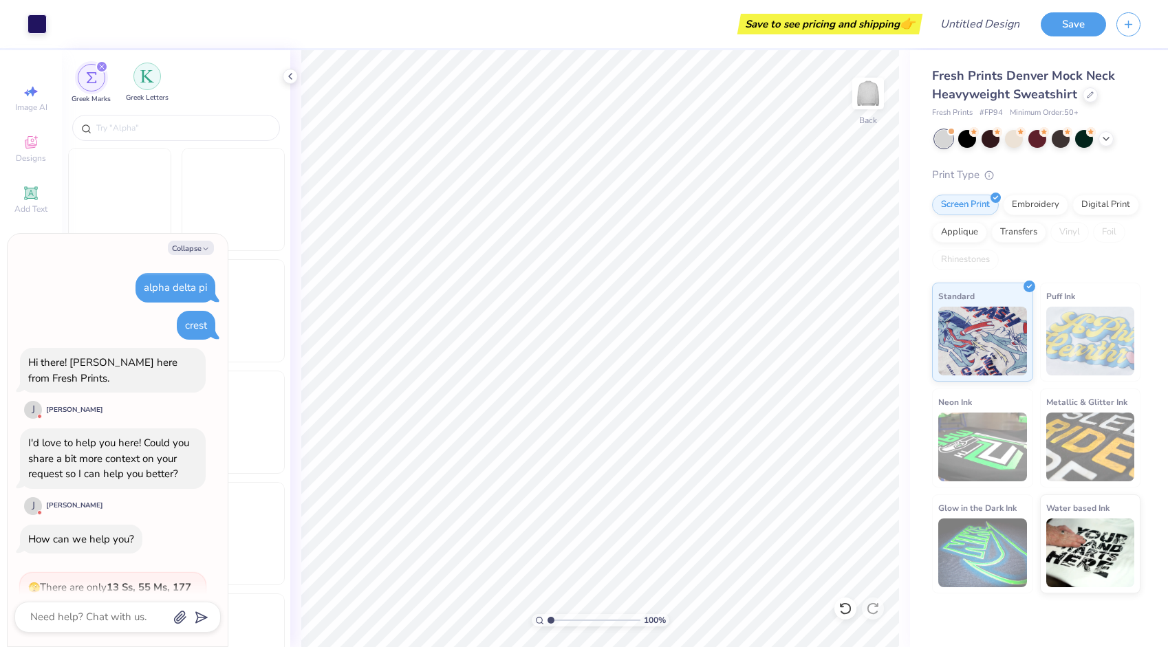
scroll to position [287, 0]
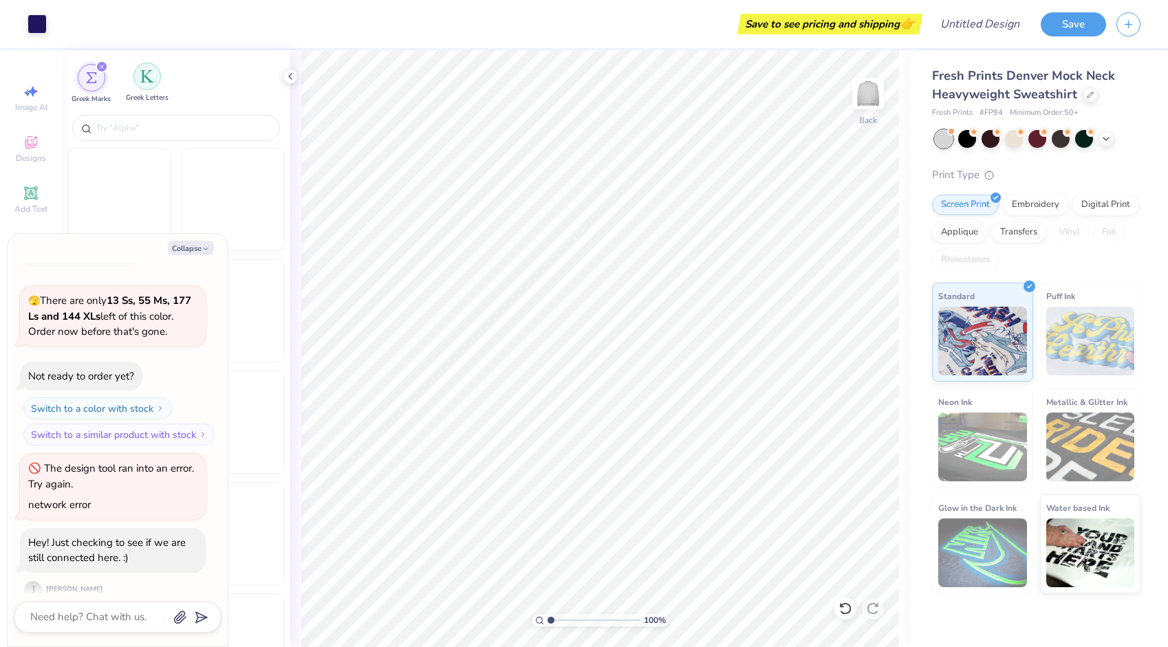
click at [147, 84] on div "filter for Greek Letters" at bounding box center [147, 77] width 28 height 28
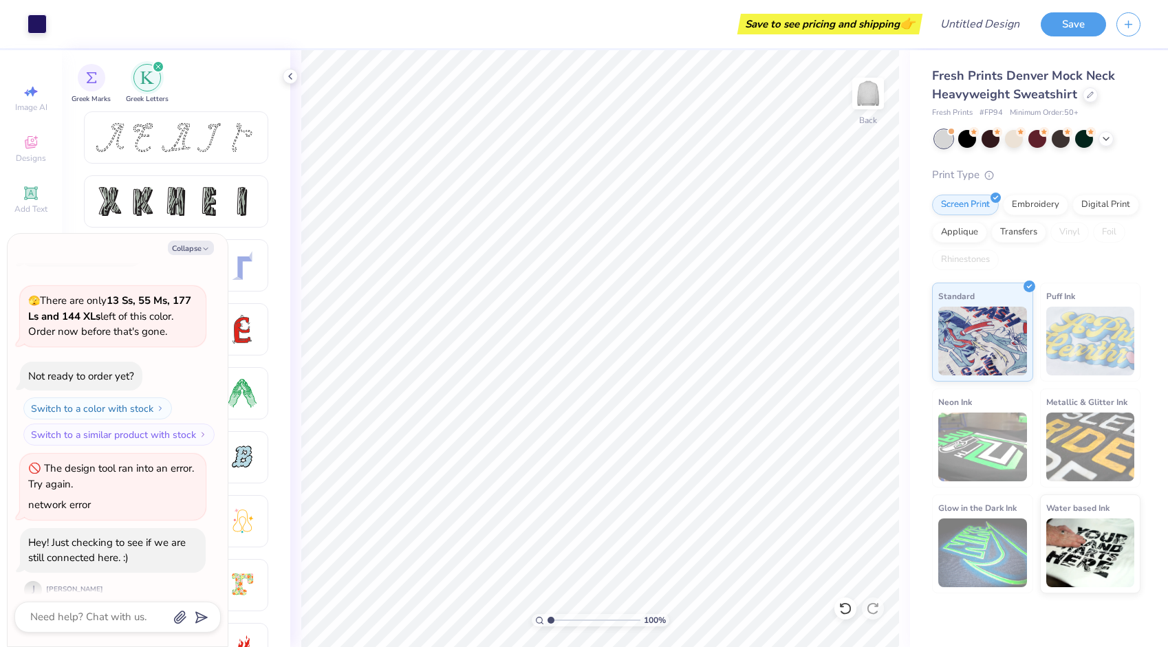
click at [198, 237] on div "Collapse alpha delta pi crest Hi there! Joni here from Fresh Prints. J Joni D I…" at bounding box center [118, 440] width 220 height 413
click at [202, 253] on button "Collapse" at bounding box center [191, 248] width 46 height 14
type textarea "x"
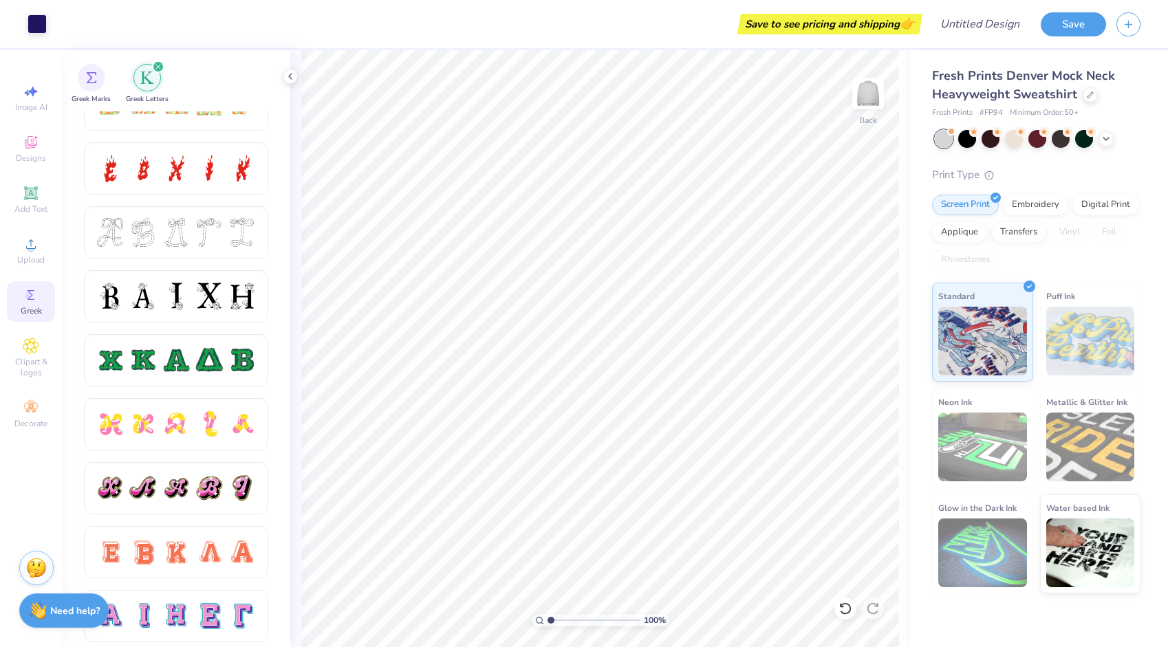
scroll to position [483, 0]
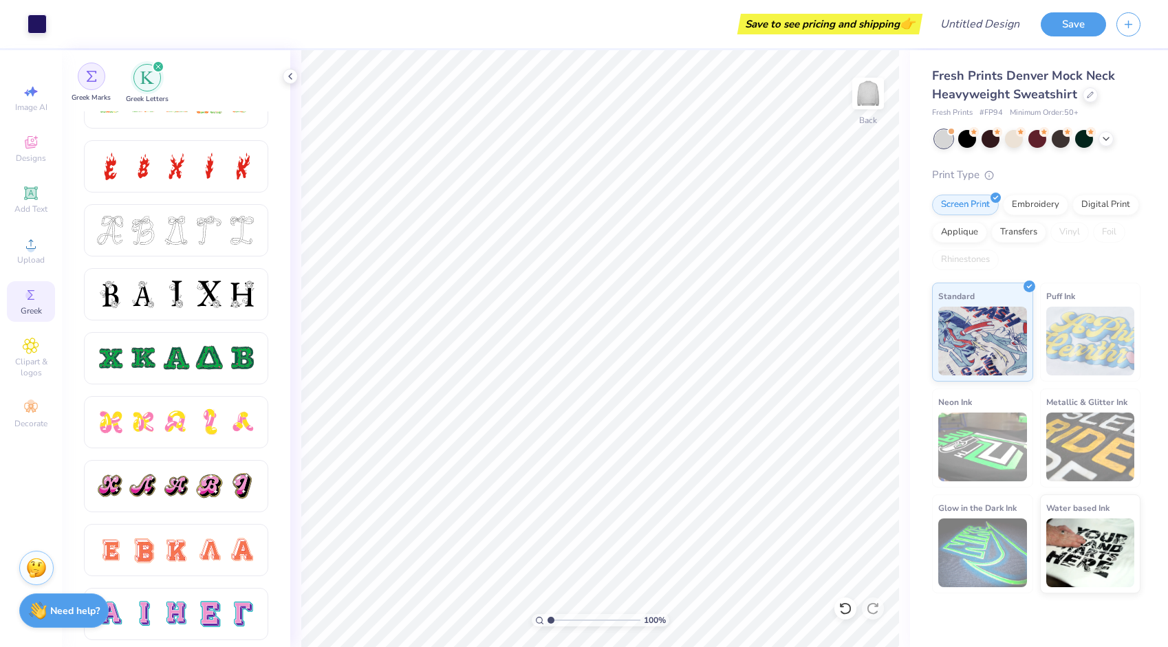
click at [92, 80] on img "filter for Greek Marks" at bounding box center [91, 76] width 11 height 11
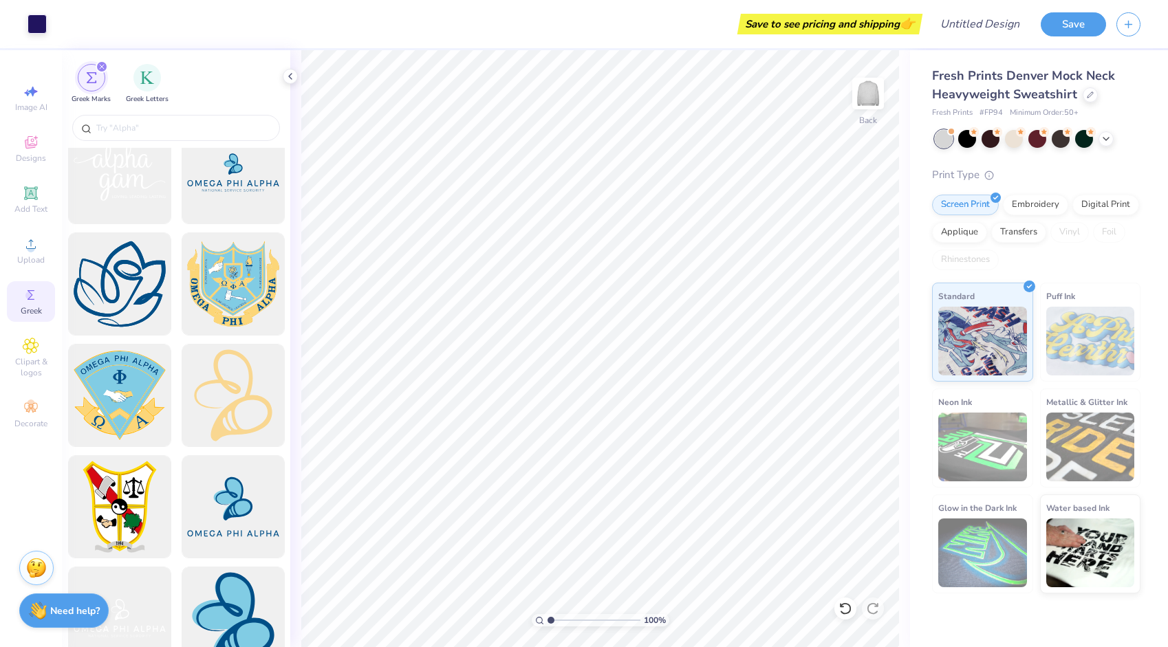
scroll to position [3026, 0]
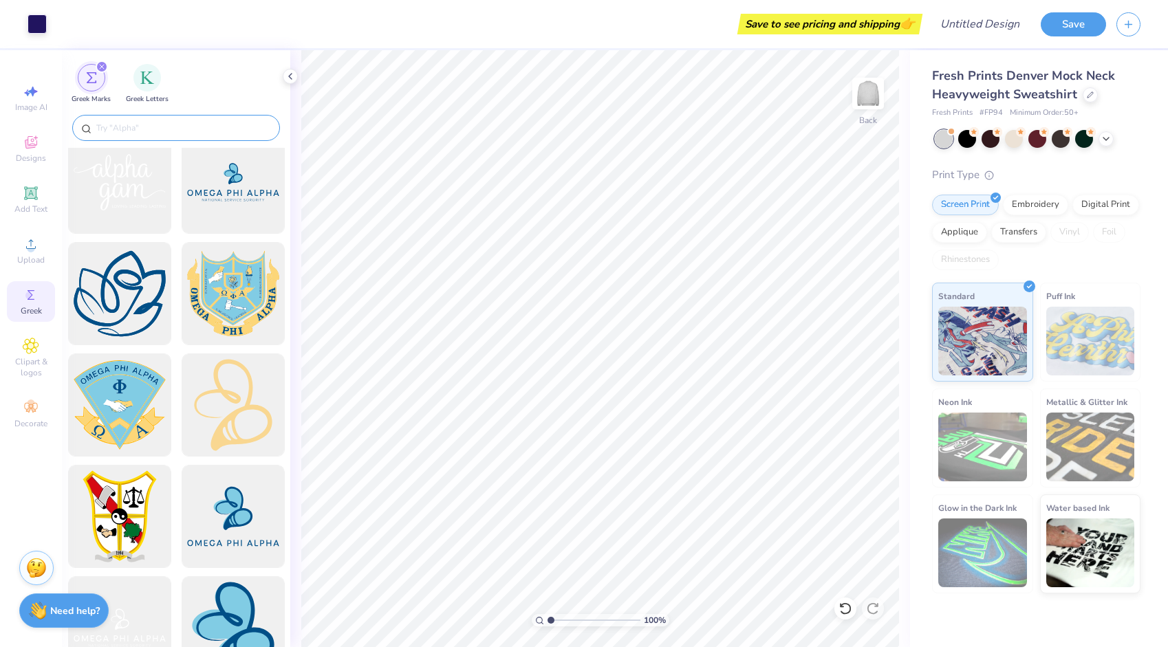
click at [191, 129] on input "text" at bounding box center [183, 128] width 176 height 14
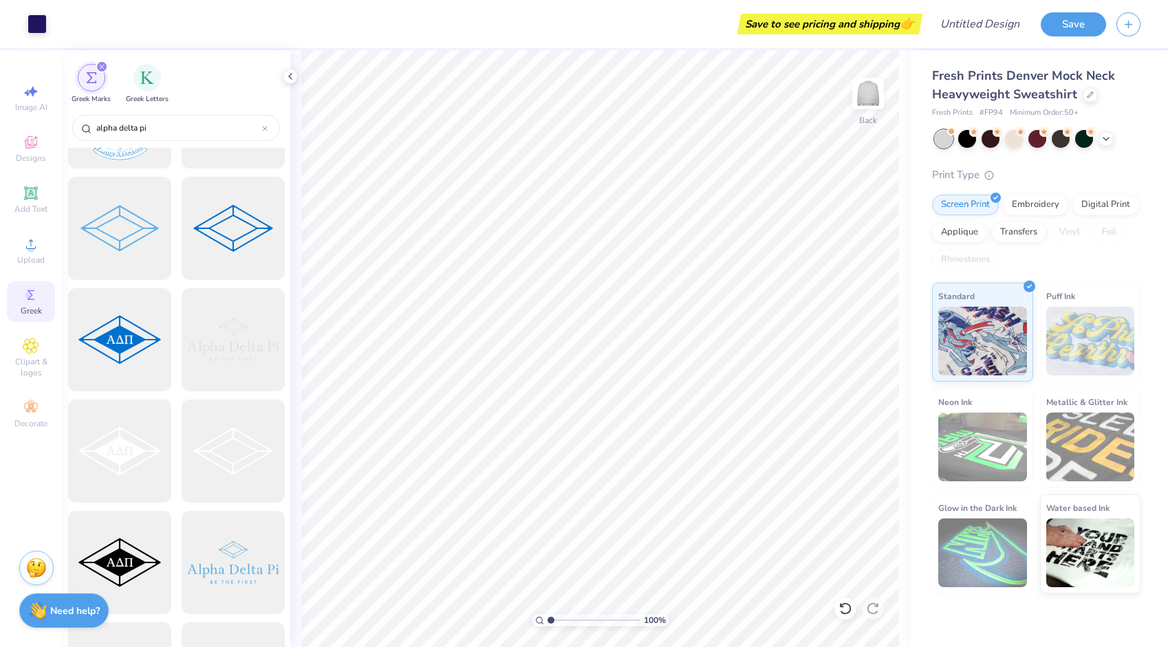
scroll to position [0, 0]
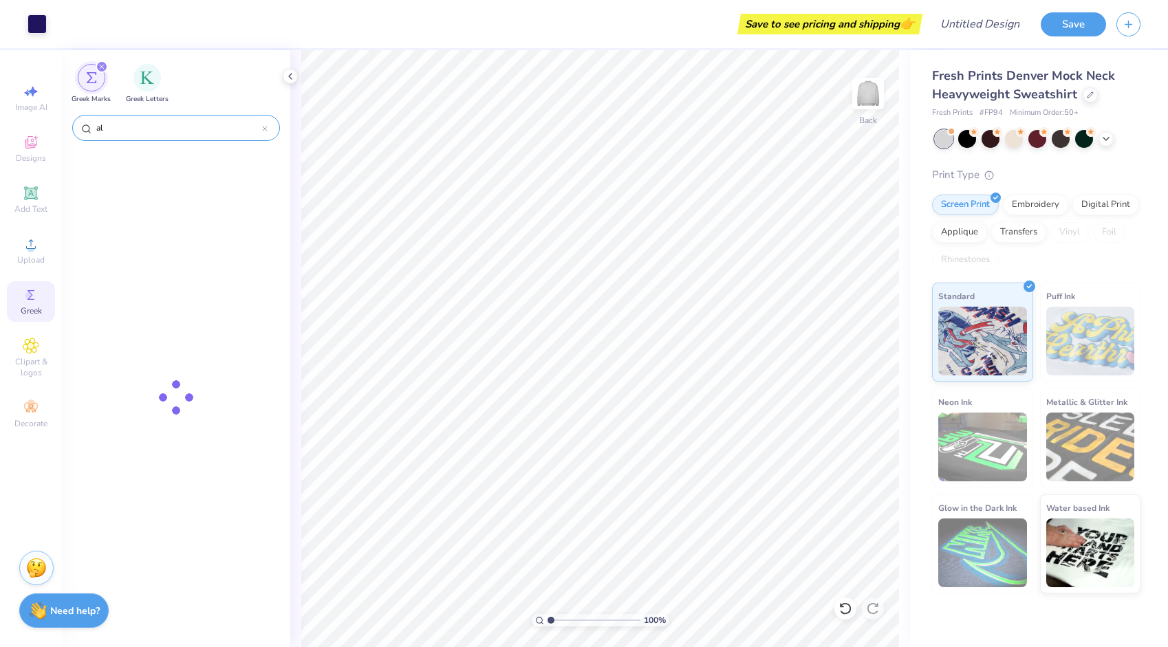
type input "a"
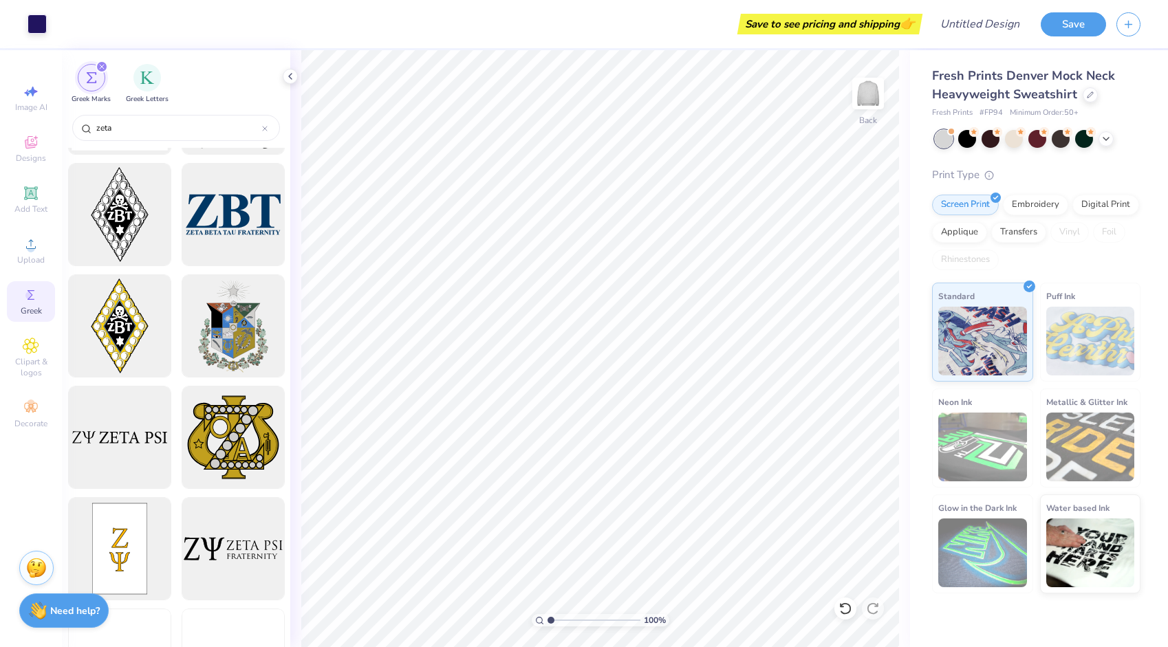
scroll to position [2104, 0]
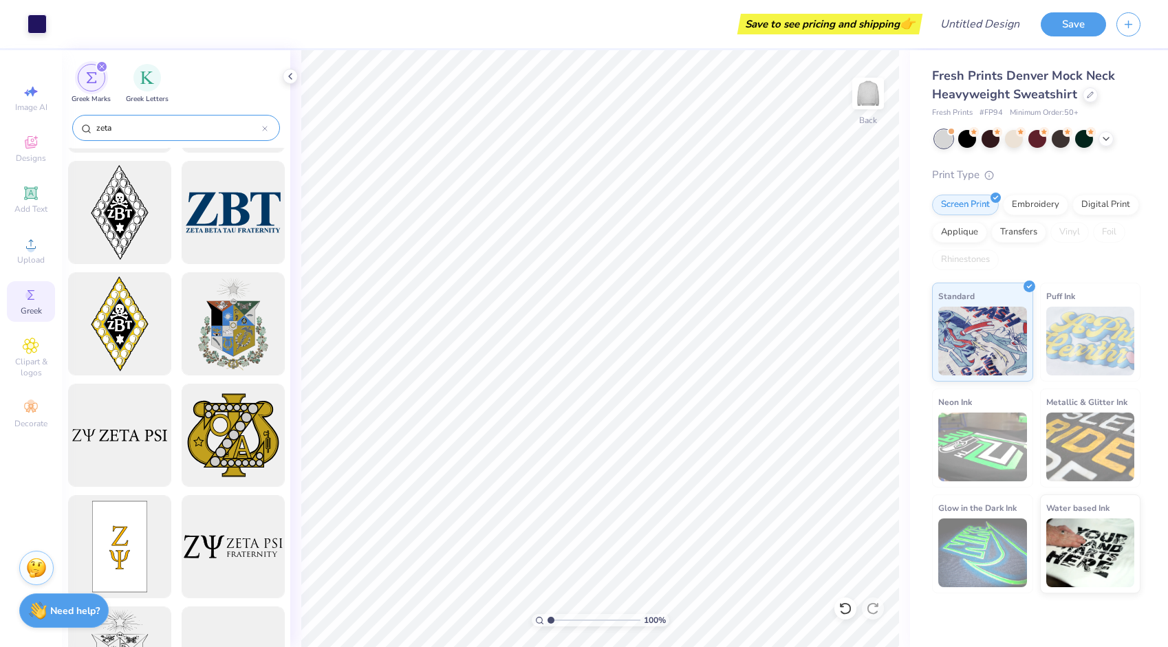
click at [145, 125] on input "zeta" at bounding box center [178, 128] width 167 height 14
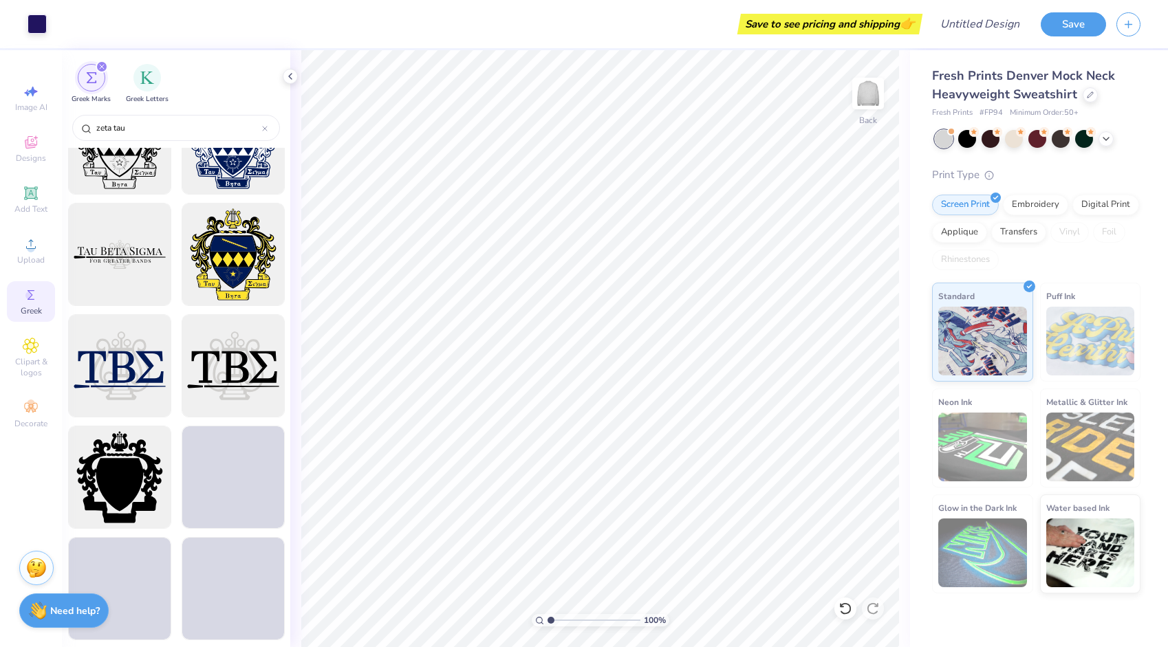
scroll to position [1505, 0]
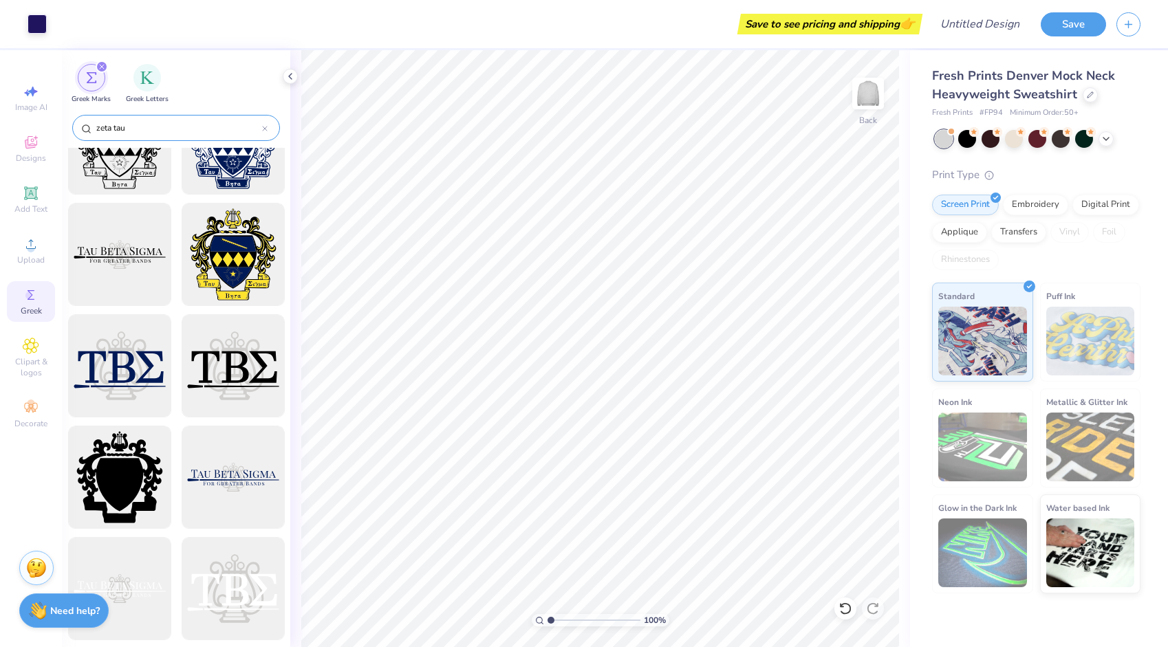
click at [168, 122] on input "zeta tau" at bounding box center [178, 128] width 167 height 14
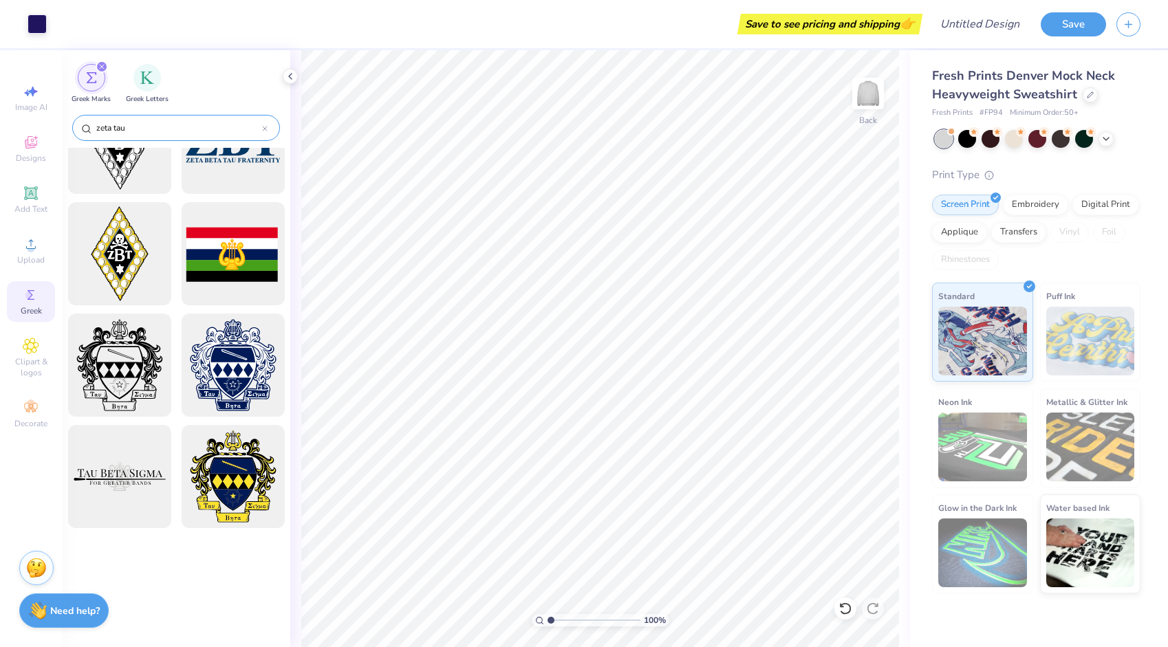
scroll to position [1282, 0]
type input "z"
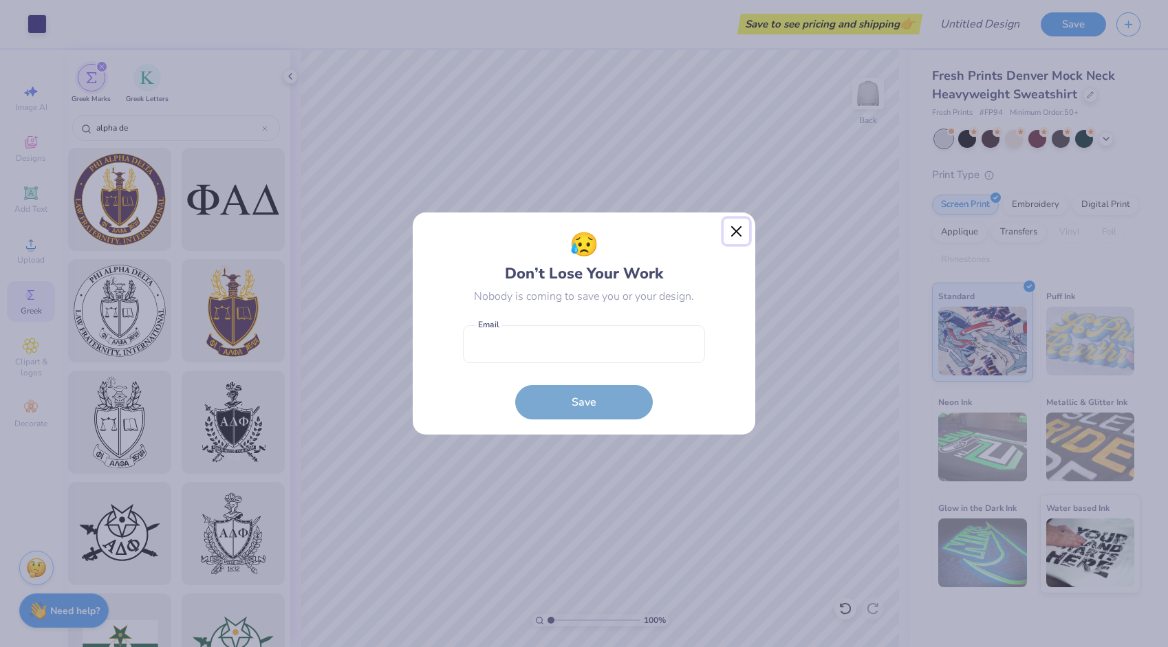
click at [738, 238] on button "Close" at bounding box center [737, 232] width 26 height 26
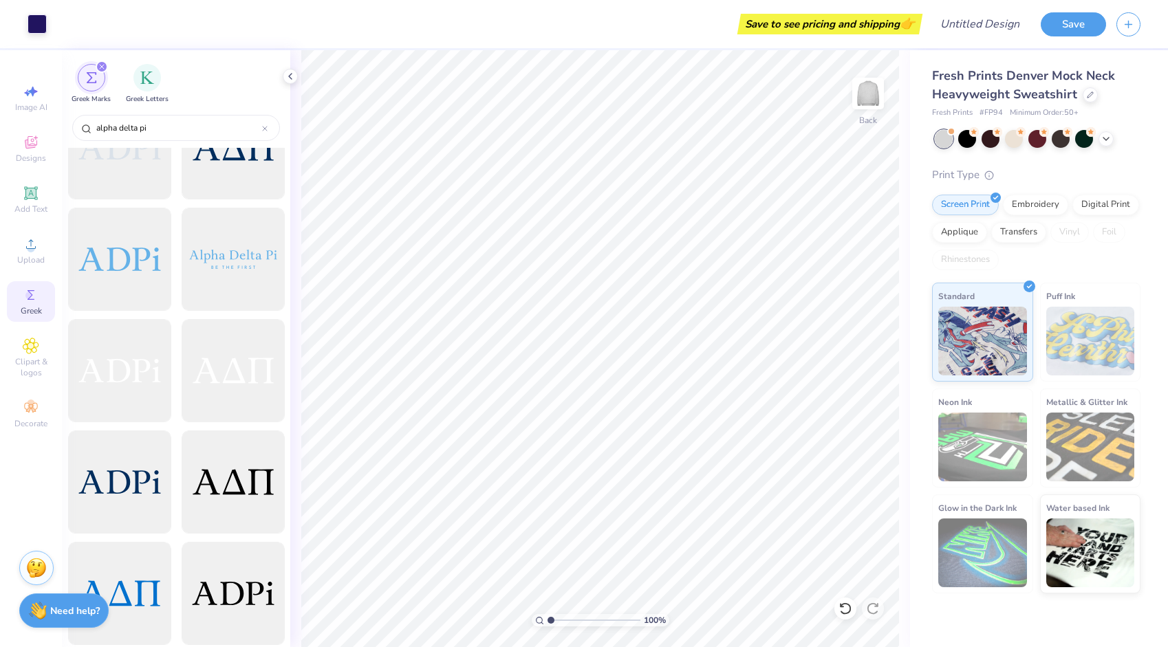
scroll to position [1728, 0]
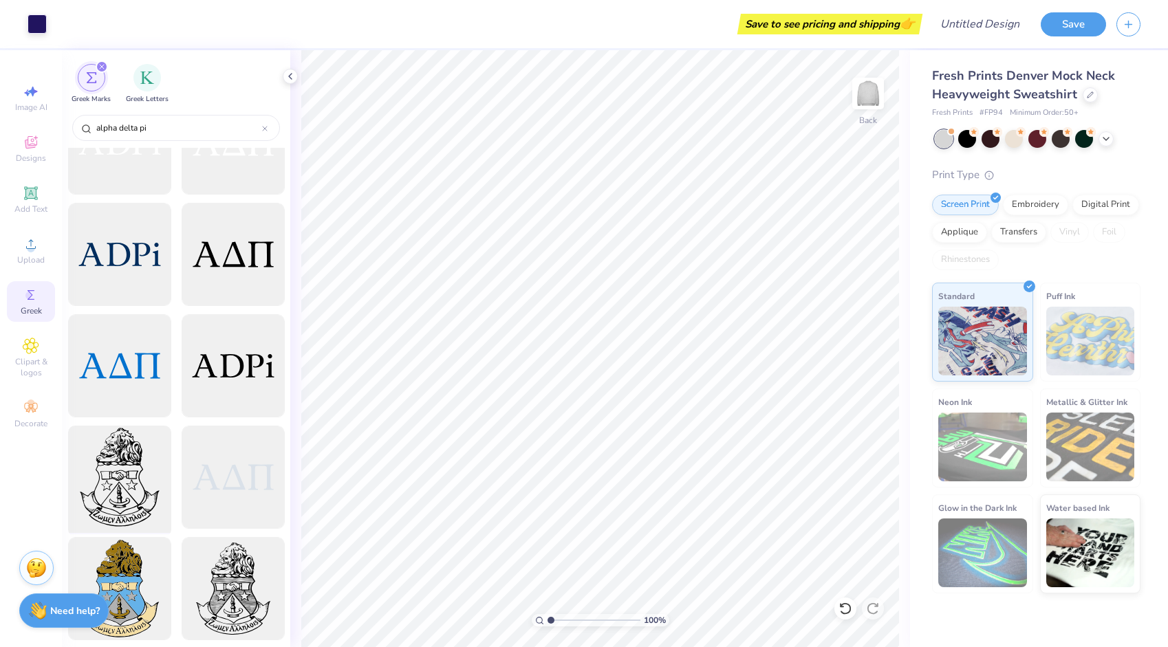
type input "alpha delta pi"
click at [119, 488] on div at bounding box center [119, 477] width 113 height 113
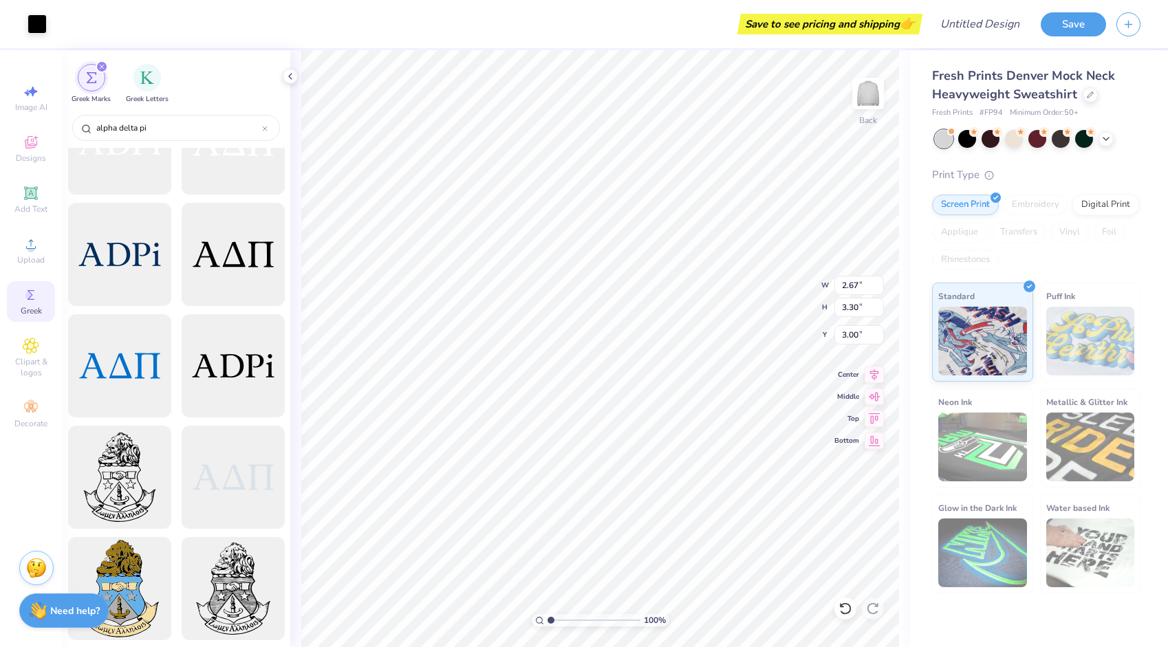
type input "2.67"
type input "3.30"
click at [141, 73] on img "filter for Greek Letters" at bounding box center [147, 76] width 14 height 14
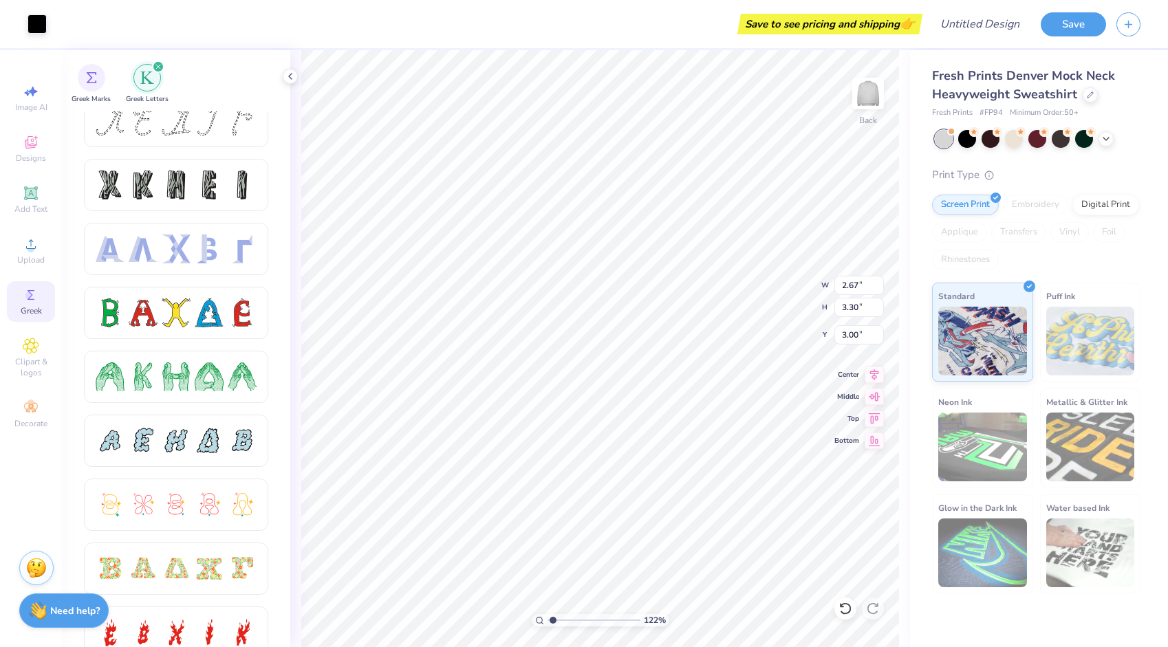
scroll to position [0, 0]
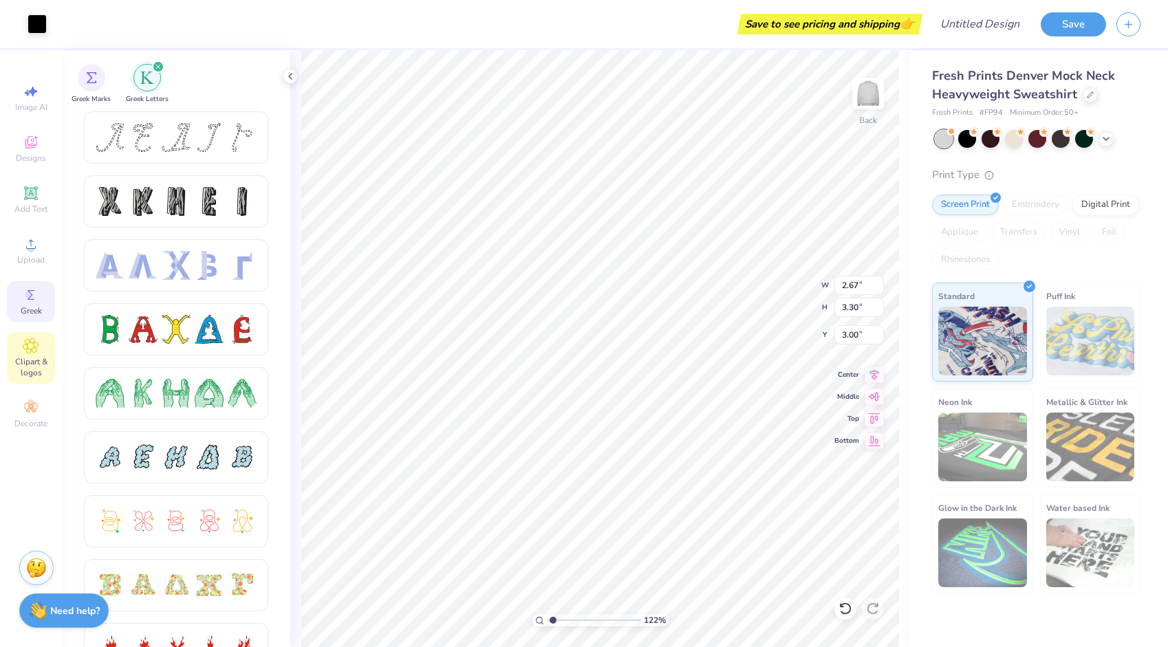
click at [37, 363] on span "Clipart & logos" at bounding box center [31, 367] width 48 height 22
type input "1.22219700427756"
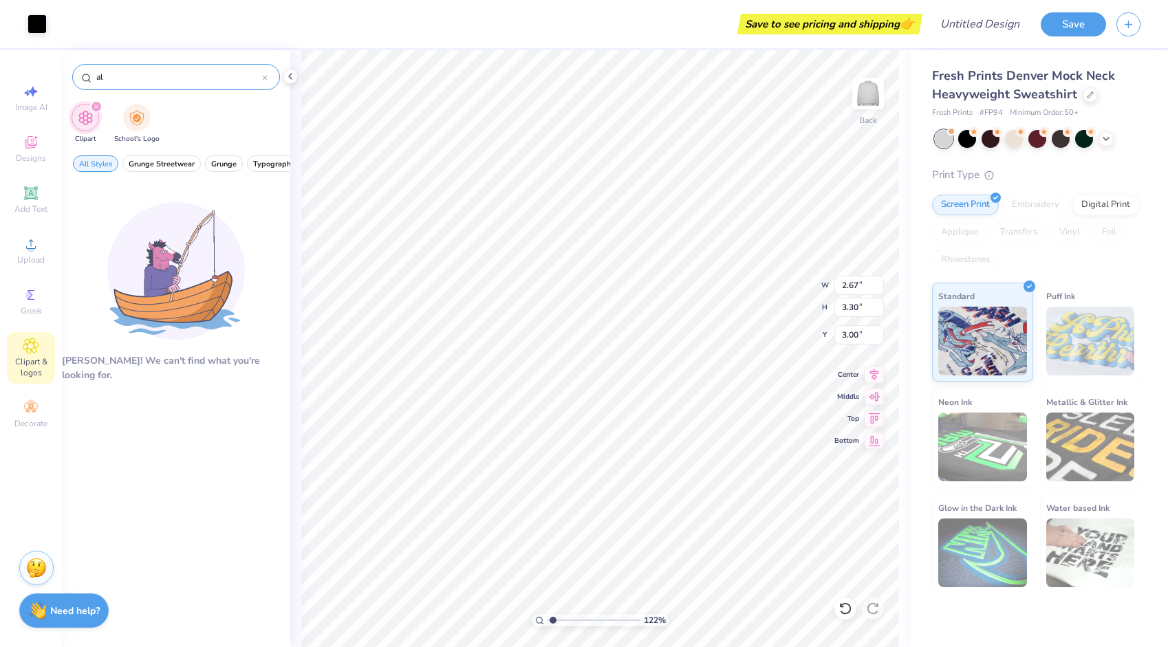
type input "a"
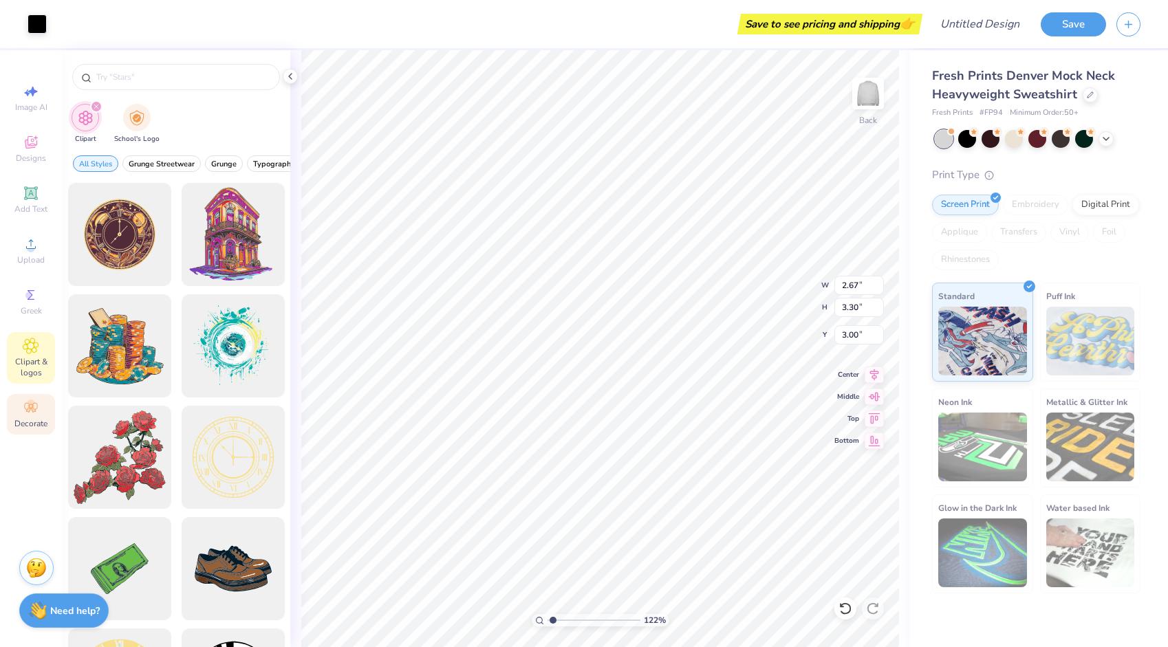
click at [26, 404] on icon at bounding box center [31, 408] width 17 height 17
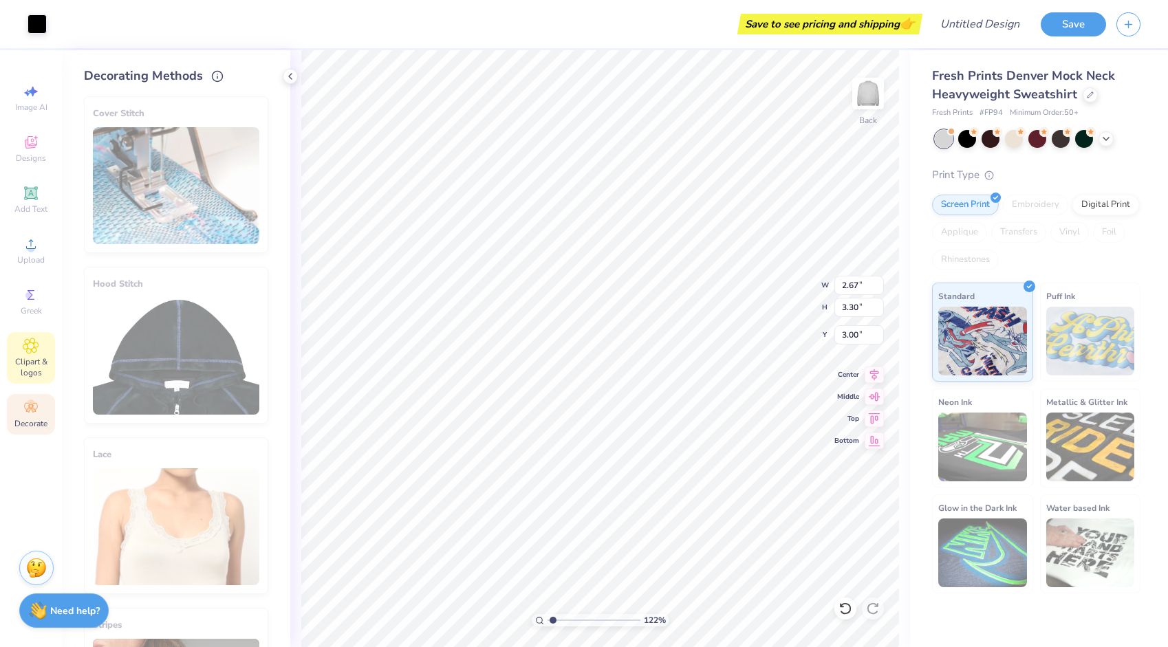
click at [29, 357] on span "Clipart & logos" at bounding box center [31, 367] width 48 height 22
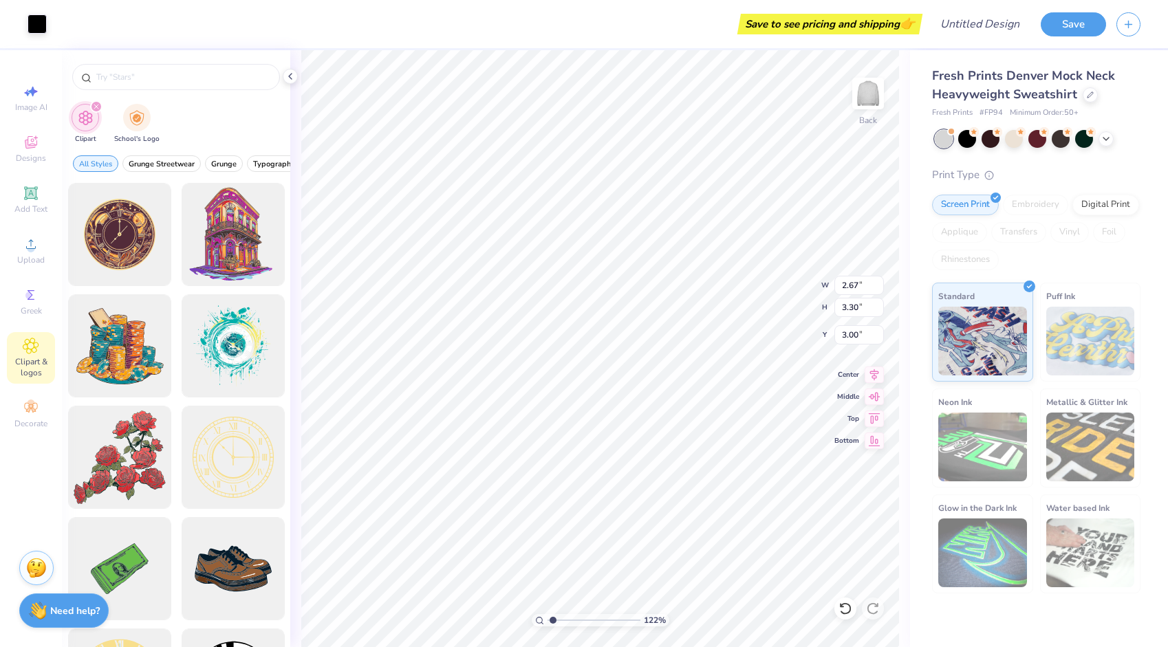
type input "1.22219700427756"
type input "4.26"
type input "1.22219700427756"
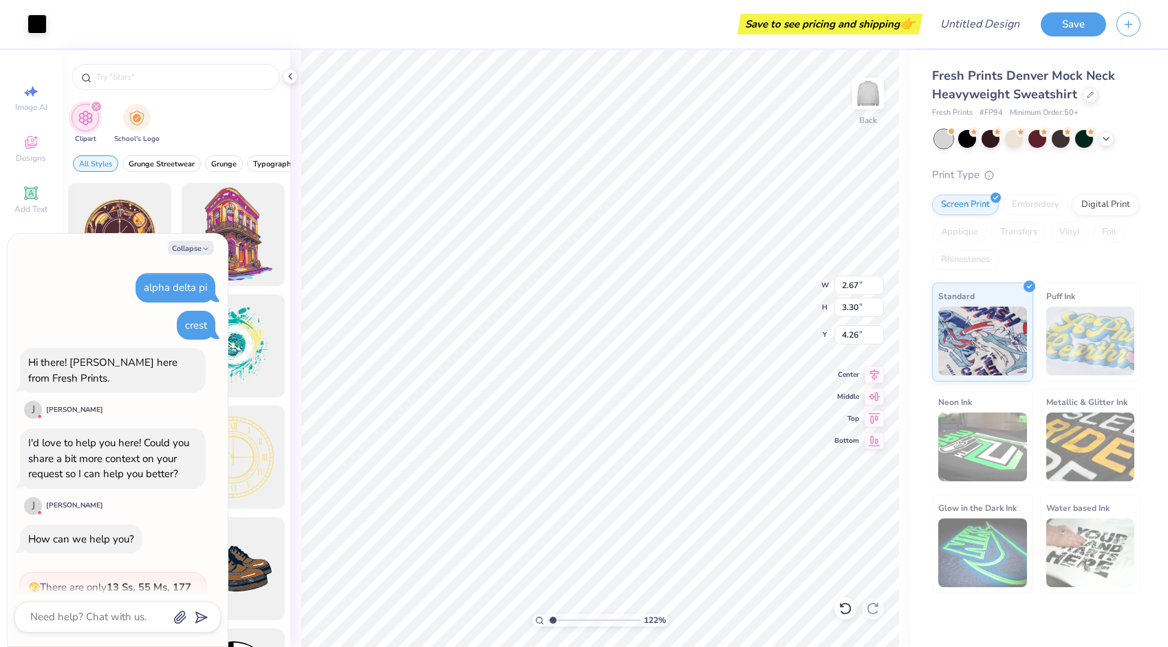
scroll to position [398, 0]
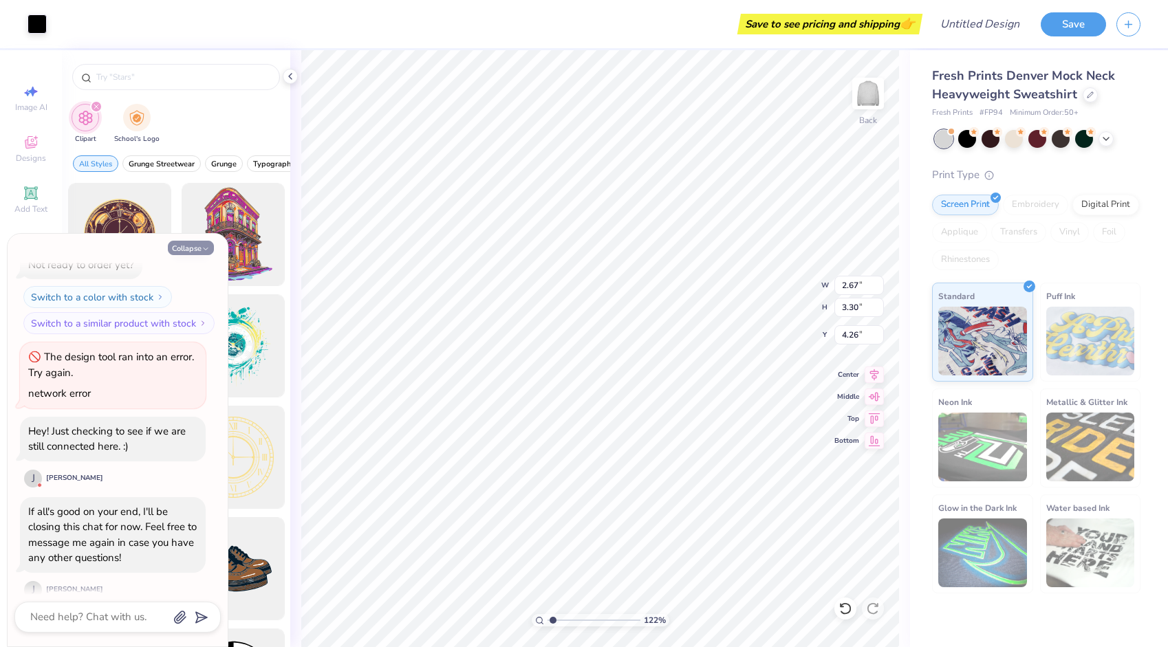
click at [206, 249] on polyline "button" at bounding box center [206, 249] width 4 height 2
type textarea "x"
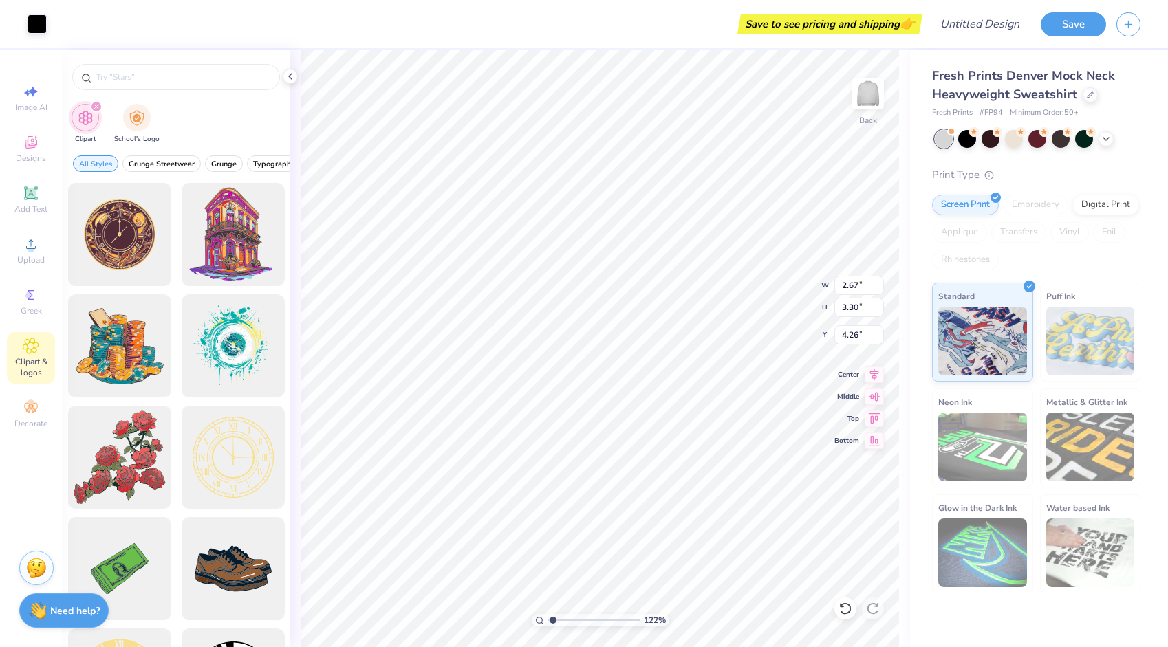
type input "1"
type input "5.70"
type input "6.64"
type input "6.54"
type input "2.67"
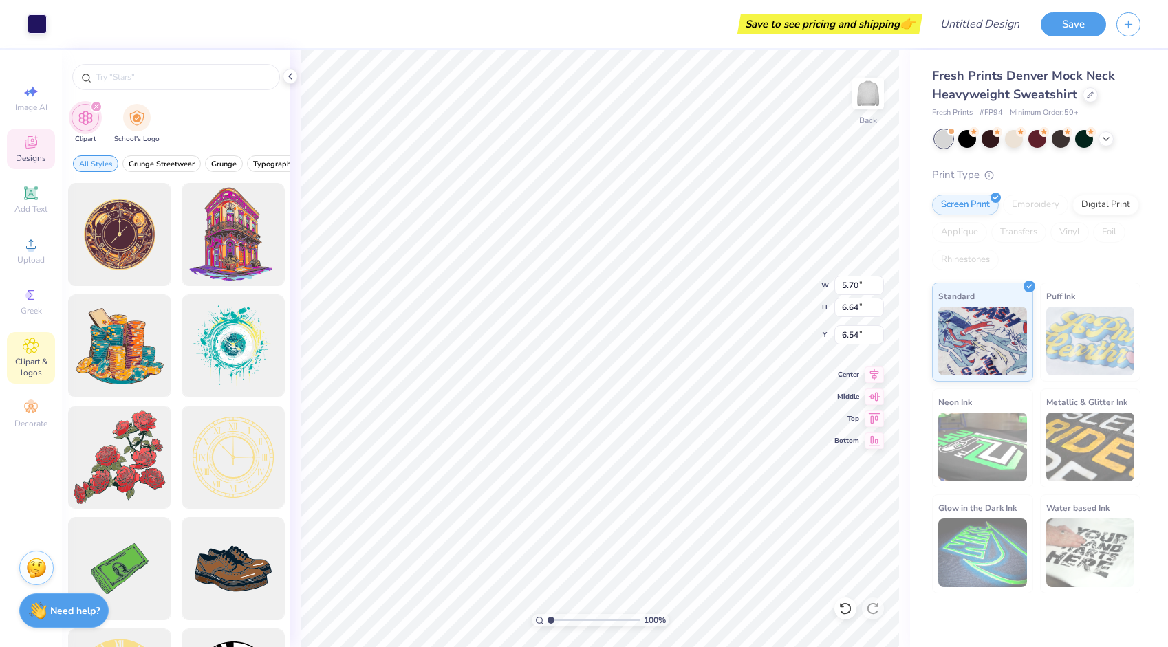
type input "3.30"
type input "4.26"
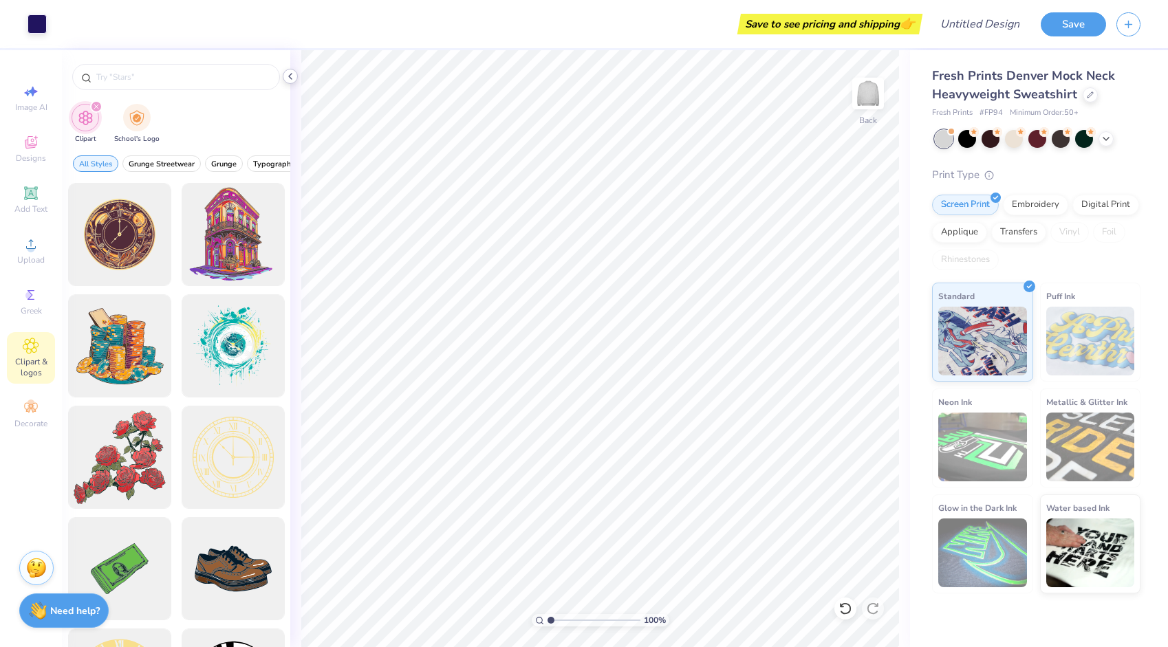
click at [292, 77] on icon at bounding box center [290, 76] width 11 height 11
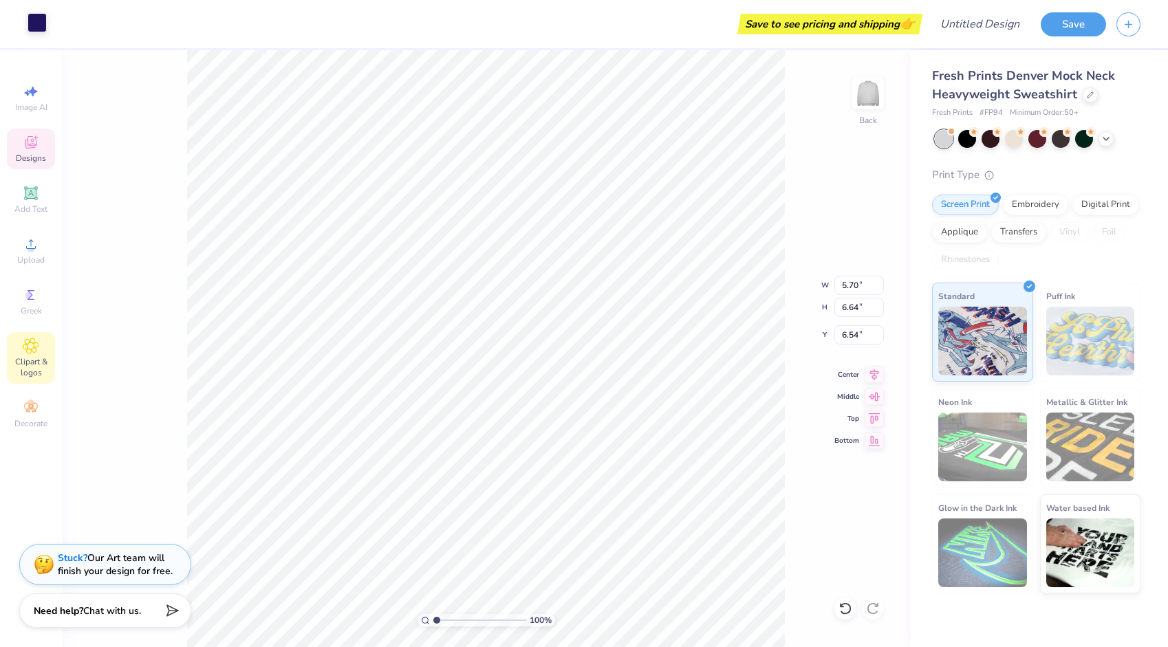
click at [41, 27] on div at bounding box center [37, 22] width 19 height 19
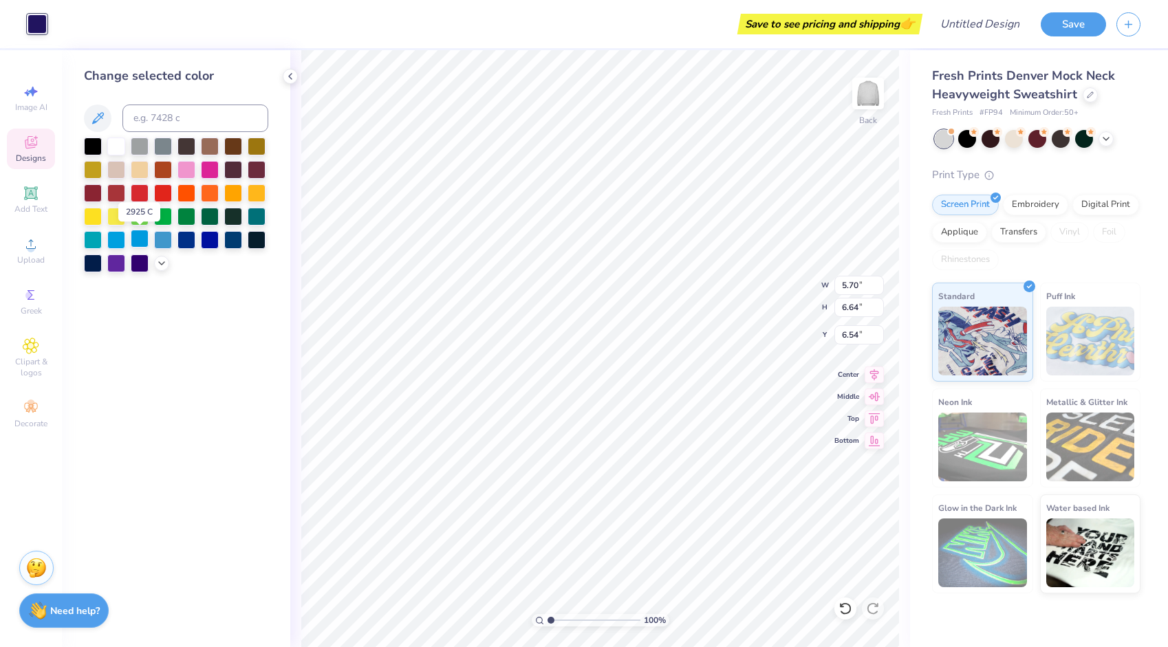
click at [136, 240] on div at bounding box center [140, 239] width 18 height 18
click at [142, 265] on div at bounding box center [140, 262] width 18 height 18
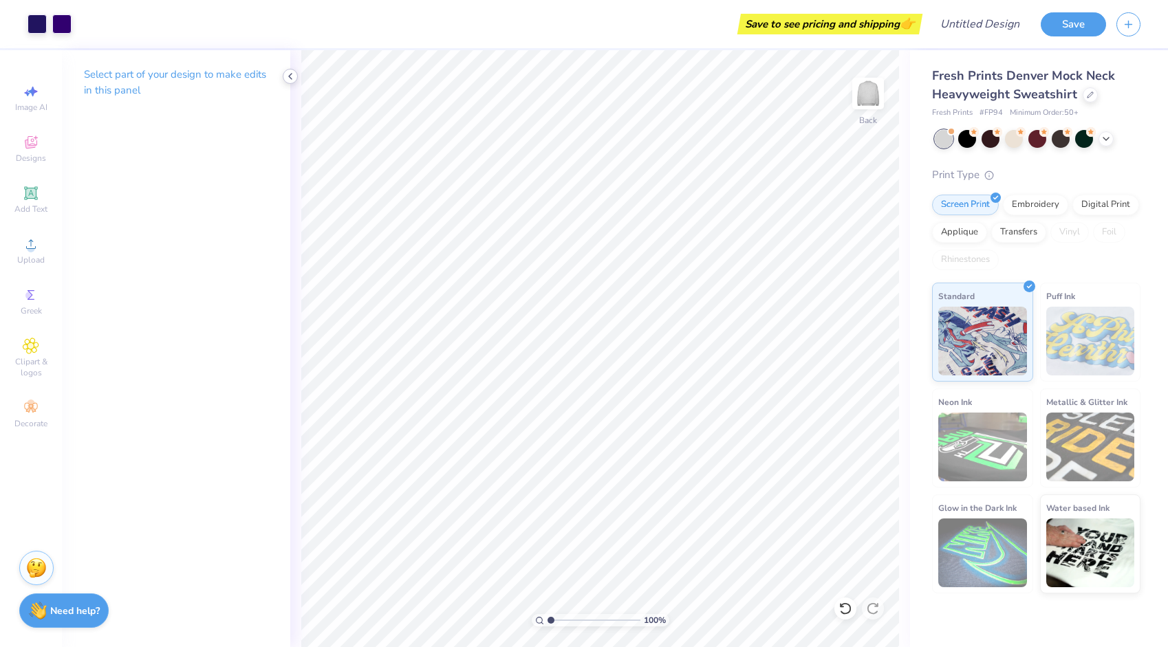
click at [287, 77] on icon at bounding box center [290, 76] width 11 height 11
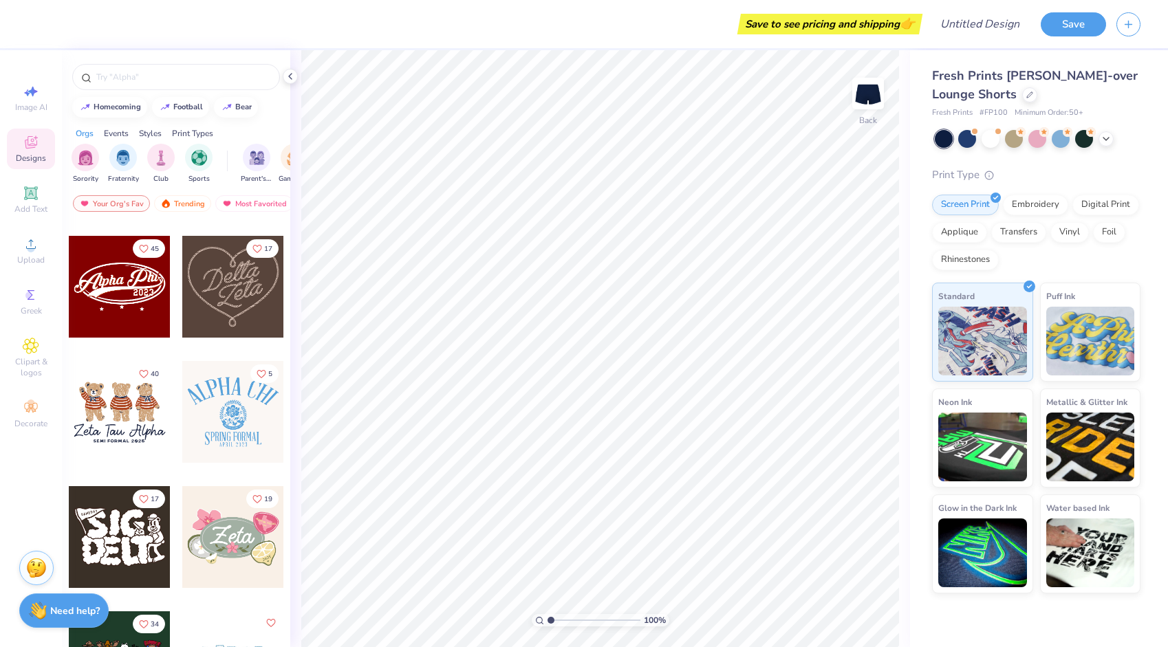
scroll to position [490, 0]
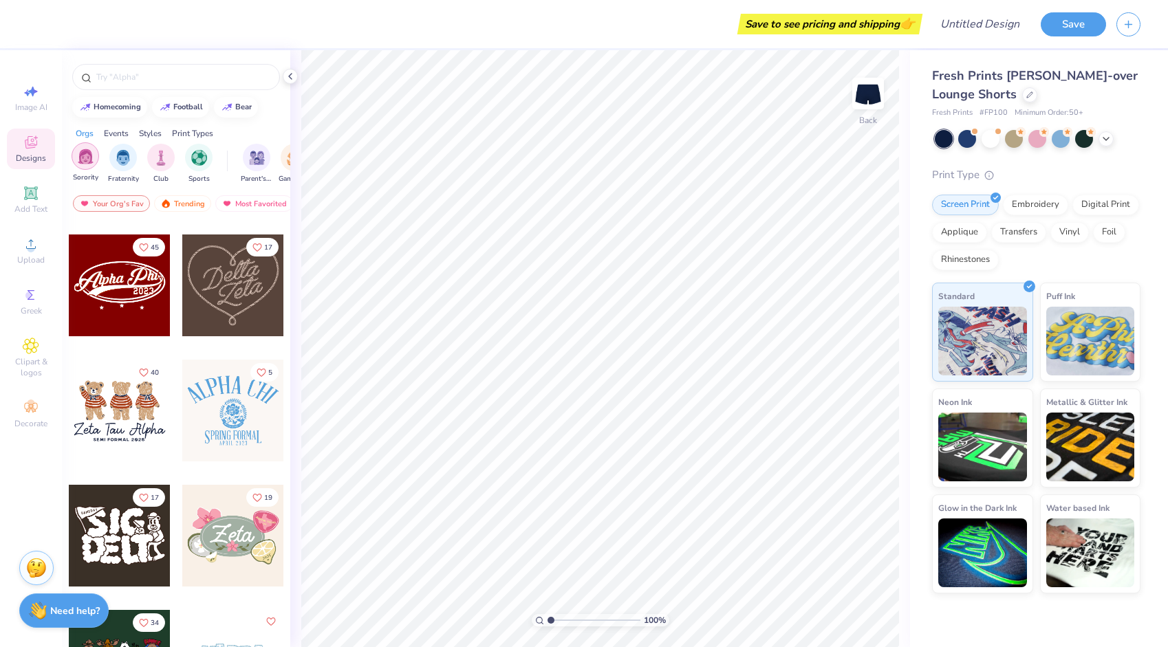
click at [87, 166] on div "filter for Sorority" at bounding box center [86, 156] width 28 height 28
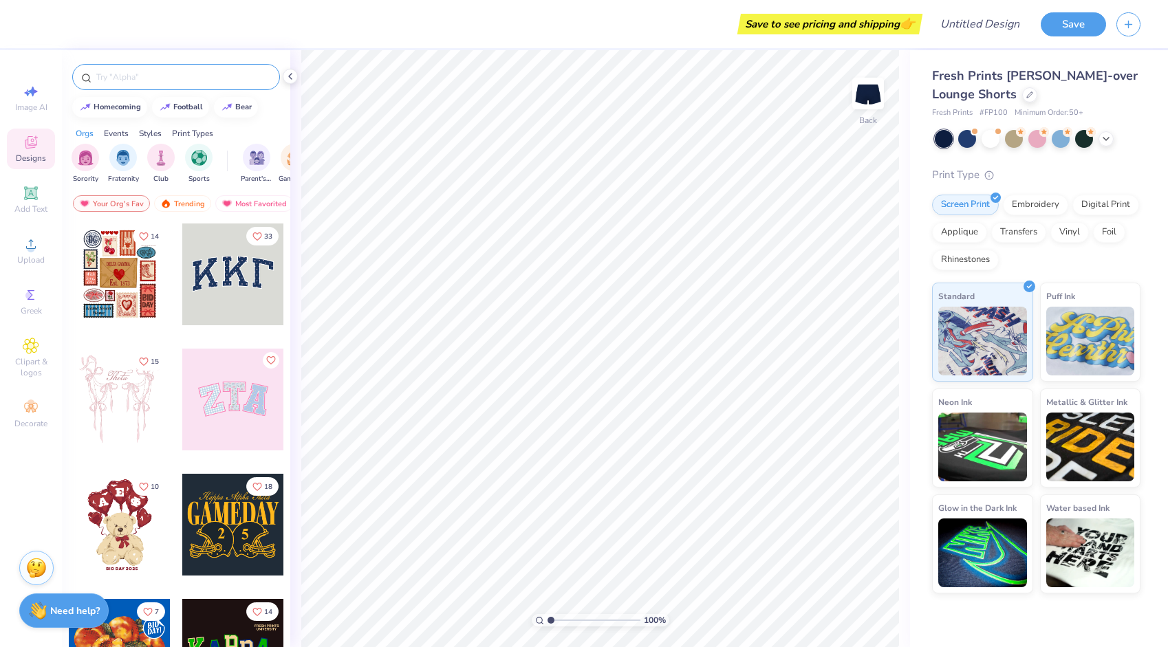
click at [217, 74] on input "text" at bounding box center [183, 77] width 176 height 14
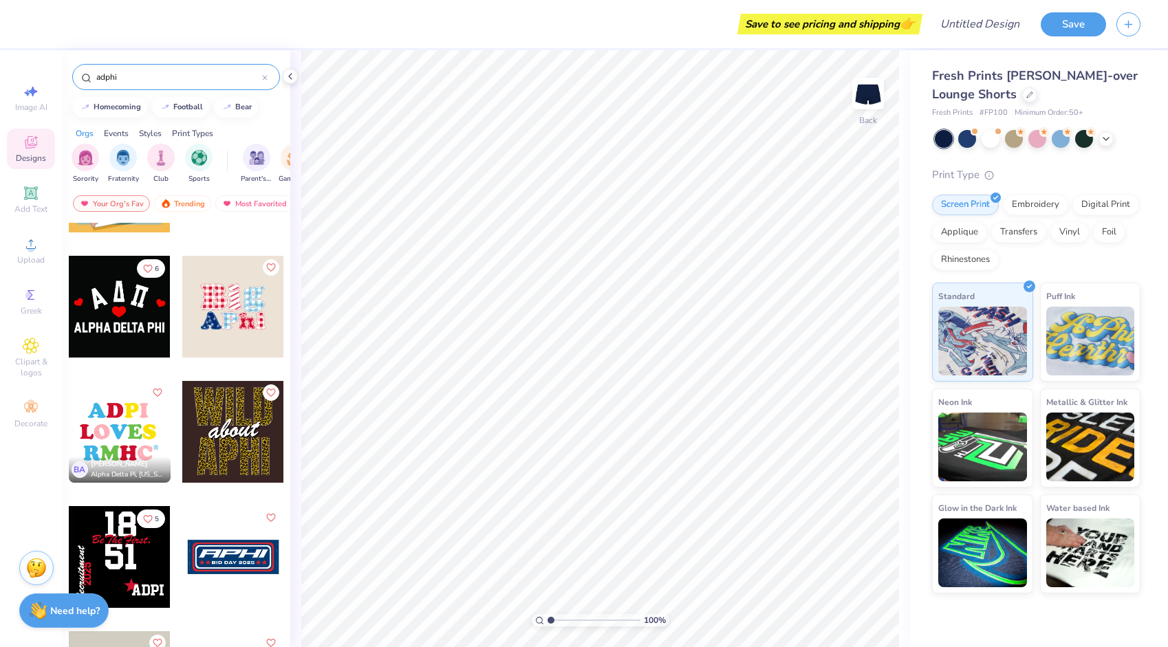
scroll to position [215, 0]
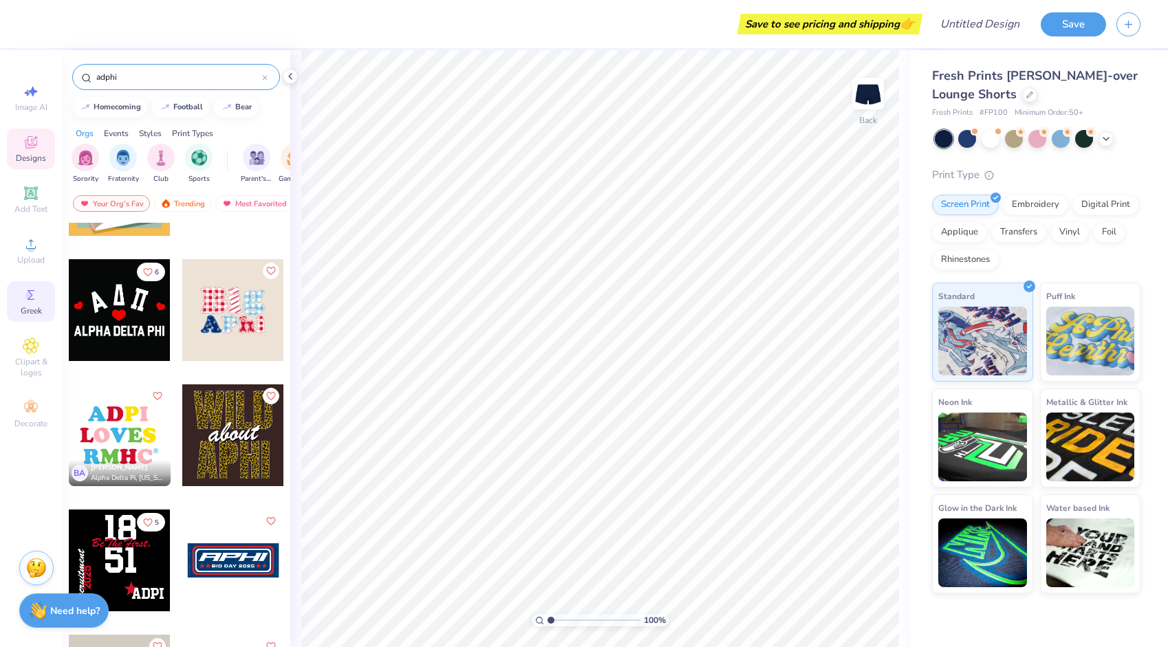
type input "adphi"
click at [28, 298] on circle at bounding box center [29, 296] width 8 height 8
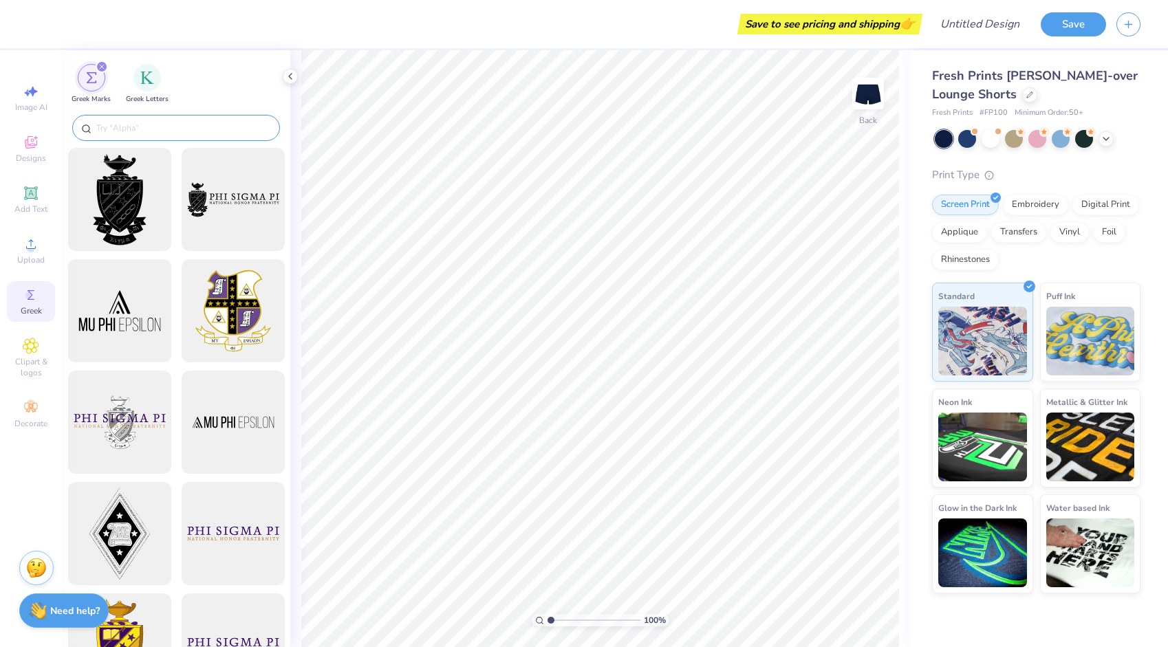
click at [144, 124] on input "text" at bounding box center [183, 128] width 176 height 14
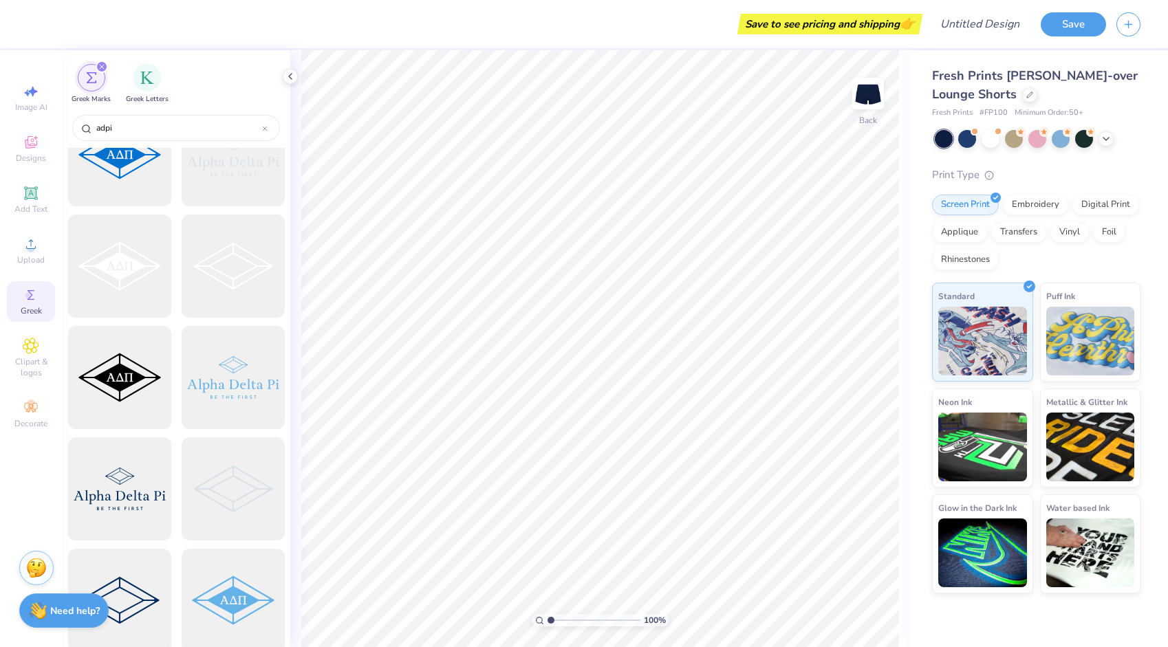
scroll to position [267, 0]
type input "adpi"
click at [237, 388] on div at bounding box center [232, 378] width 113 height 113
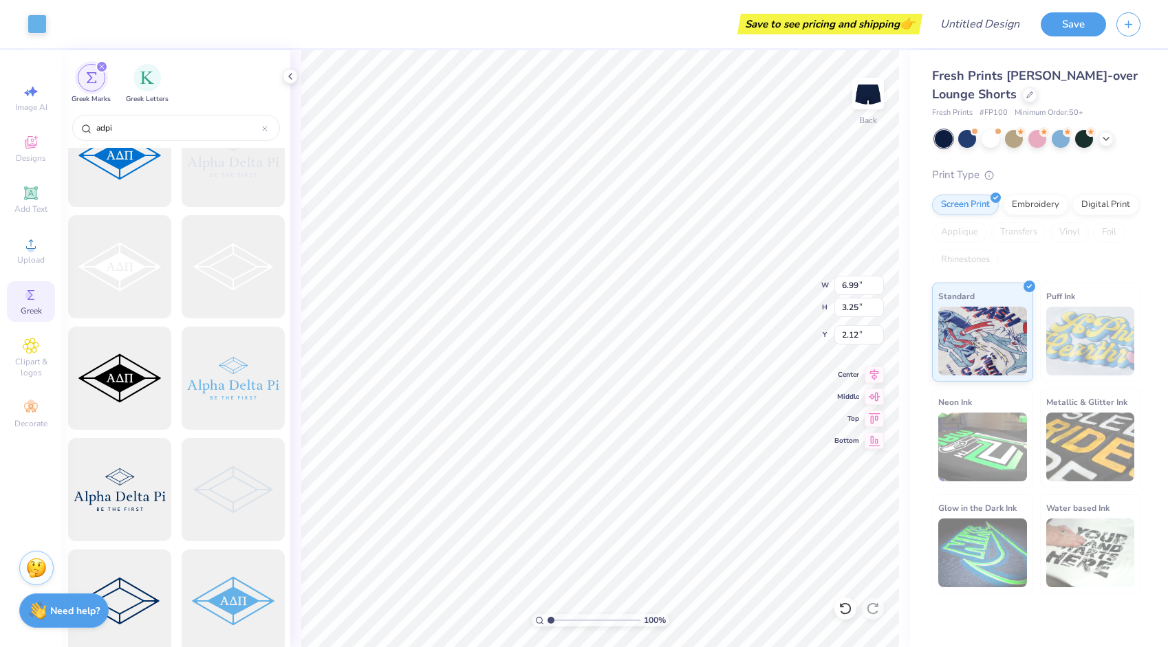
type input "3.46"
type input "1.61"
type input "4.30"
click at [1069, 18] on button "Save" at bounding box center [1073, 22] width 65 height 24
